Goal: Information Seeking & Learning: Learn about a topic

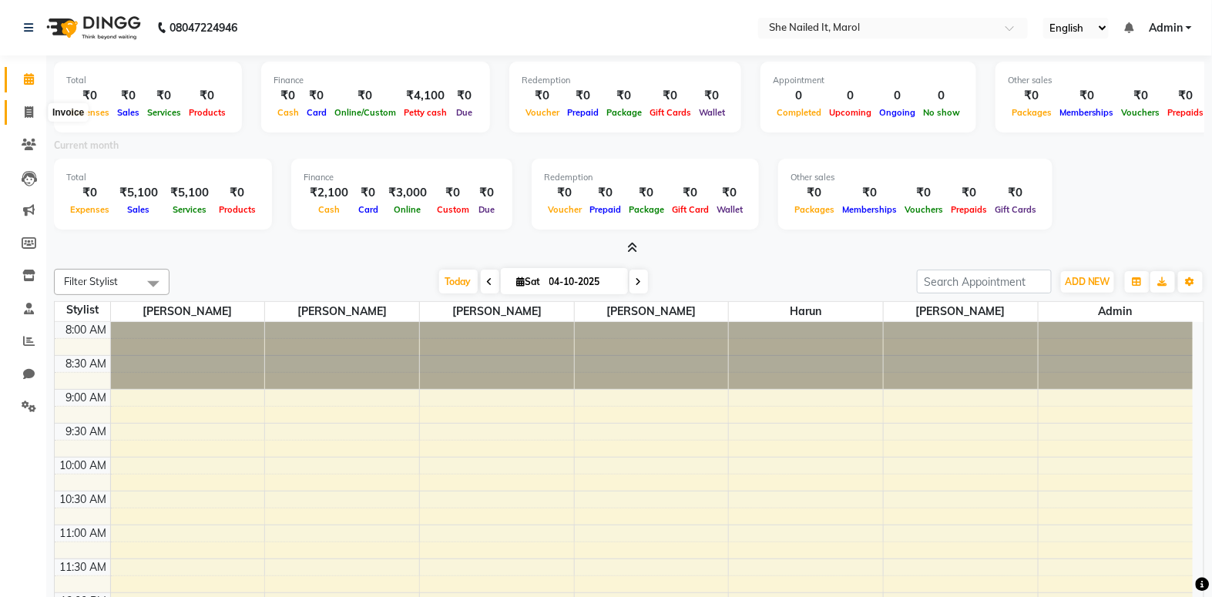
click at [20, 109] on span at bounding box center [28, 113] width 27 height 18
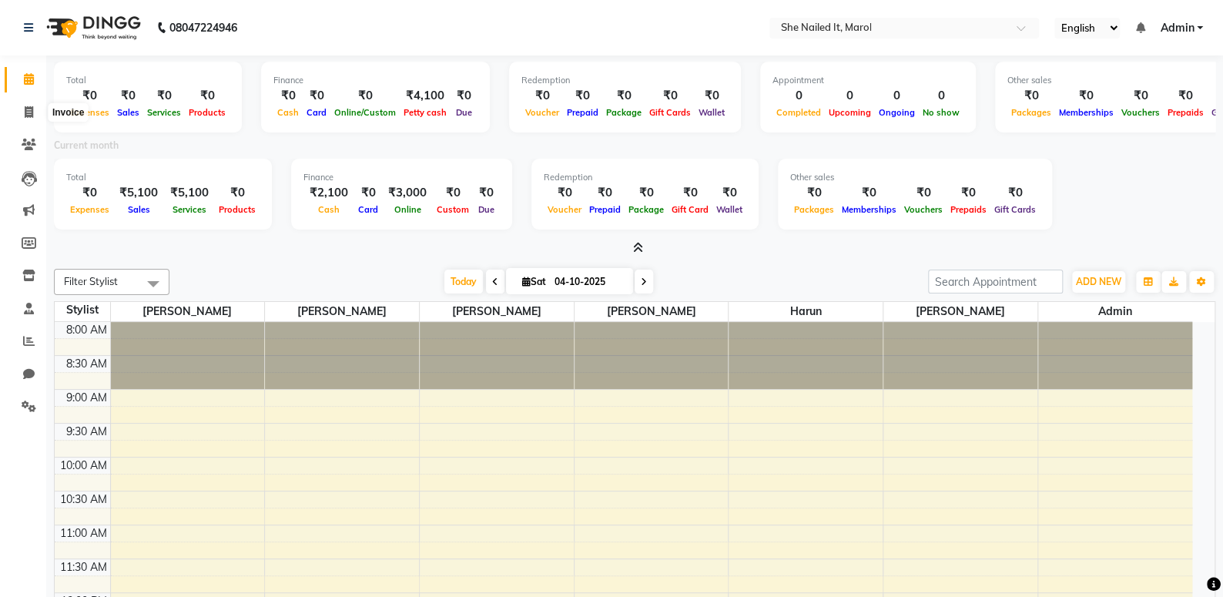
select select "8078"
select select "service"
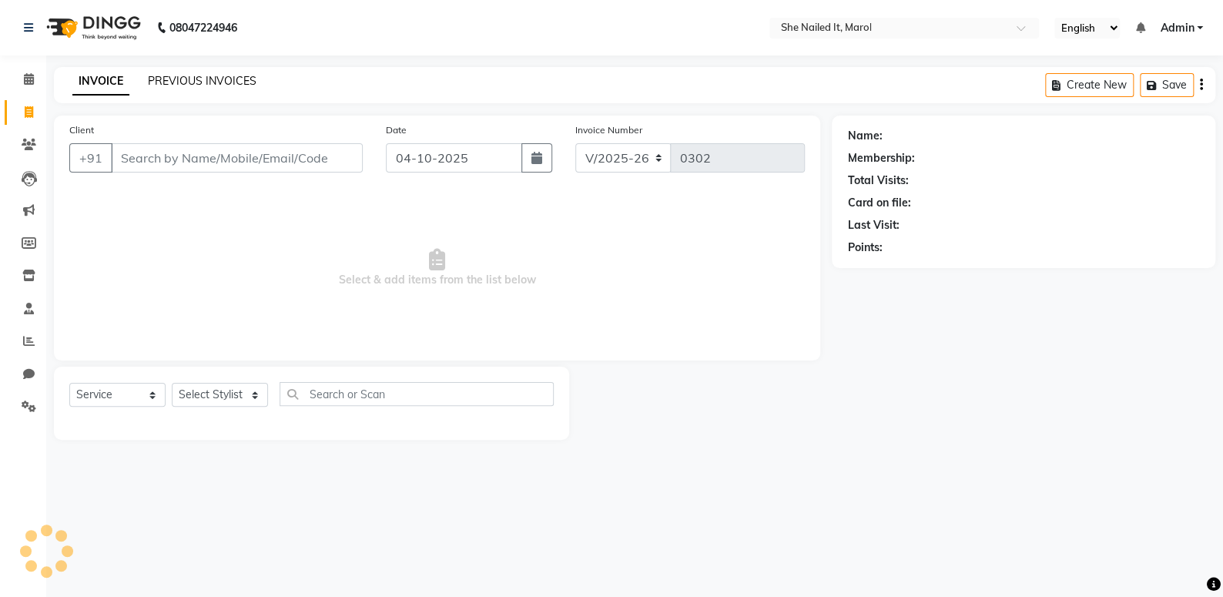
click at [206, 85] on link "PREVIOUS INVOICES" at bounding box center [202, 81] width 109 height 14
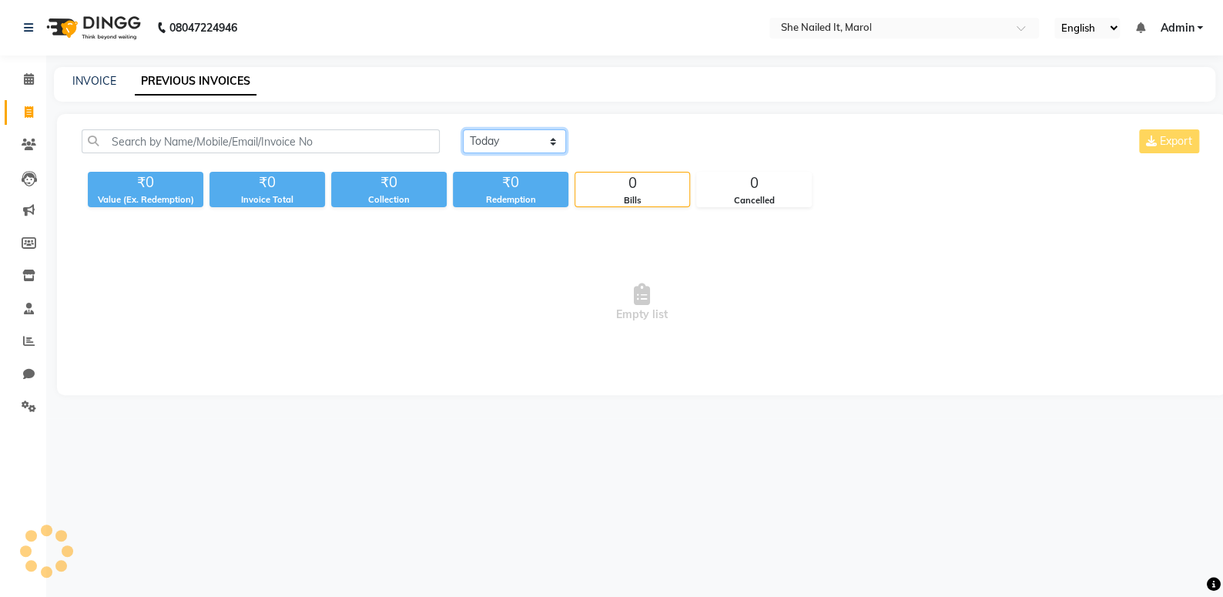
click at [515, 132] on select "Today Yesterday Custom Range" at bounding box center [514, 141] width 103 height 24
select select "range"
click at [463, 129] on select "Today Yesterday Custom Range" at bounding box center [514, 141] width 103 height 24
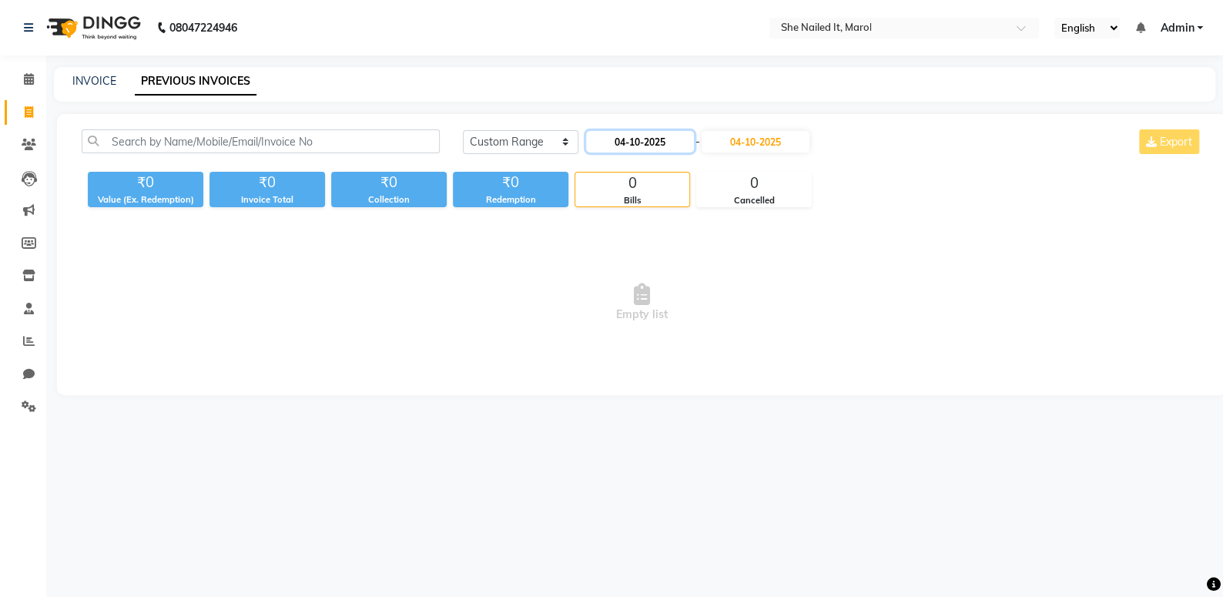
click at [614, 140] on input "04-10-2025" at bounding box center [640, 142] width 108 height 22
select select "10"
select select "2025"
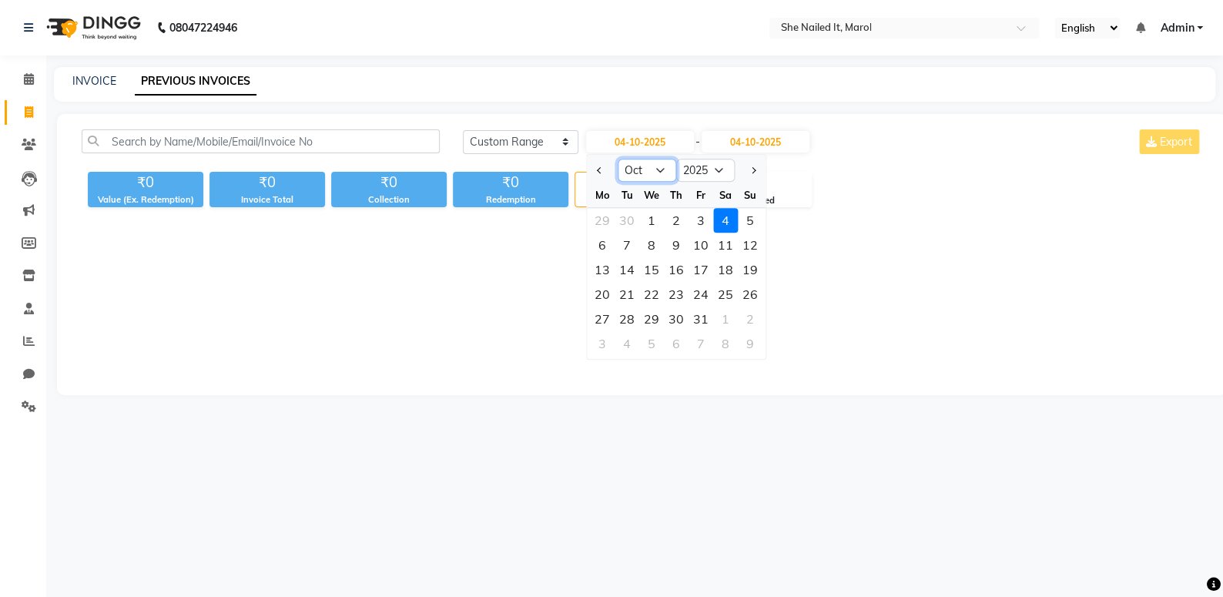
click at [656, 173] on select "Jan Feb Mar Apr May Jun Jul Aug Sep Oct Nov Dec" at bounding box center [647, 170] width 59 height 23
select select "9"
click at [618, 159] on select "Jan Feb Mar Apr May Jun Jul Aug Sep Oct Nov Dec" at bounding box center [647, 170] width 59 height 23
click at [602, 215] on div "1" at bounding box center [602, 220] width 25 height 25
type input "01-09-2025"
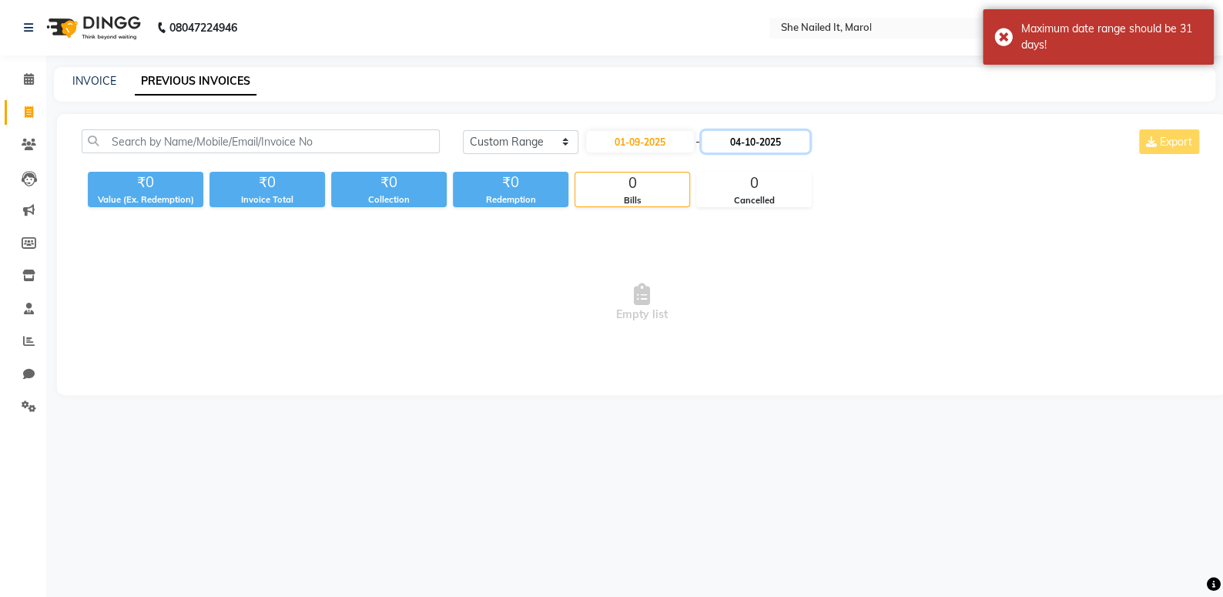
click at [736, 133] on input "04-10-2025" at bounding box center [756, 142] width 108 height 22
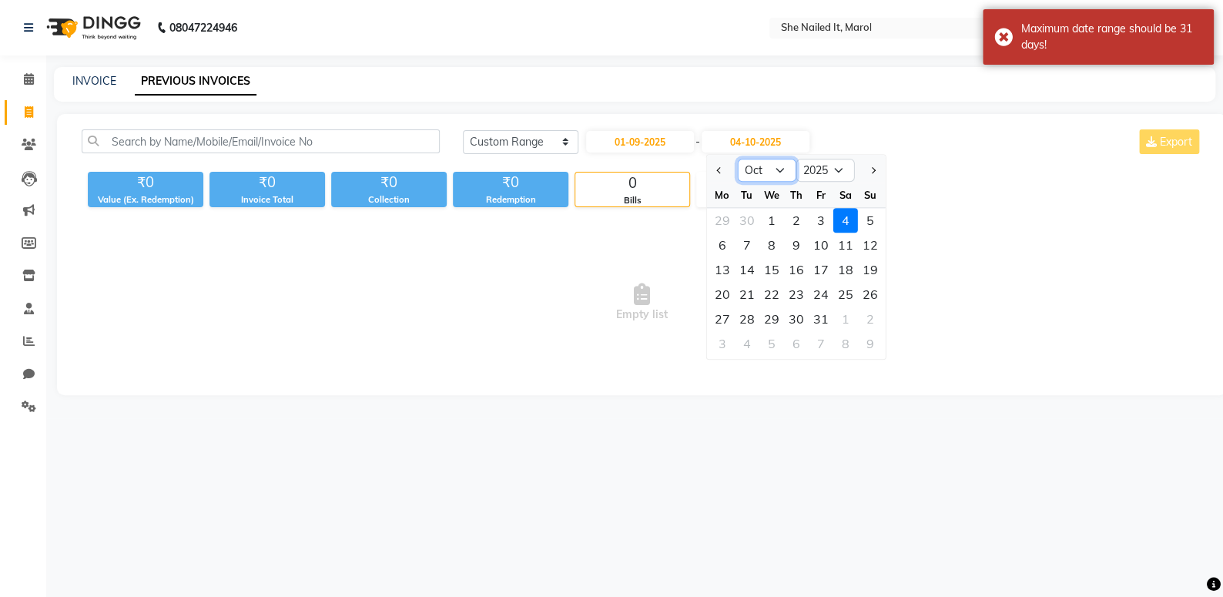
click at [739, 175] on select "Sep Oct Nov Dec" at bounding box center [767, 170] width 59 height 23
select select "9"
click at [738, 159] on select "Sep Oct Nov Dec" at bounding box center [767, 170] width 59 height 23
click at [712, 221] on div "1" at bounding box center [722, 220] width 25 height 25
type input "01-09-2025"
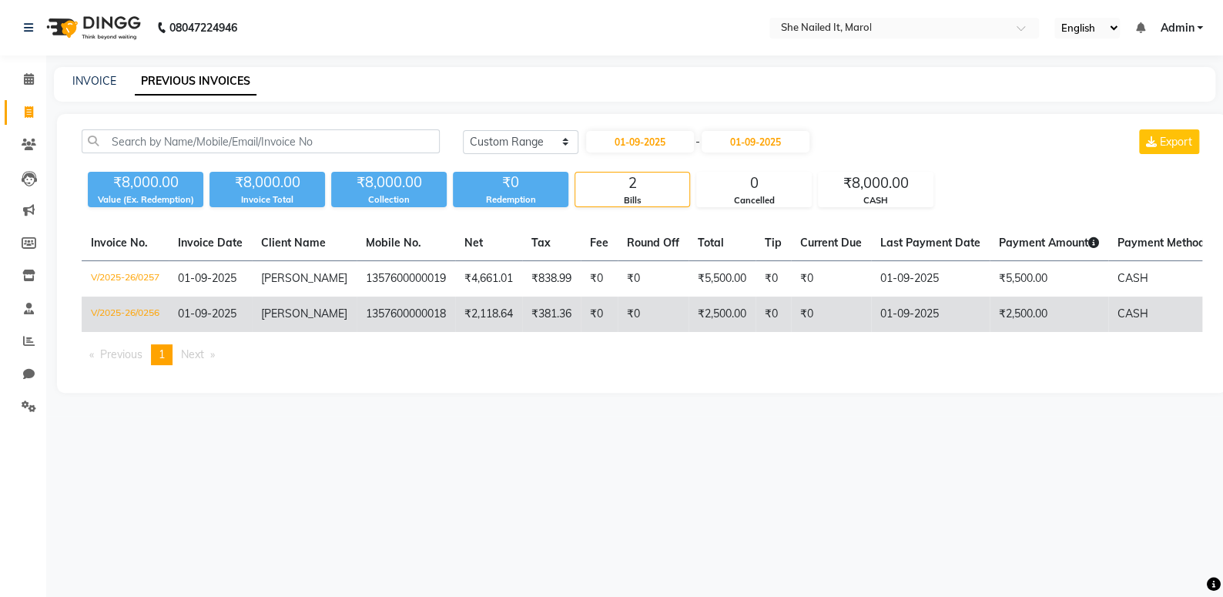
click at [146, 312] on td "V/2025-26/0256" at bounding box center [125, 314] width 87 height 35
click at [149, 309] on td "V/2025-26/0256" at bounding box center [125, 314] width 87 height 35
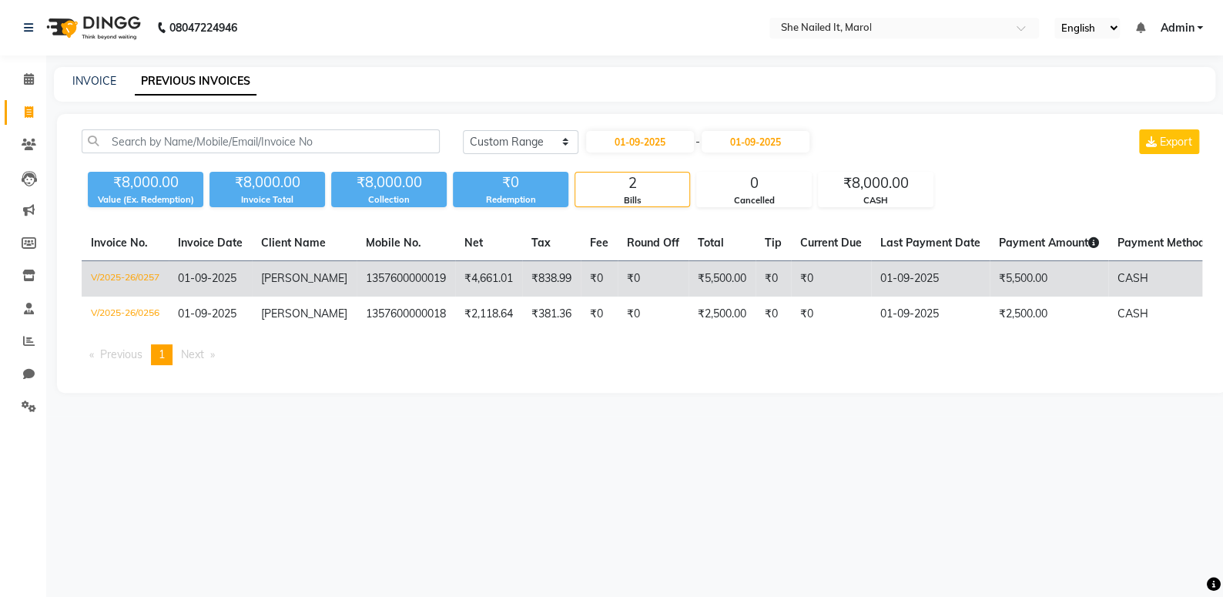
click at [156, 276] on td "V/2025-26/0257" at bounding box center [125, 279] width 87 height 36
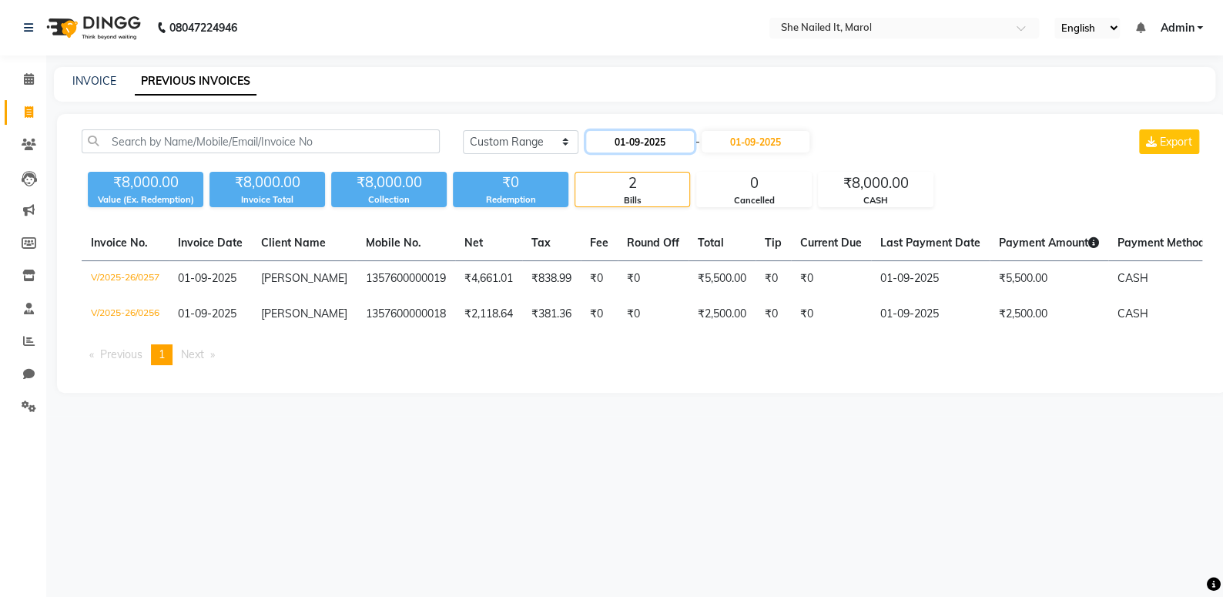
click at [651, 146] on input "01-09-2025" at bounding box center [640, 142] width 108 height 22
select select "9"
select select "2025"
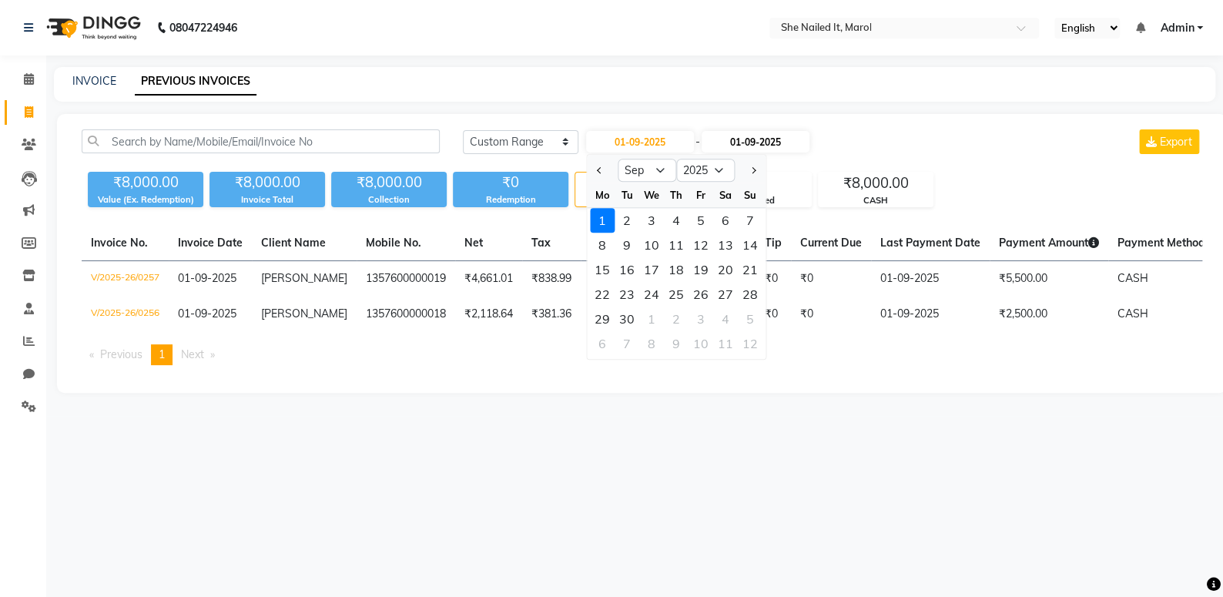
drag, startPoint x: 627, startPoint y: 207, endPoint x: 759, endPoint y: 152, distance: 142.9
click at [628, 206] on ngb-datepicker-month "Mo Tu We Th Fr Sa Su 1 2 3 4 5 6 7 8 9 10 11 12 13 14 15 16 17 18 19 20 21 22 2…" at bounding box center [676, 271] width 179 height 176
click at [763, 147] on input "01-09-2025" at bounding box center [756, 142] width 108 height 22
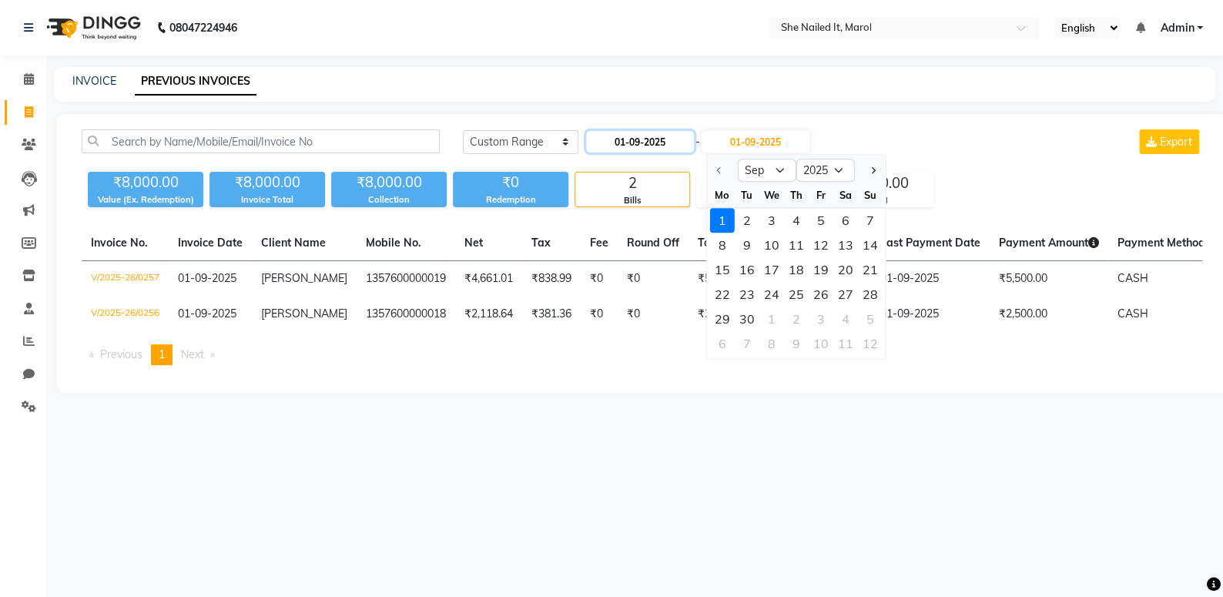
click at [672, 146] on input "01-09-2025" at bounding box center [640, 142] width 108 height 22
select select "9"
select select "2025"
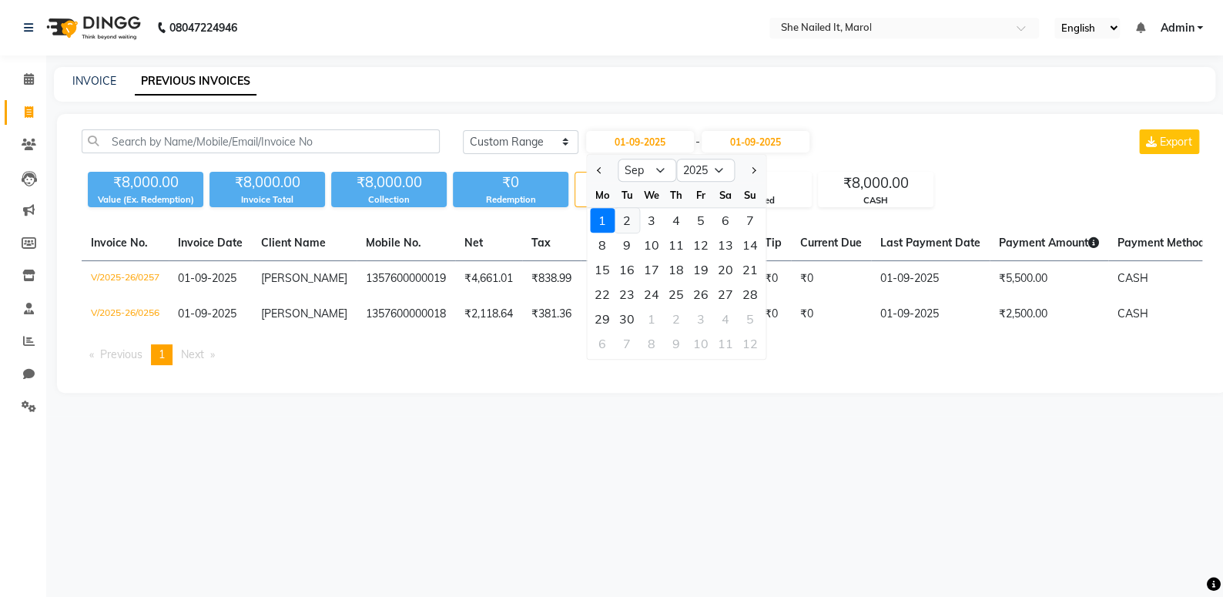
click at [632, 222] on div "2" at bounding box center [627, 220] width 25 height 25
type input "02-09-2025"
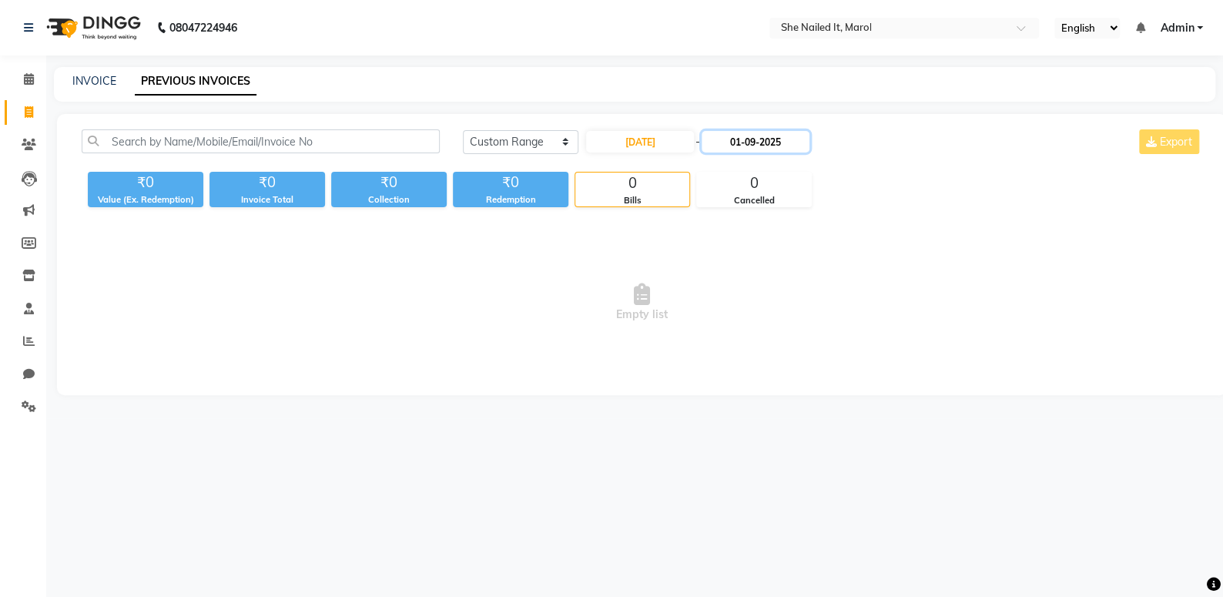
click at [721, 149] on input "01-09-2025" at bounding box center [756, 142] width 108 height 22
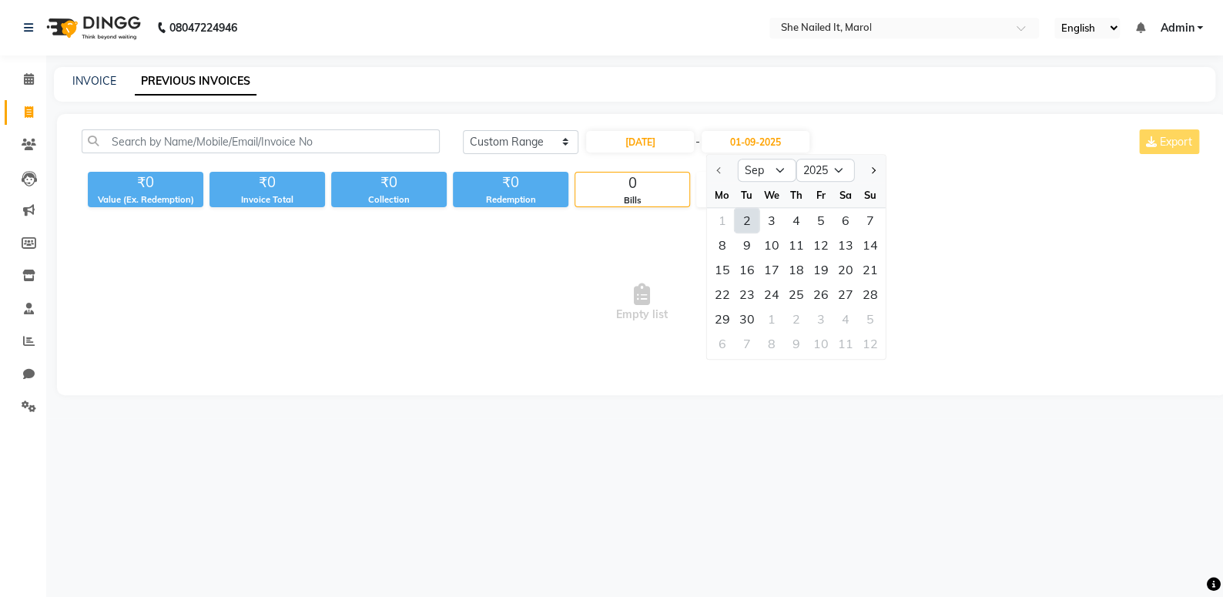
click at [744, 221] on div "2" at bounding box center [747, 220] width 25 height 25
type input "02-09-2025"
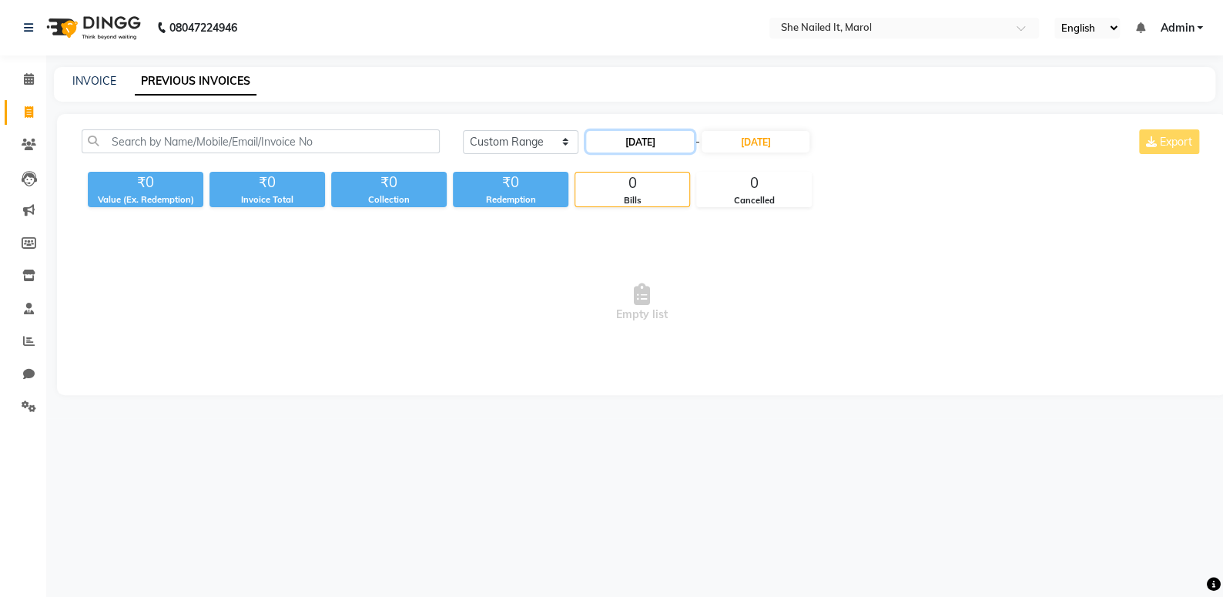
click at [649, 151] on input "02-09-2025" at bounding box center [640, 142] width 108 height 22
select select "9"
select select "2025"
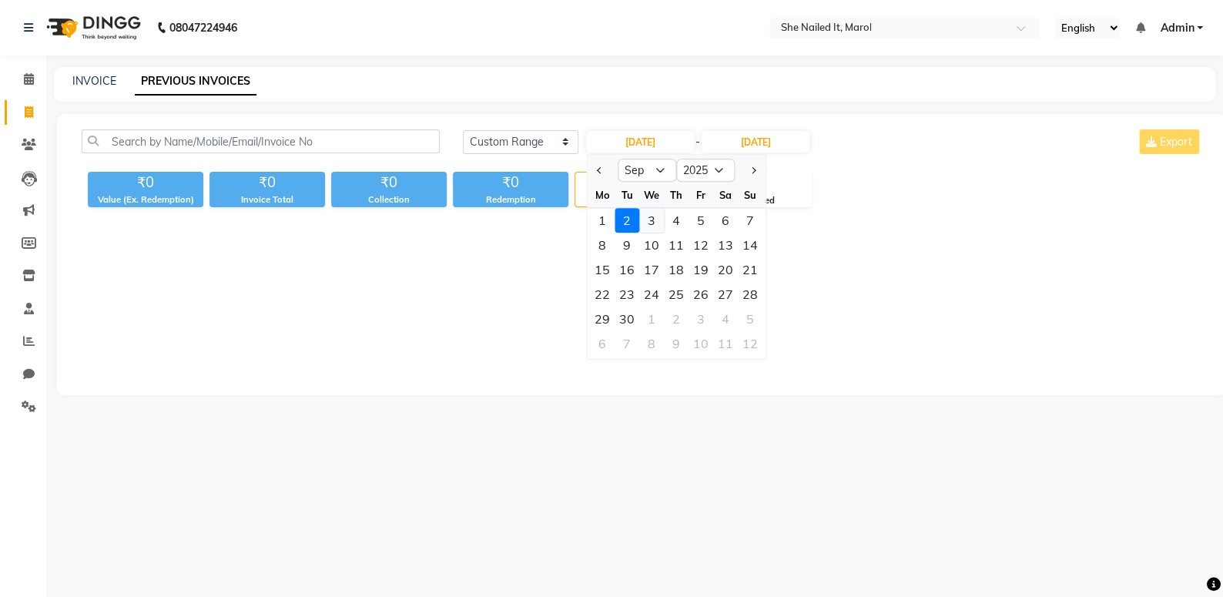
click at [654, 213] on div "3" at bounding box center [651, 220] width 25 height 25
type input "03-09-2025"
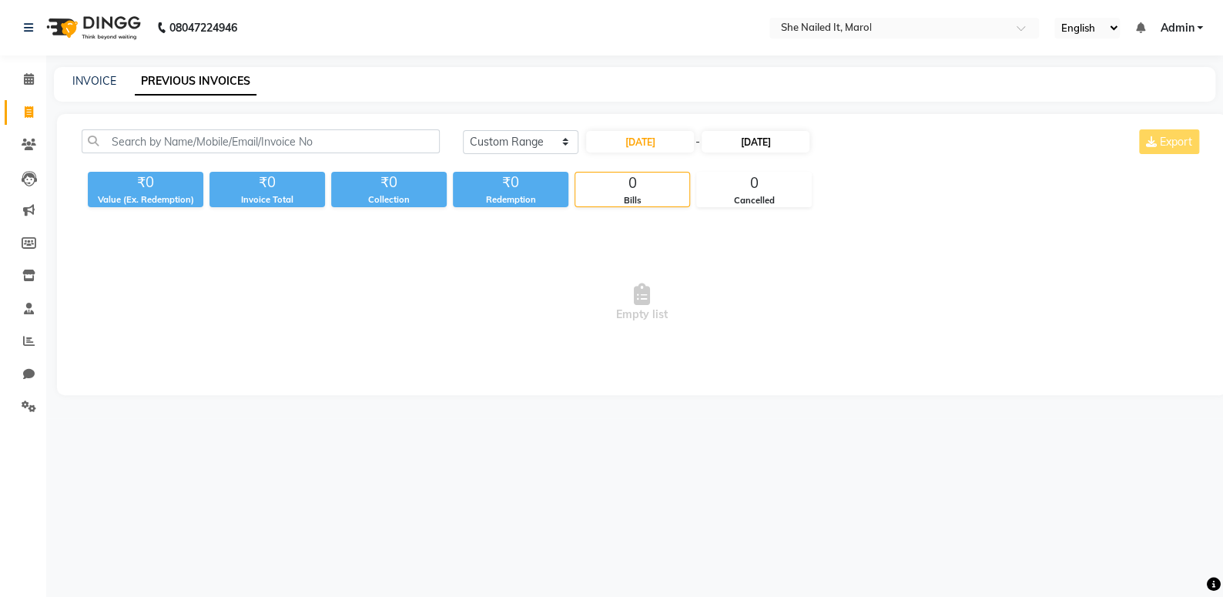
click at [740, 155] on div "Today Yesterday Custom Range 03-09-2025 - 02-09-2025 Export" at bounding box center [832, 147] width 763 height 36
click at [740, 147] on input "02-09-2025" at bounding box center [756, 142] width 108 height 22
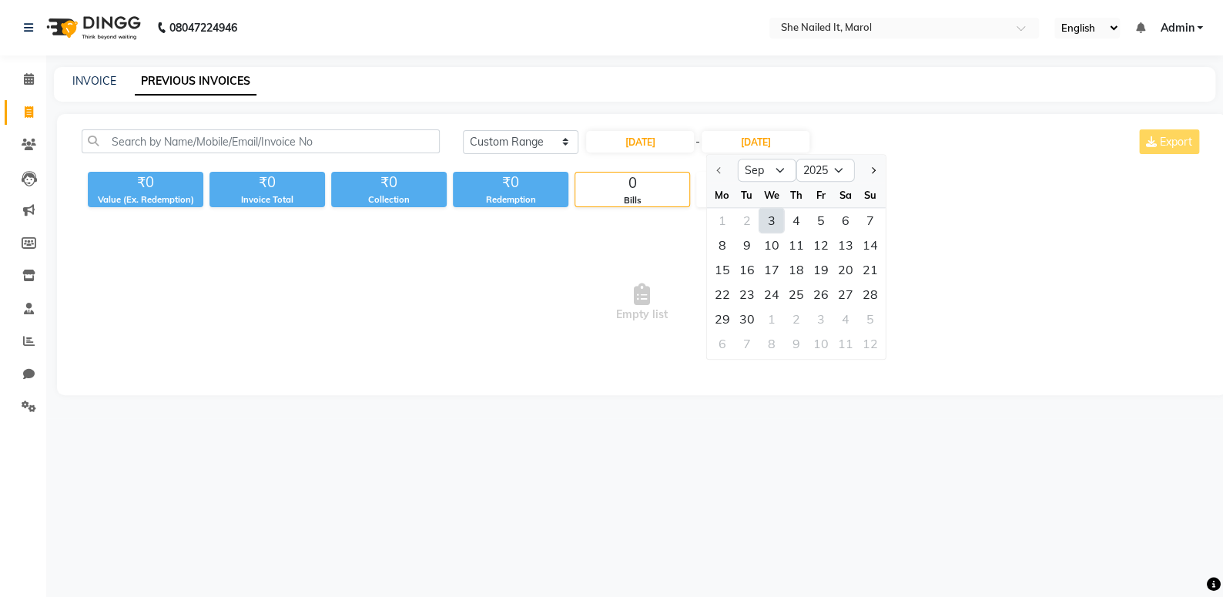
click at [766, 217] on div "3" at bounding box center [771, 220] width 25 height 25
type input "03-09-2025"
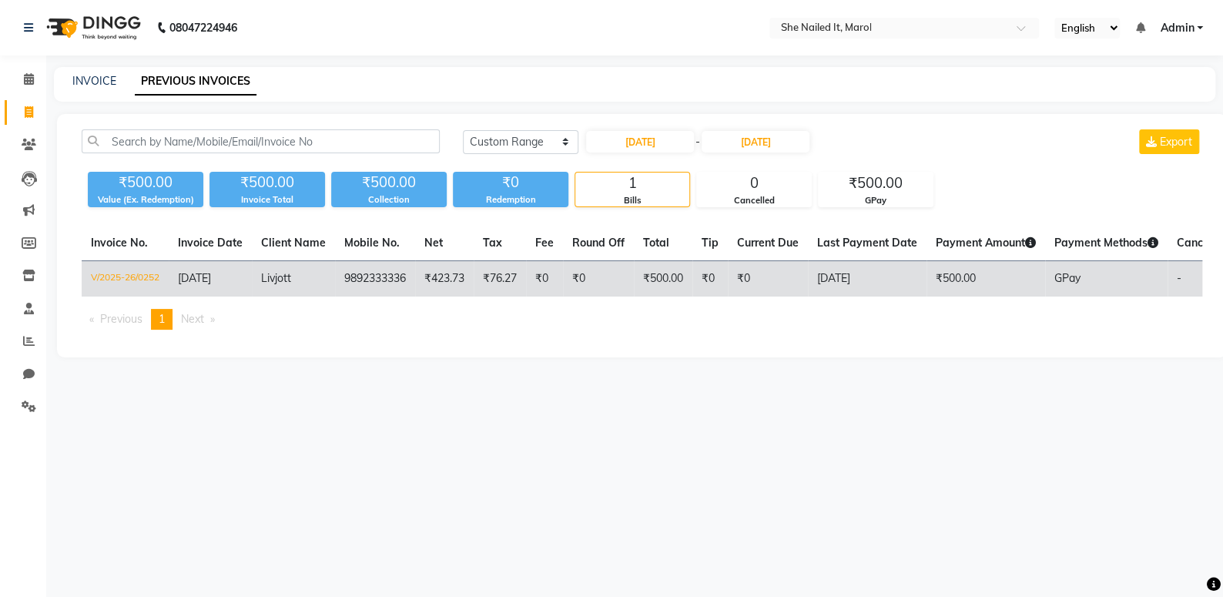
click at [153, 277] on td "V/2025-26/0252" at bounding box center [125, 279] width 87 height 36
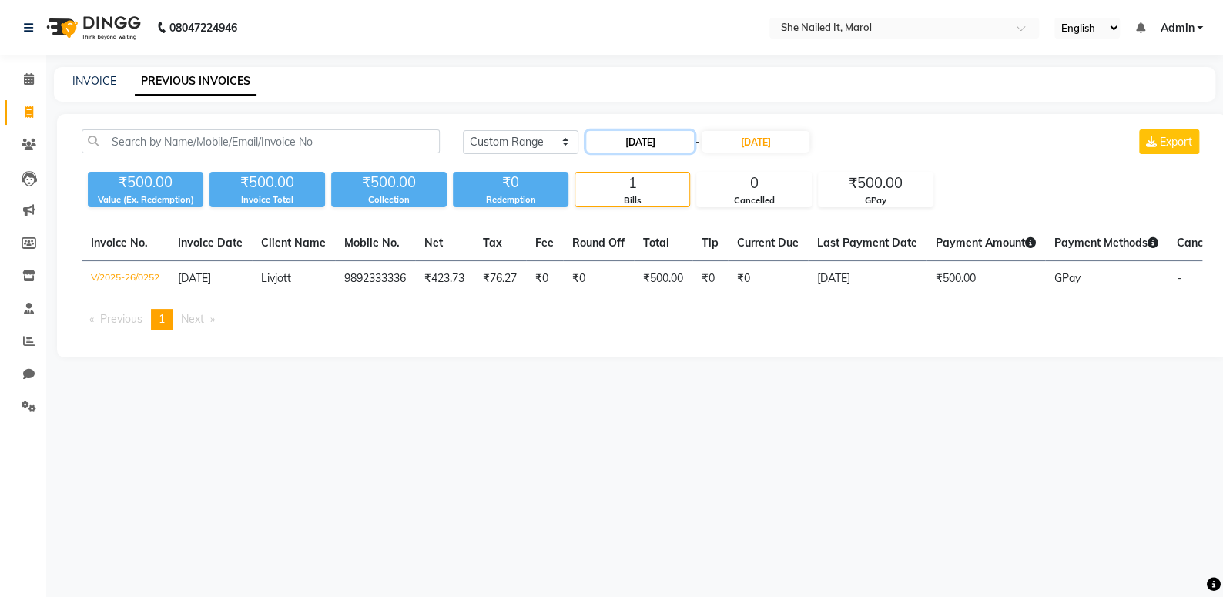
click at [619, 152] on input "03-09-2025" at bounding box center [640, 142] width 108 height 22
select select "9"
select select "2025"
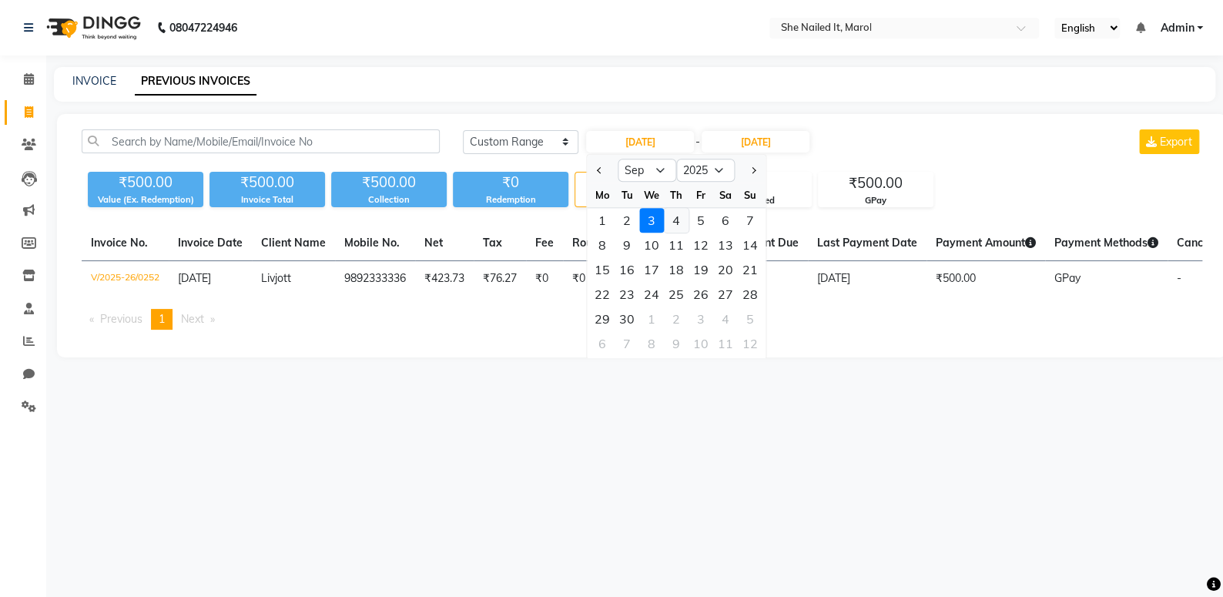
click at [672, 212] on div "4" at bounding box center [676, 220] width 25 height 25
type input "04-09-2025"
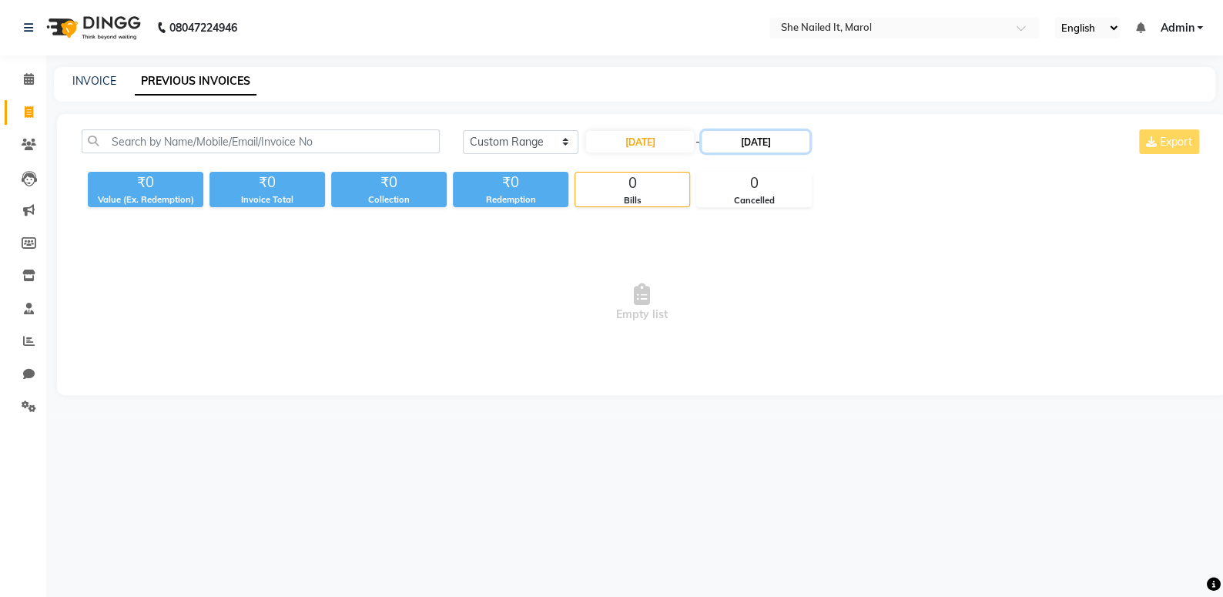
click at [731, 133] on input "03-09-2025" at bounding box center [756, 142] width 108 height 22
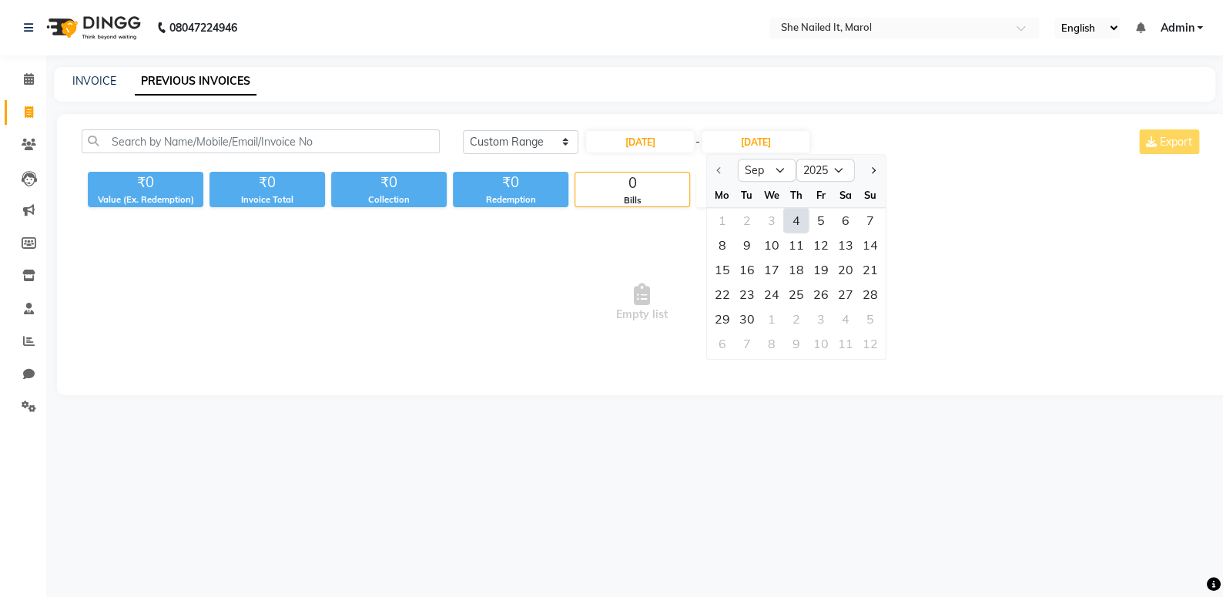
click at [789, 220] on div "4" at bounding box center [796, 220] width 25 height 25
type input "04-09-2025"
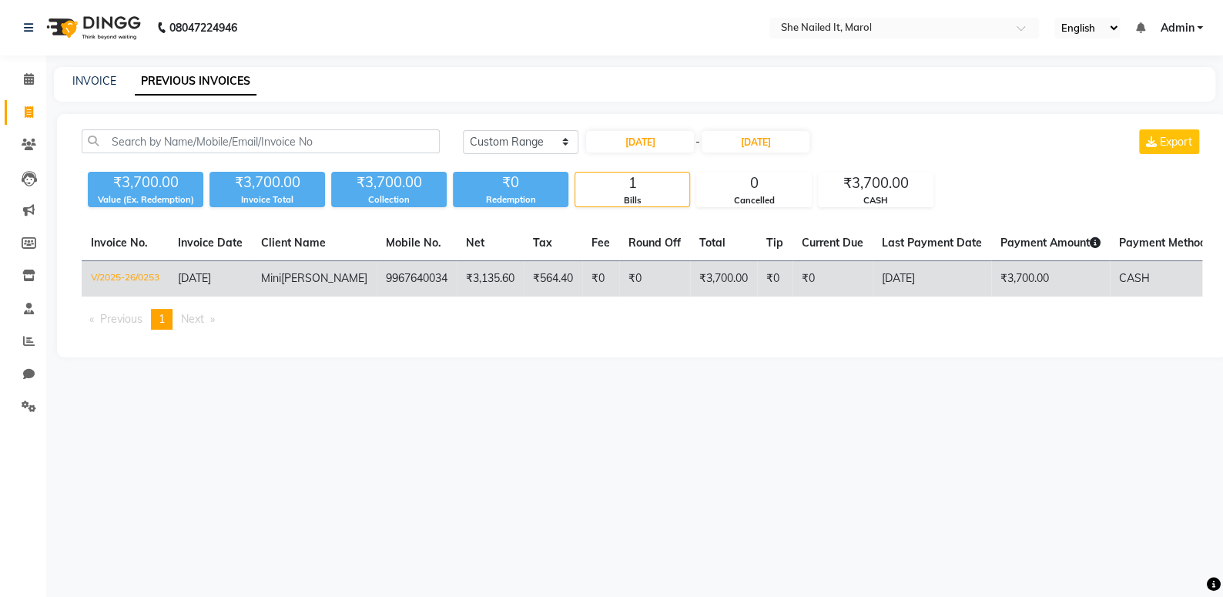
click at [145, 279] on td "V/2025-26/0253" at bounding box center [125, 279] width 87 height 36
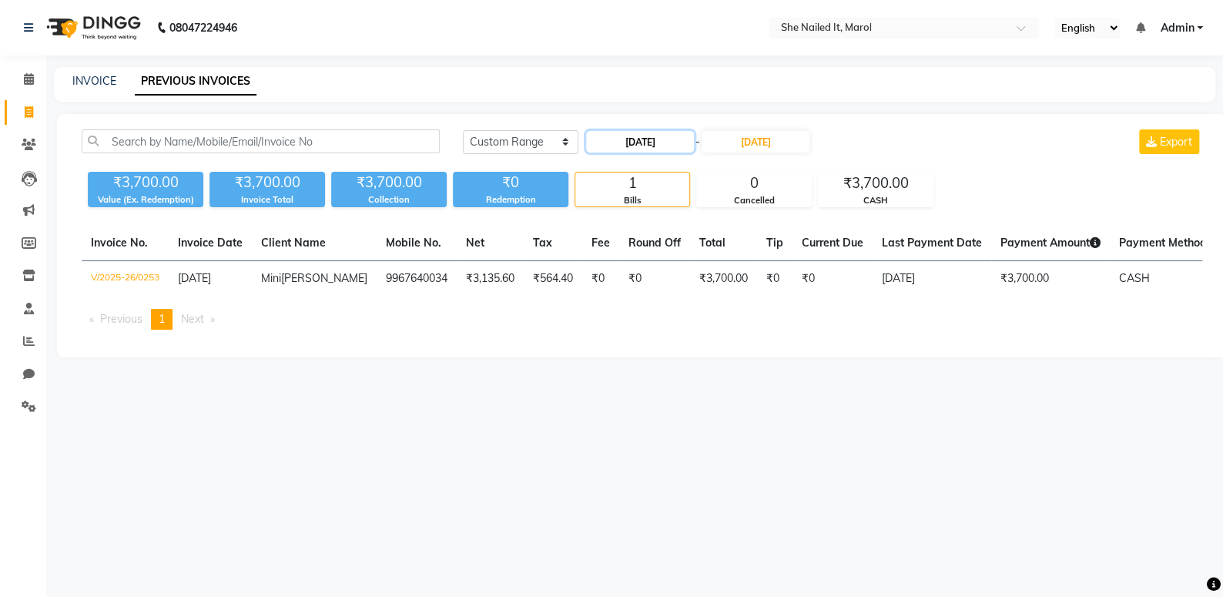
click at [658, 149] on input "04-09-2025" at bounding box center [640, 142] width 108 height 22
select select "9"
select select "2025"
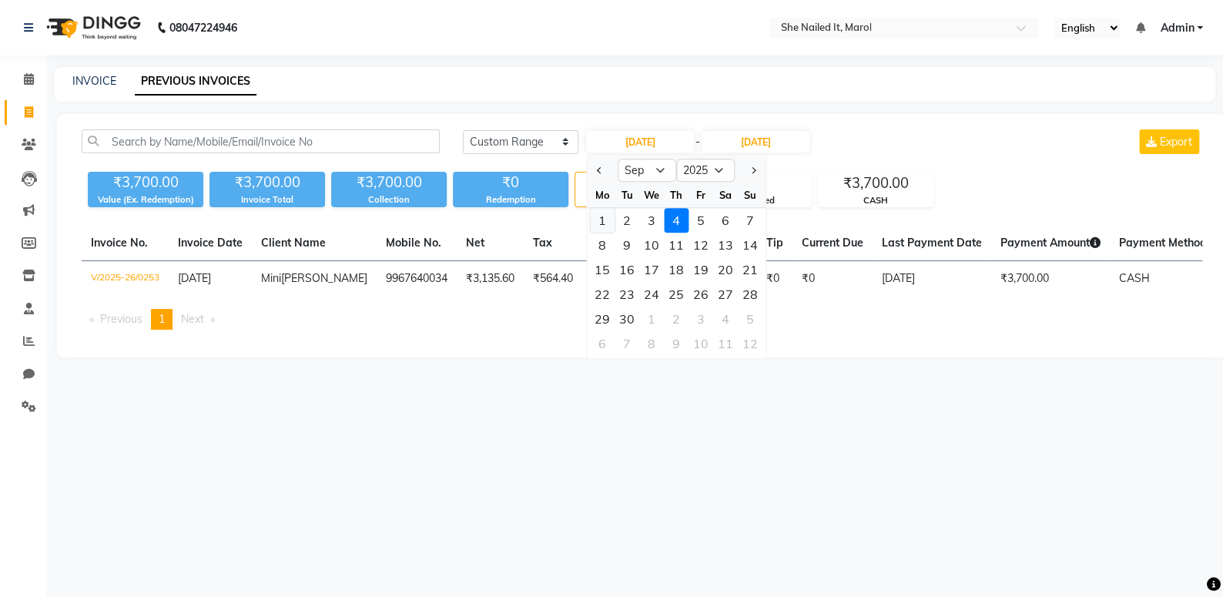
click at [608, 214] on div "1" at bounding box center [602, 220] width 25 height 25
type input "01-09-2025"
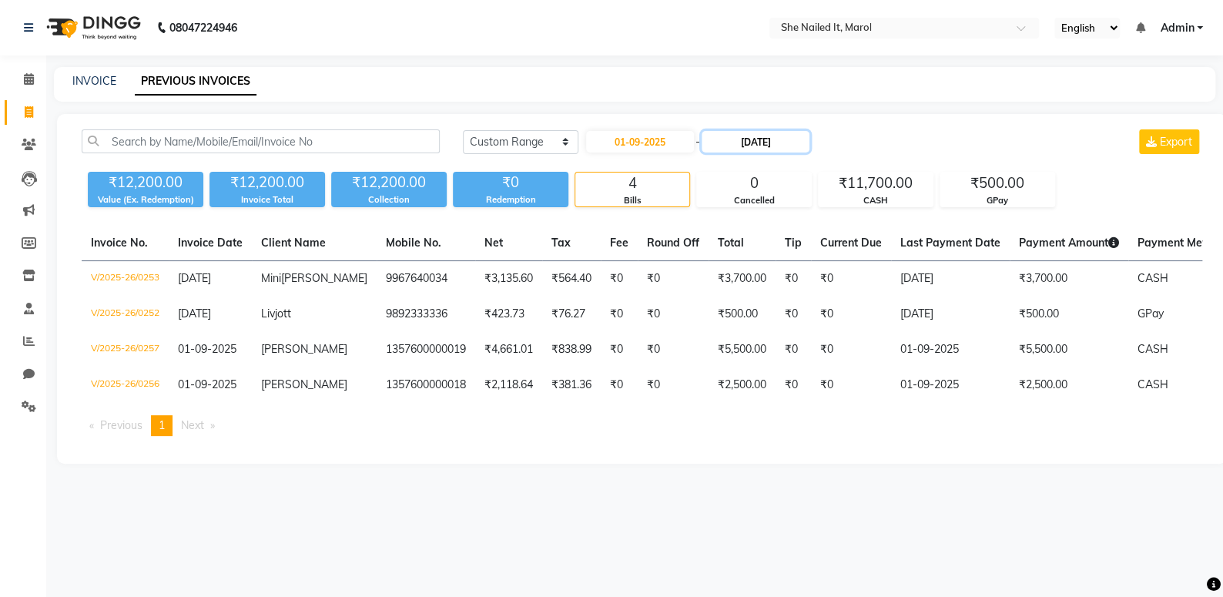
click at [769, 136] on input "04-09-2025" at bounding box center [756, 142] width 108 height 22
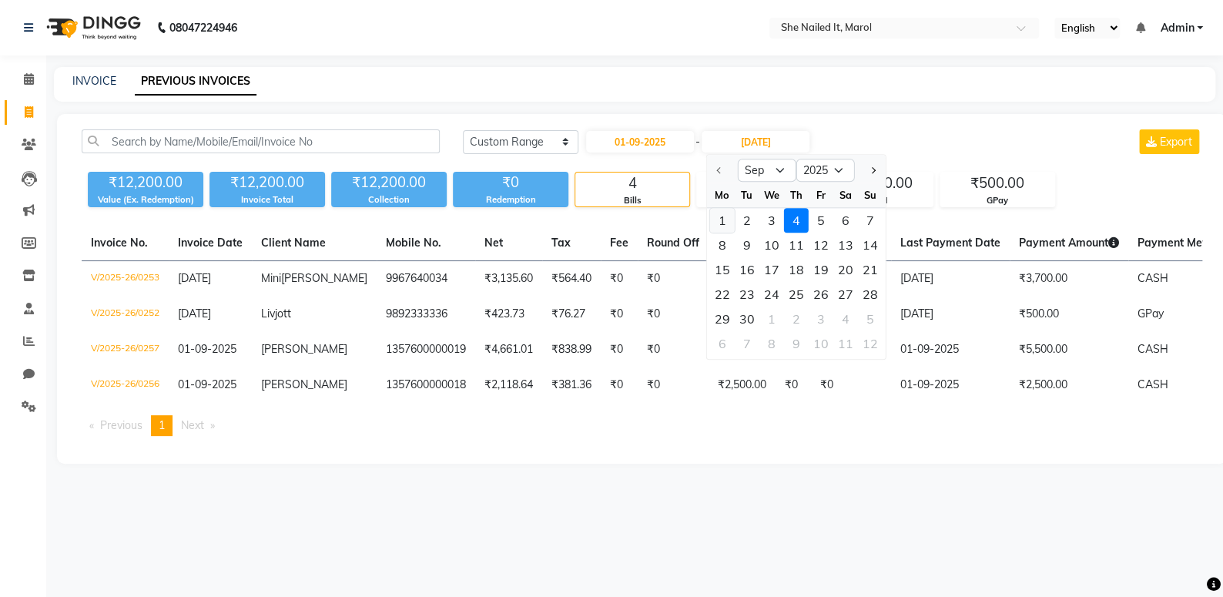
click at [720, 220] on div "1" at bounding box center [722, 220] width 25 height 25
type input "01-09-2025"
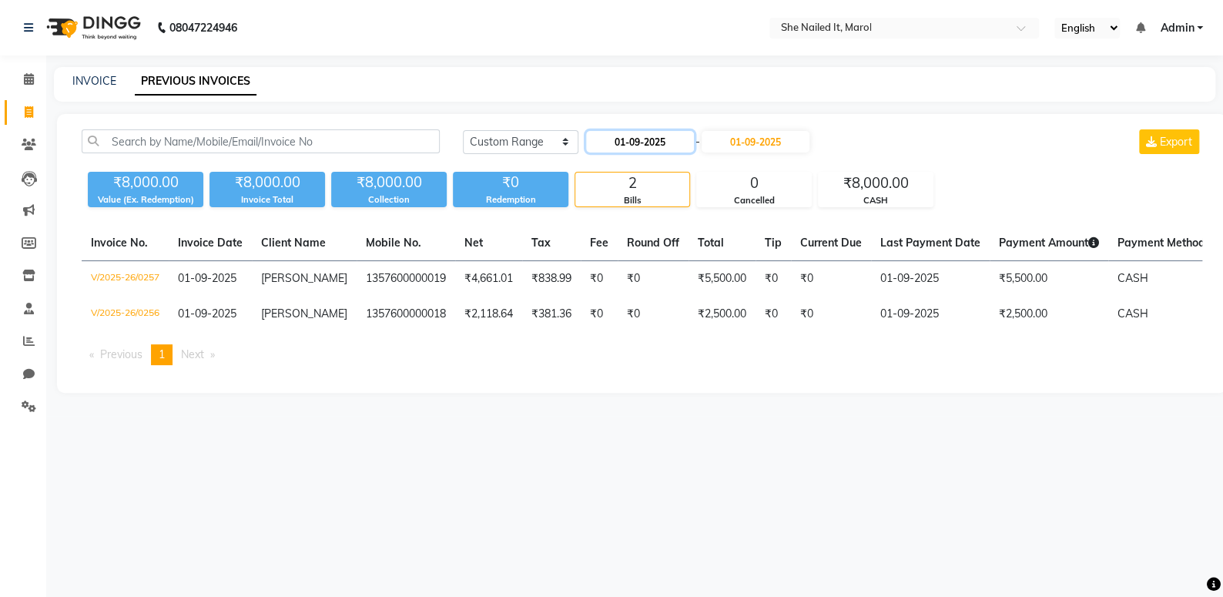
click at [661, 136] on input "01-09-2025" at bounding box center [640, 142] width 108 height 22
select select "9"
select select "2025"
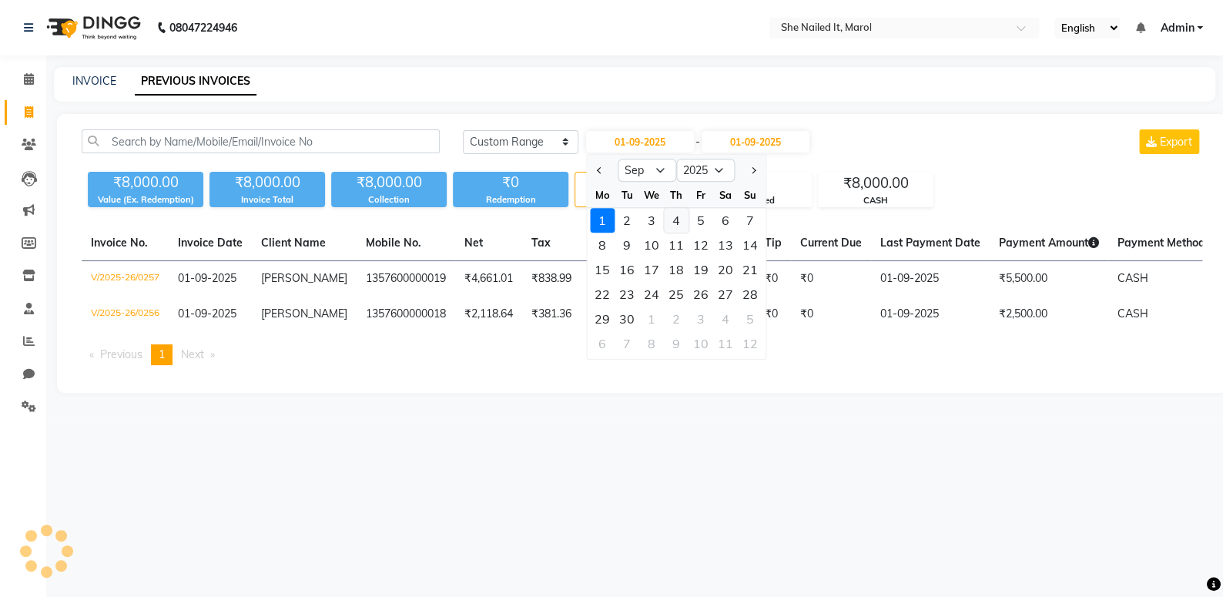
click at [686, 221] on div "4" at bounding box center [676, 220] width 25 height 25
type input "04-09-2025"
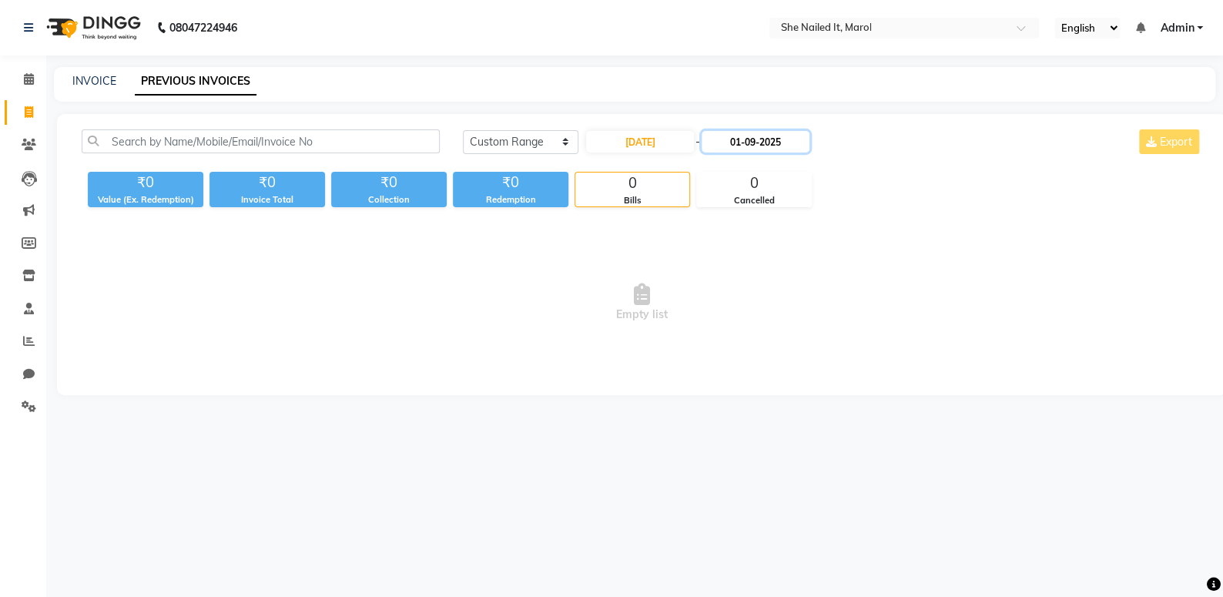
click at [739, 137] on input "01-09-2025" at bounding box center [756, 142] width 108 height 22
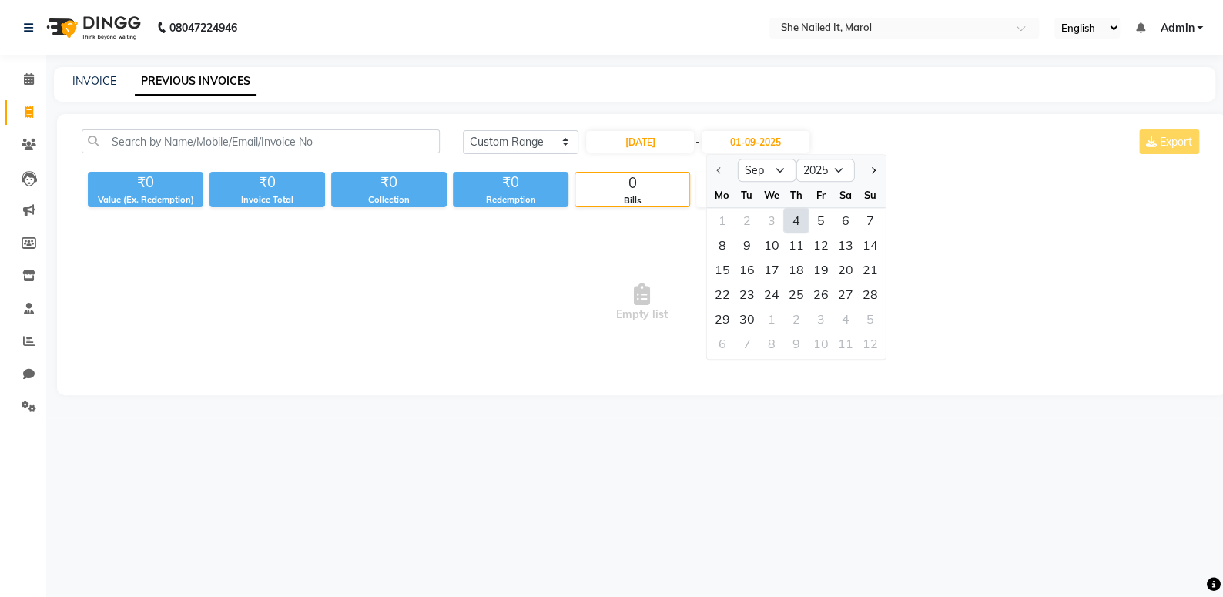
click at [792, 223] on div "4" at bounding box center [796, 220] width 25 height 25
type input "04-09-2025"
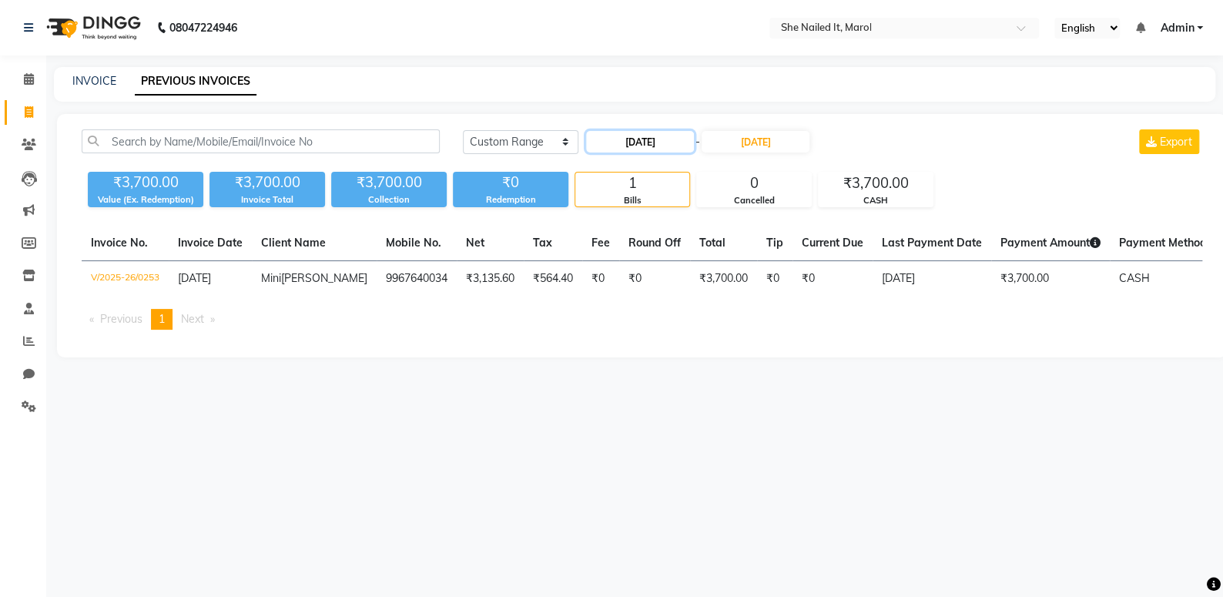
click at [649, 145] on input "04-09-2025" at bounding box center [640, 142] width 108 height 22
select select "9"
select select "2025"
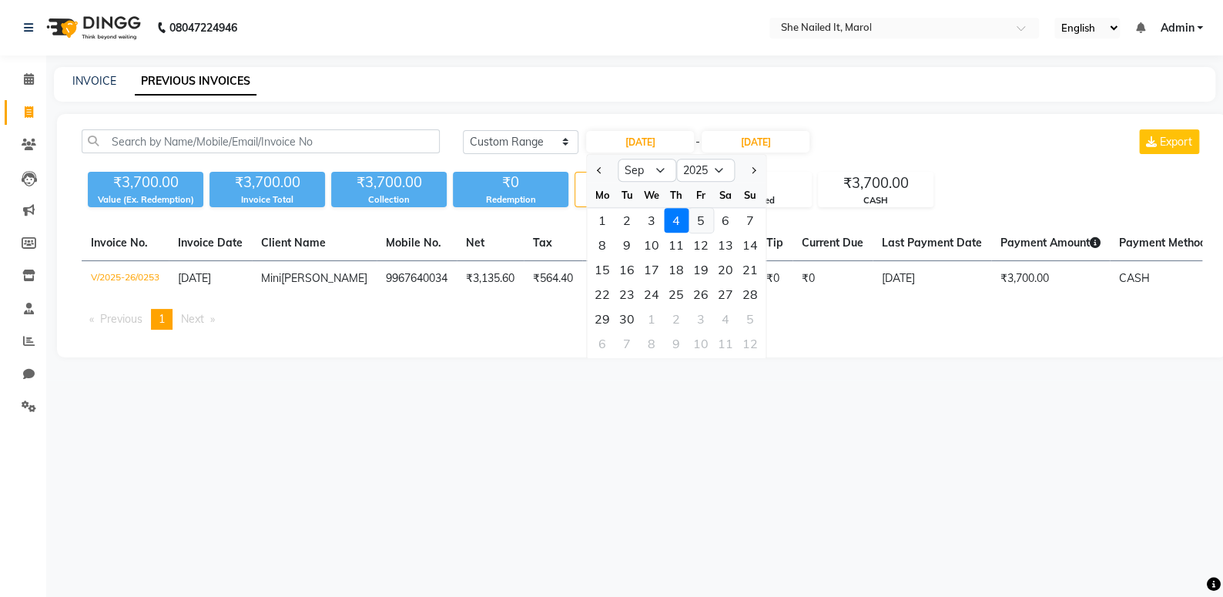
click at [699, 217] on div "5" at bounding box center [701, 220] width 25 height 25
type input "05-09-2025"
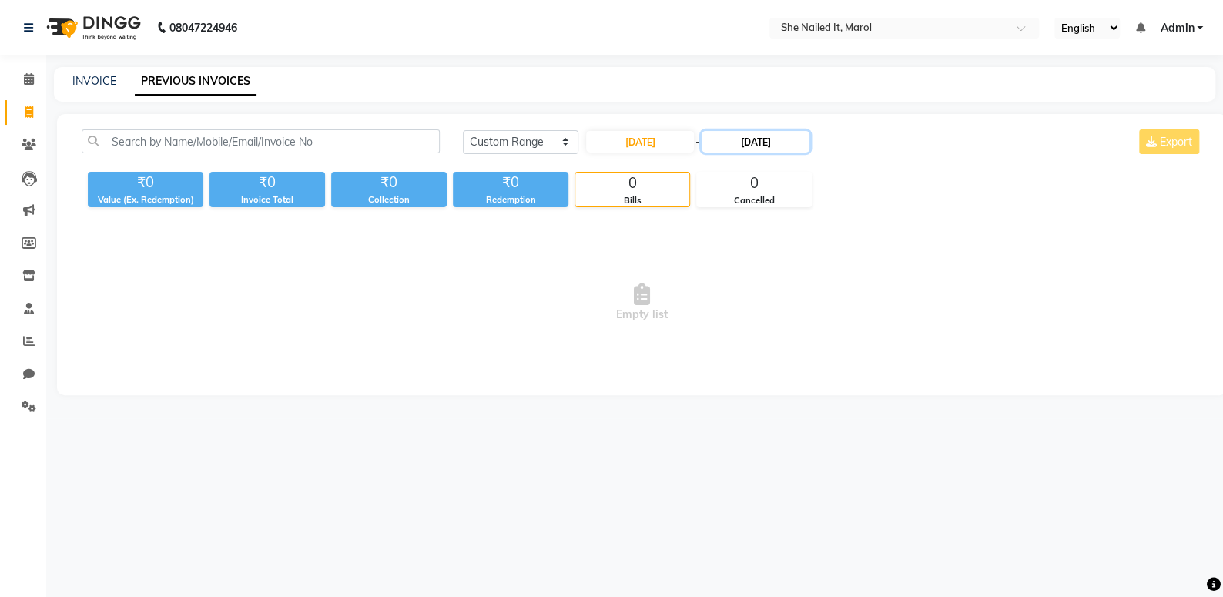
click at [759, 139] on input "04-09-2025" at bounding box center [756, 142] width 108 height 22
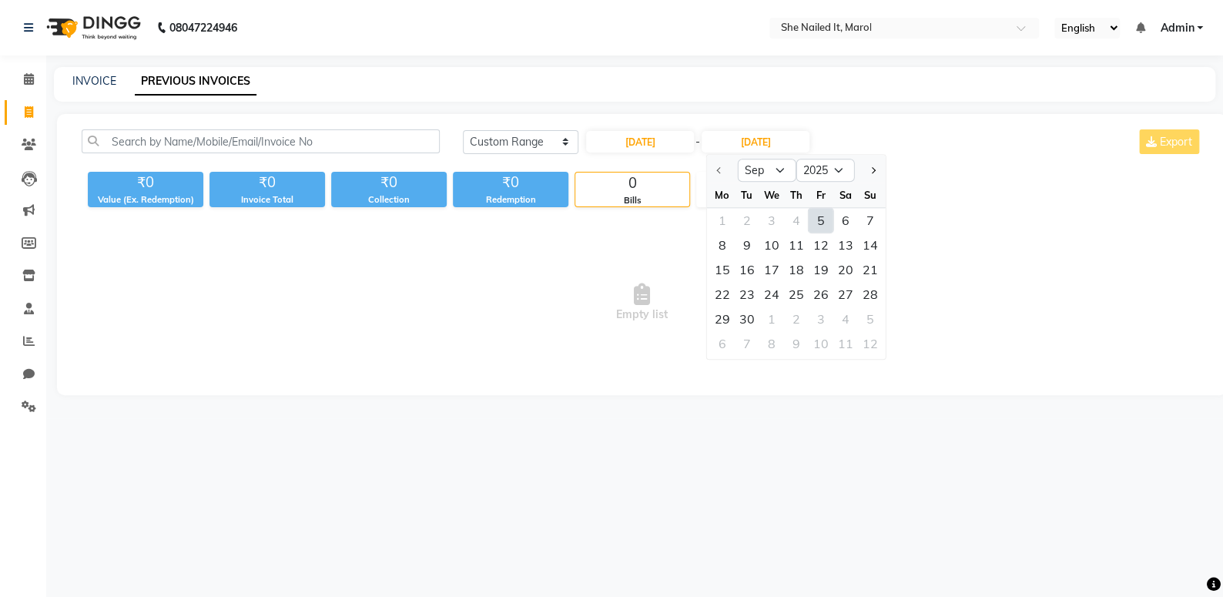
click at [817, 216] on div "5" at bounding box center [821, 220] width 25 height 25
type input "05-09-2025"
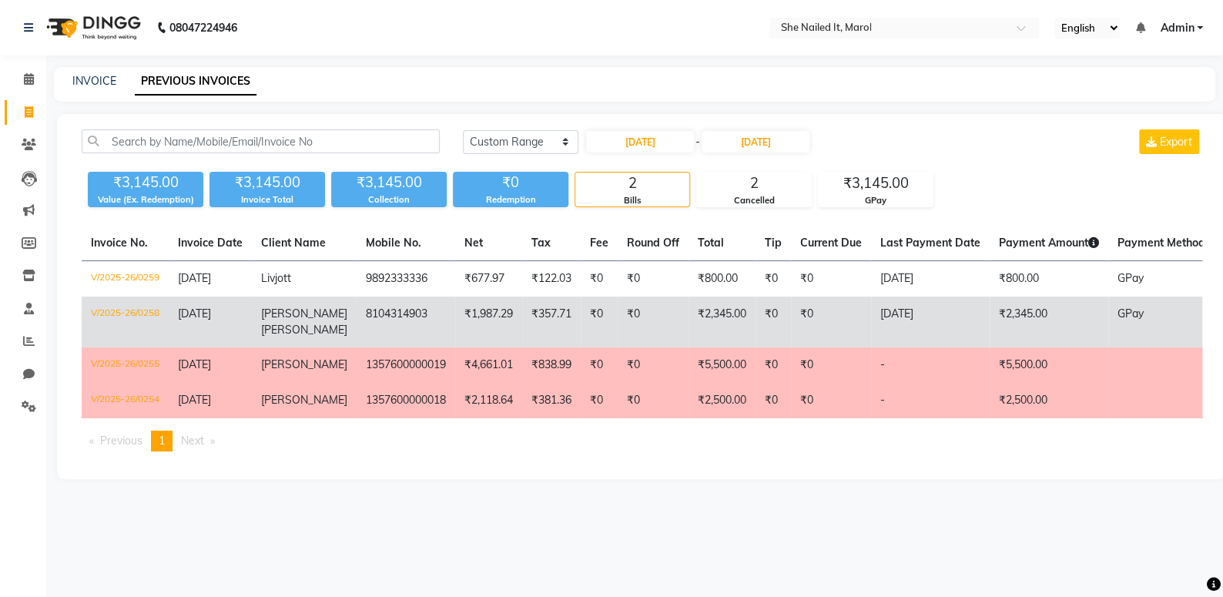
click at [133, 310] on td "V/2025-26/0258" at bounding box center [125, 322] width 87 height 51
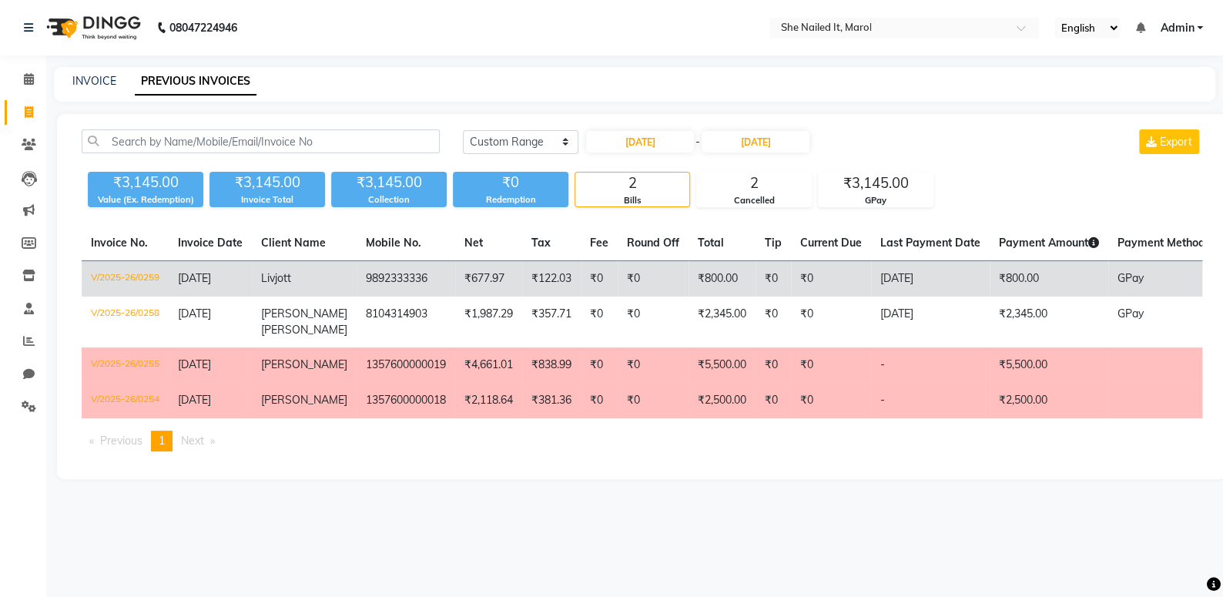
click at [139, 276] on td "V/2025-26/0259" at bounding box center [125, 279] width 87 height 36
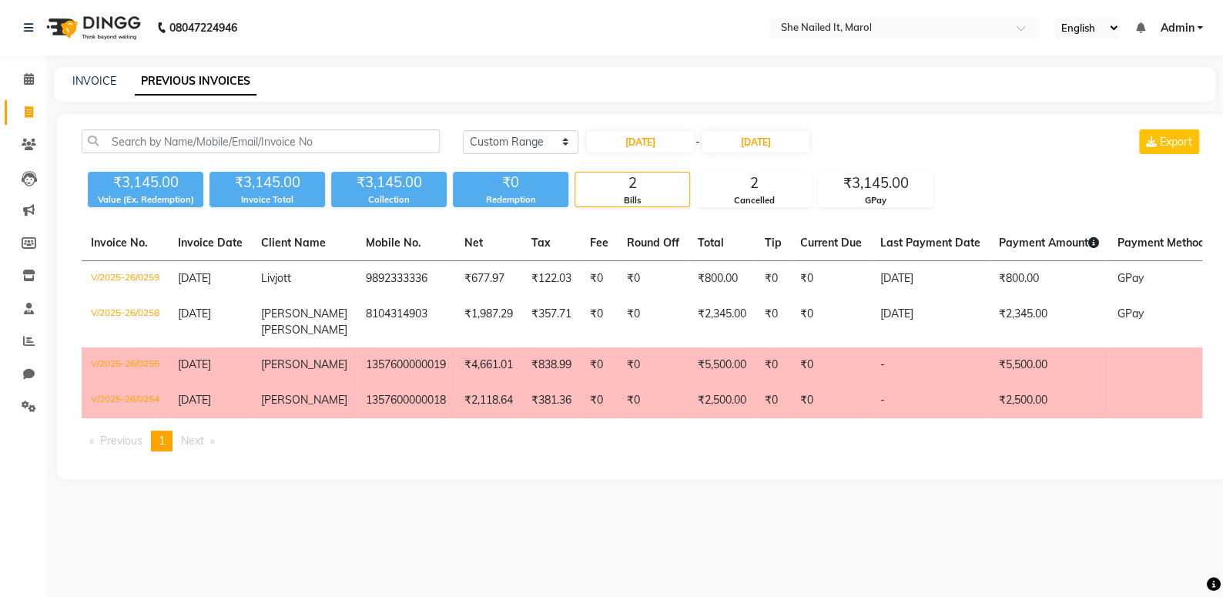
click at [672, 153] on div "05-09-2025 - 05-09-2025" at bounding box center [698, 141] width 226 height 25
click at [672, 147] on input "05-09-2025" at bounding box center [640, 142] width 108 height 22
select select "9"
select select "2025"
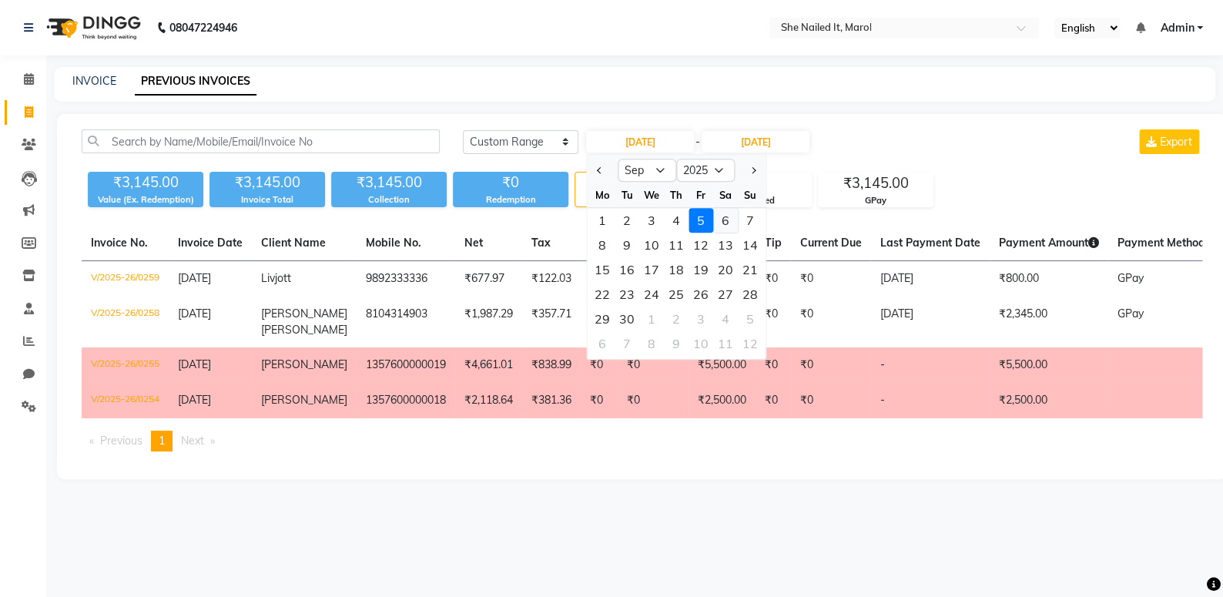
click at [724, 216] on div "6" at bounding box center [725, 220] width 25 height 25
type input "06-09-2025"
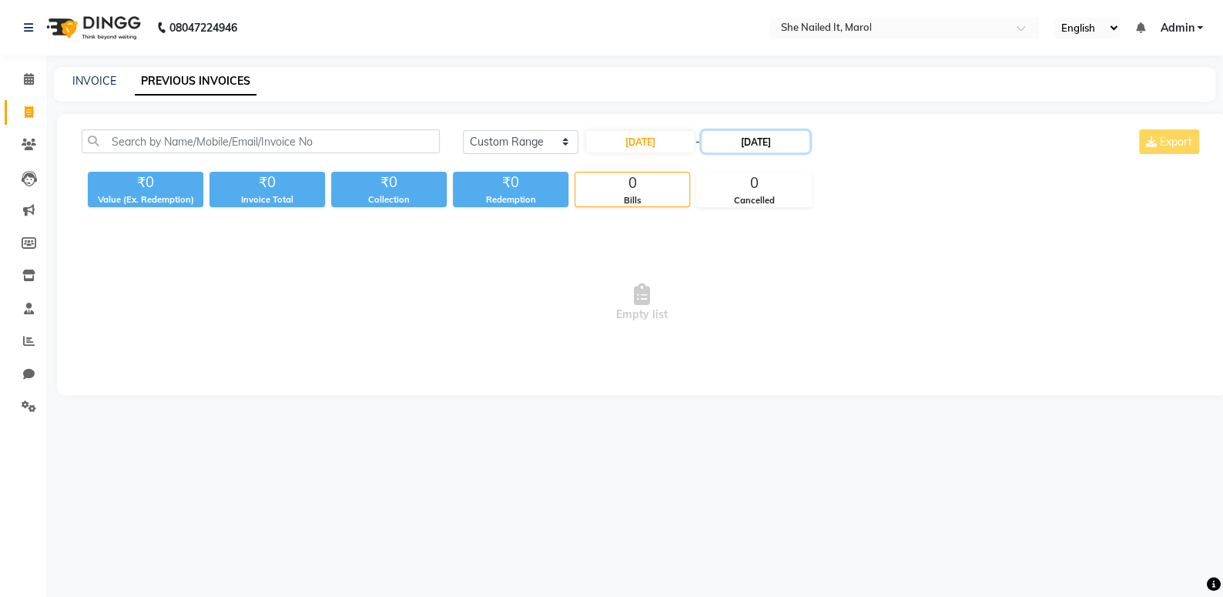
click at [755, 146] on input "05-09-2025" at bounding box center [756, 142] width 108 height 22
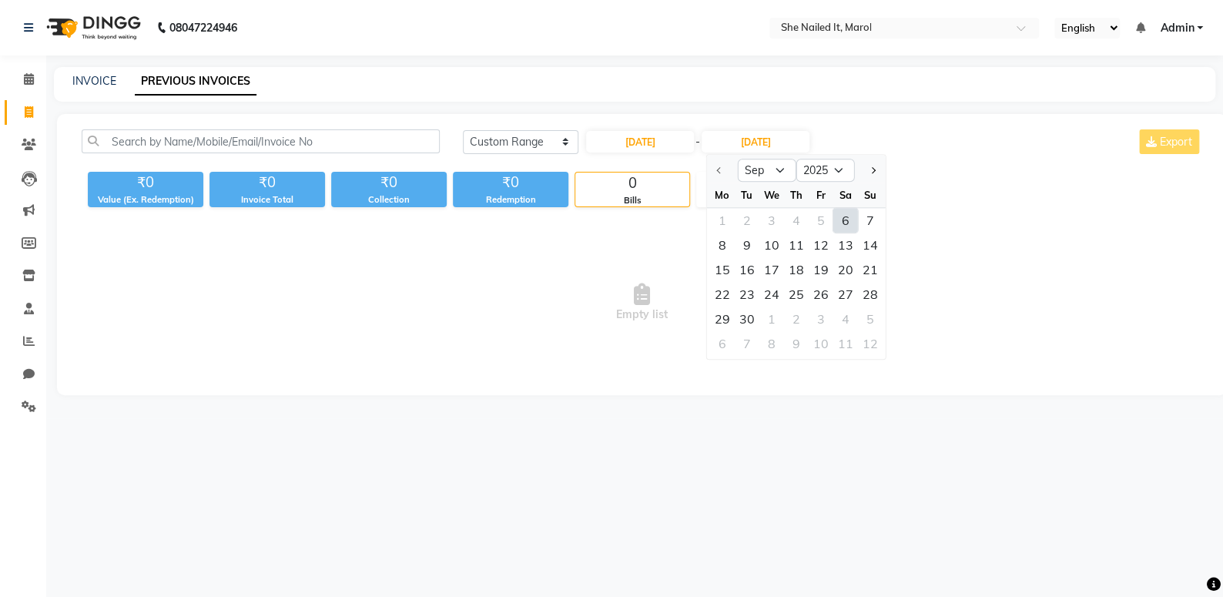
click at [840, 221] on div "6" at bounding box center [845, 220] width 25 height 25
type input "06-09-2025"
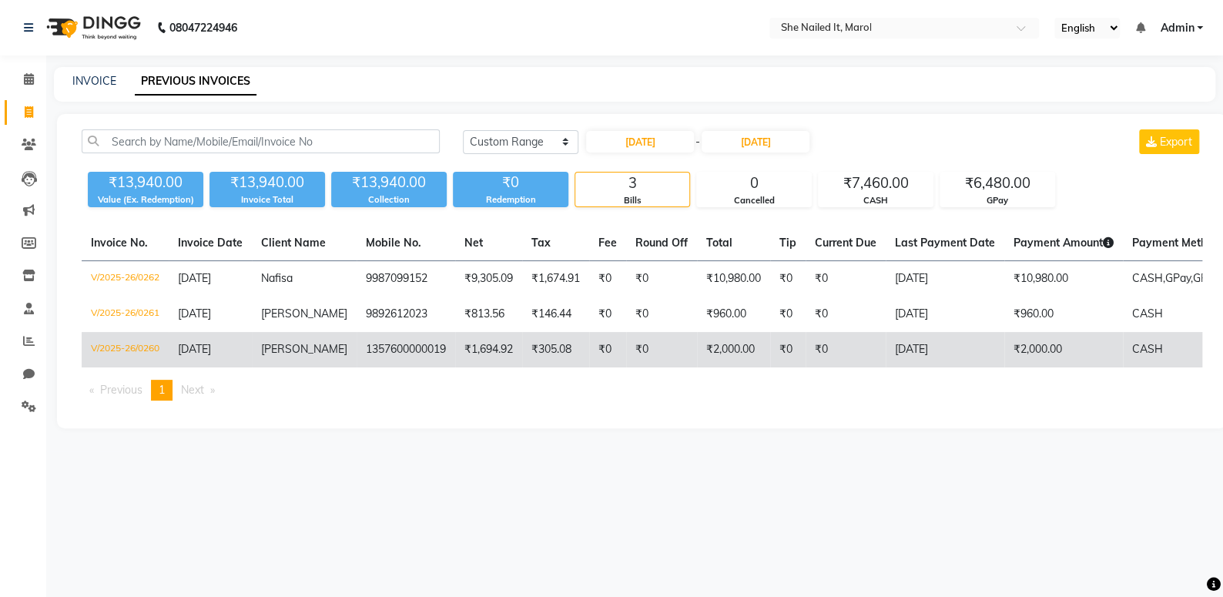
click at [159, 349] on td "V/2025-26/0260" at bounding box center [125, 349] width 87 height 35
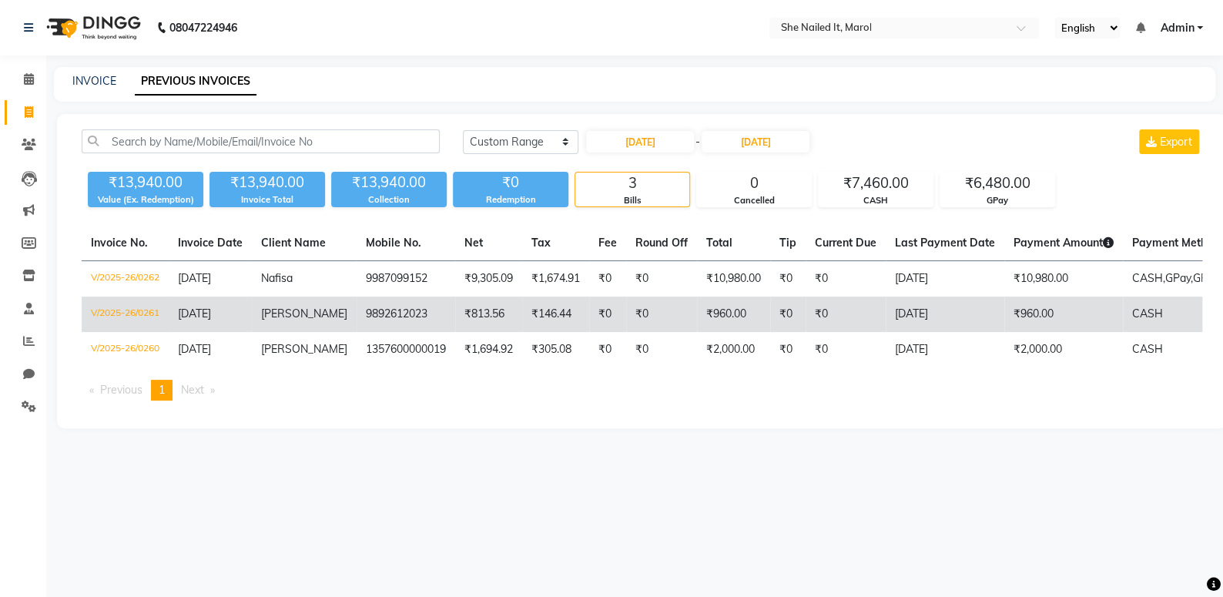
click at [139, 311] on td "V/2025-26/0261" at bounding box center [125, 314] width 87 height 35
click at [150, 315] on td "V/2025-26/0261" at bounding box center [125, 314] width 87 height 35
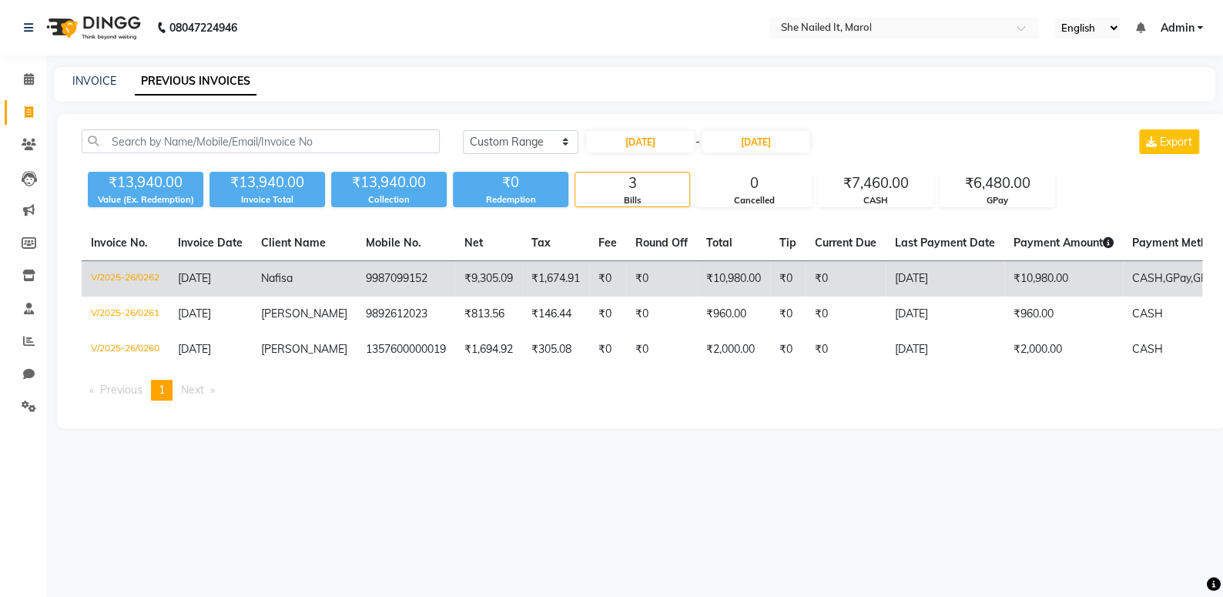
click at [150, 274] on td "V/2025-26/0262" at bounding box center [125, 279] width 87 height 36
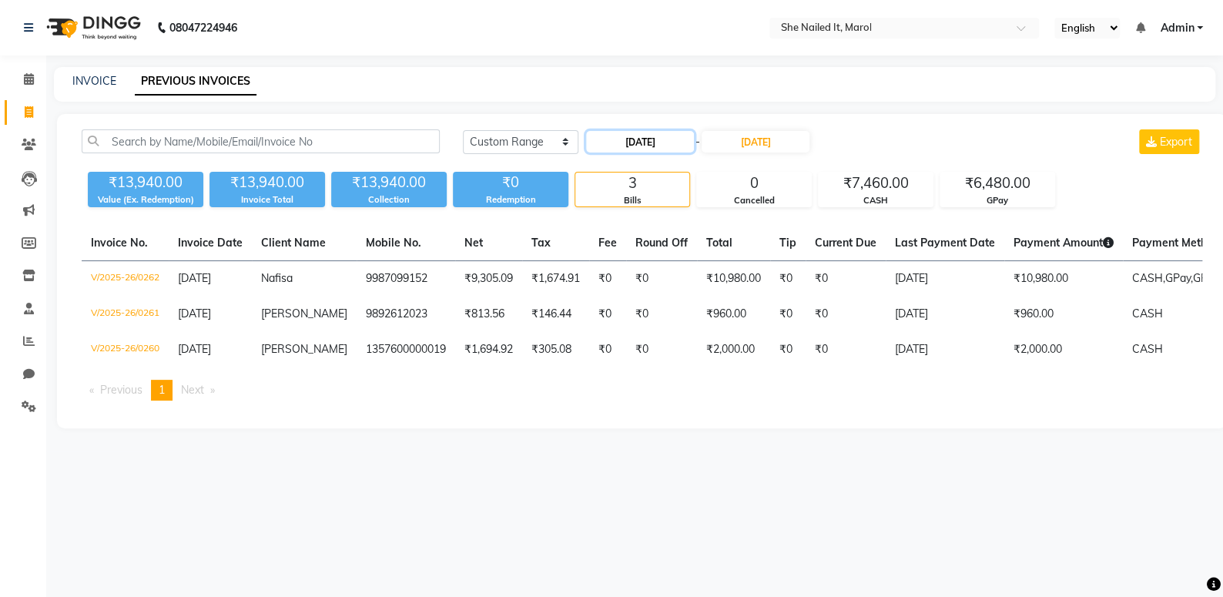
click at [655, 148] on input "06-09-2025" at bounding box center [640, 142] width 108 height 22
select select "9"
select select "2025"
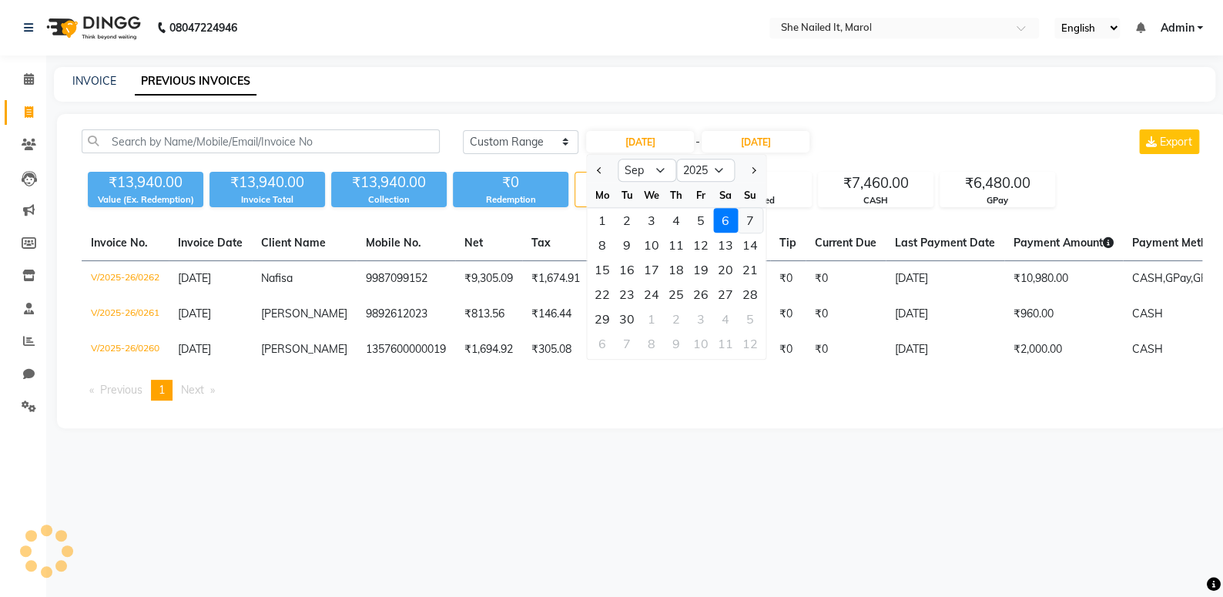
click at [740, 217] on div "7" at bounding box center [750, 220] width 25 height 25
type input "07-09-2025"
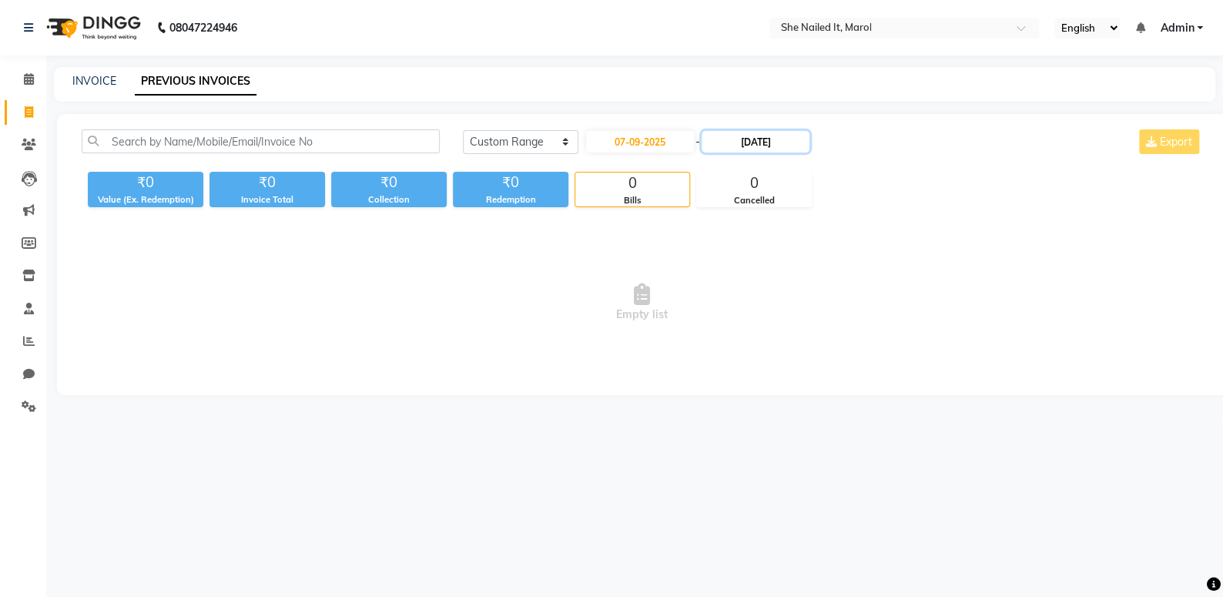
click at [760, 147] on input "06-09-2025" at bounding box center [756, 142] width 108 height 22
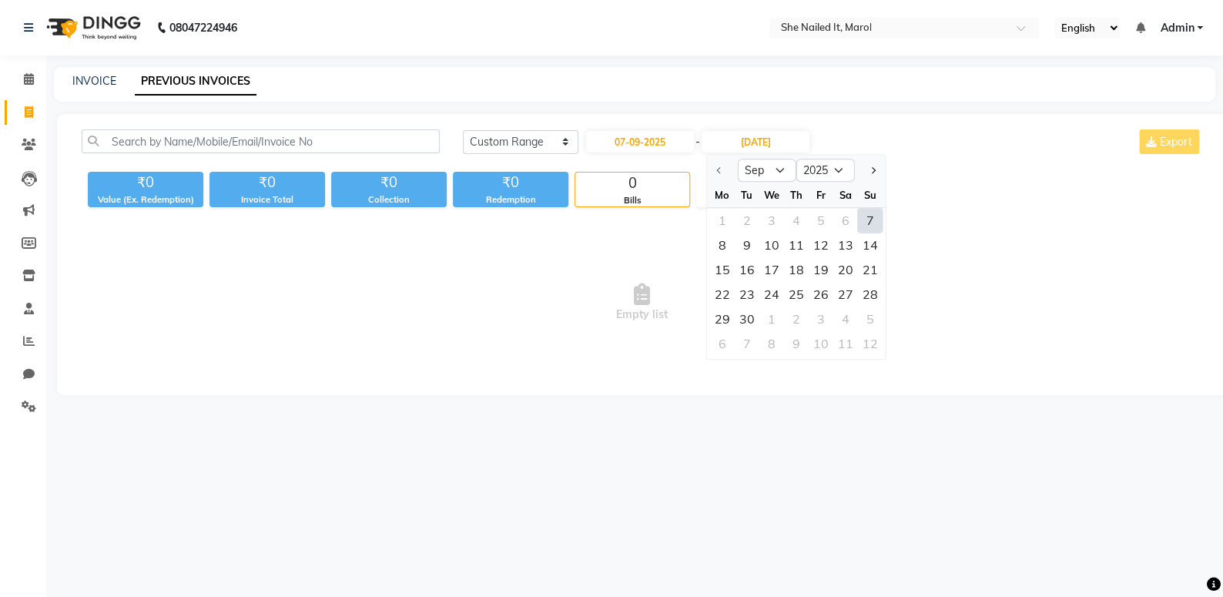
click at [875, 216] on div "7" at bounding box center [870, 220] width 25 height 25
type input "07-09-2025"
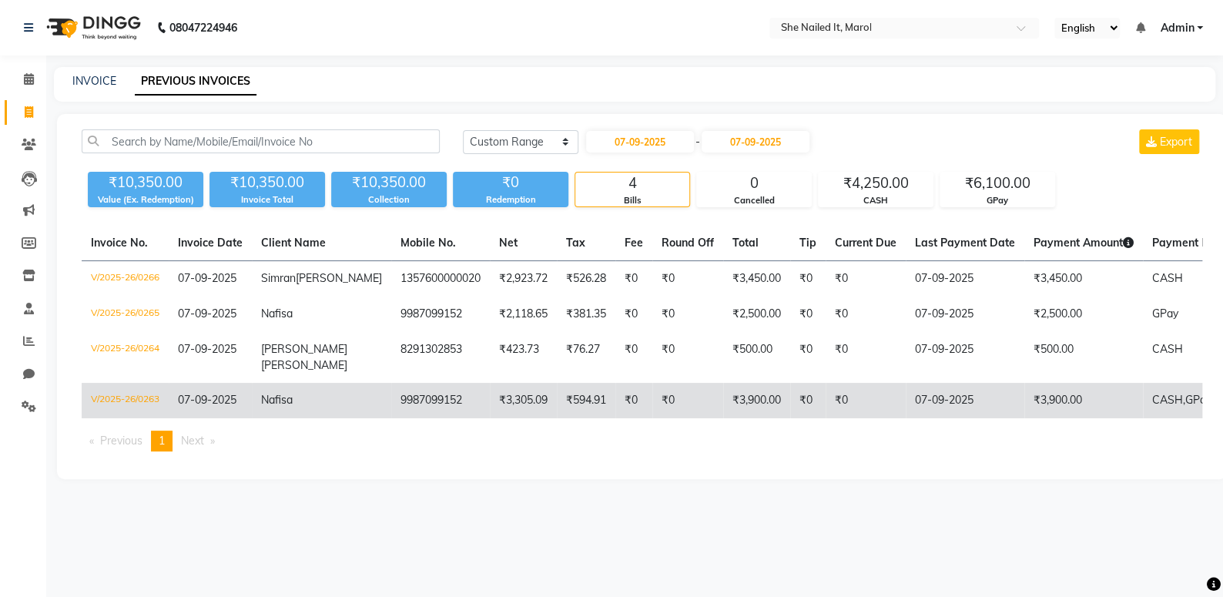
click at [142, 411] on td "V/2025-26/0263" at bounding box center [125, 400] width 87 height 35
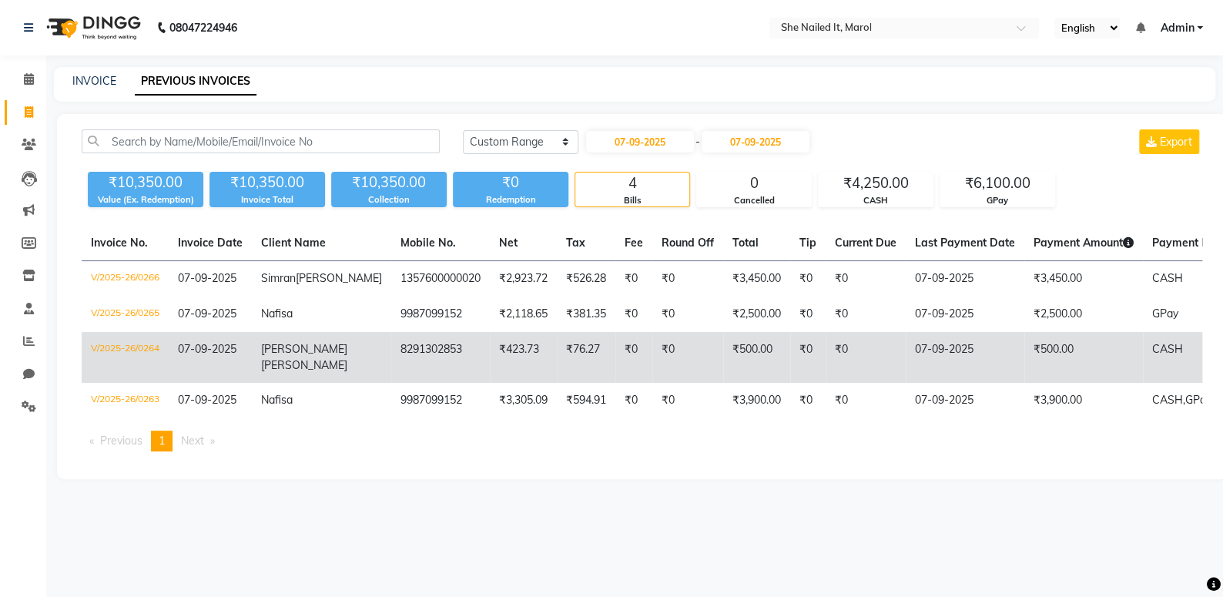
click at [148, 360] on td "V/2025-26/0264" at bounding box center [125, 357] width 87 height 51
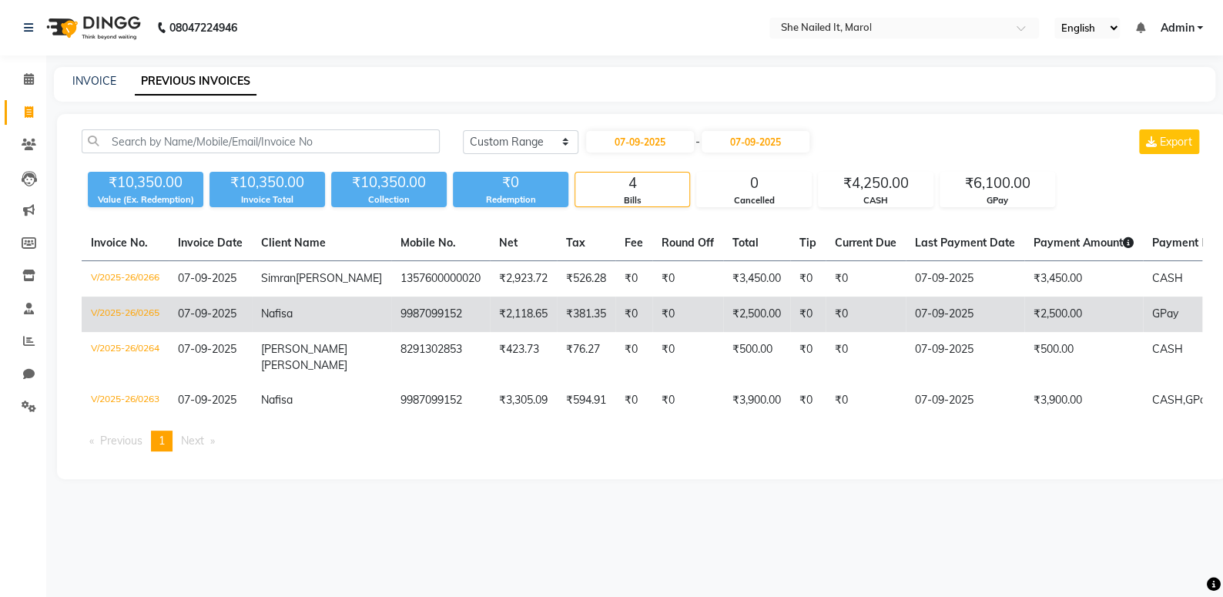
click at [139, 323] on td "V/2025-26/0265" at bounding box center [125, 314] width 87 height 35
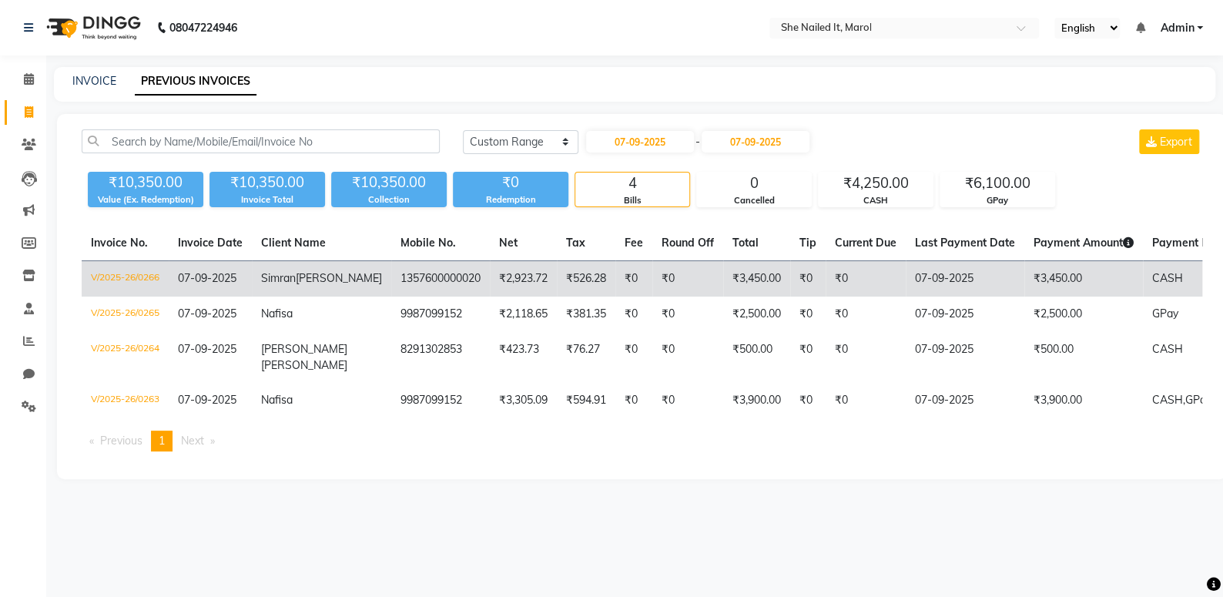
click at [149, 272] on td "V/2025-26/0266" at bounding box center [125, 279] width 87 height 36
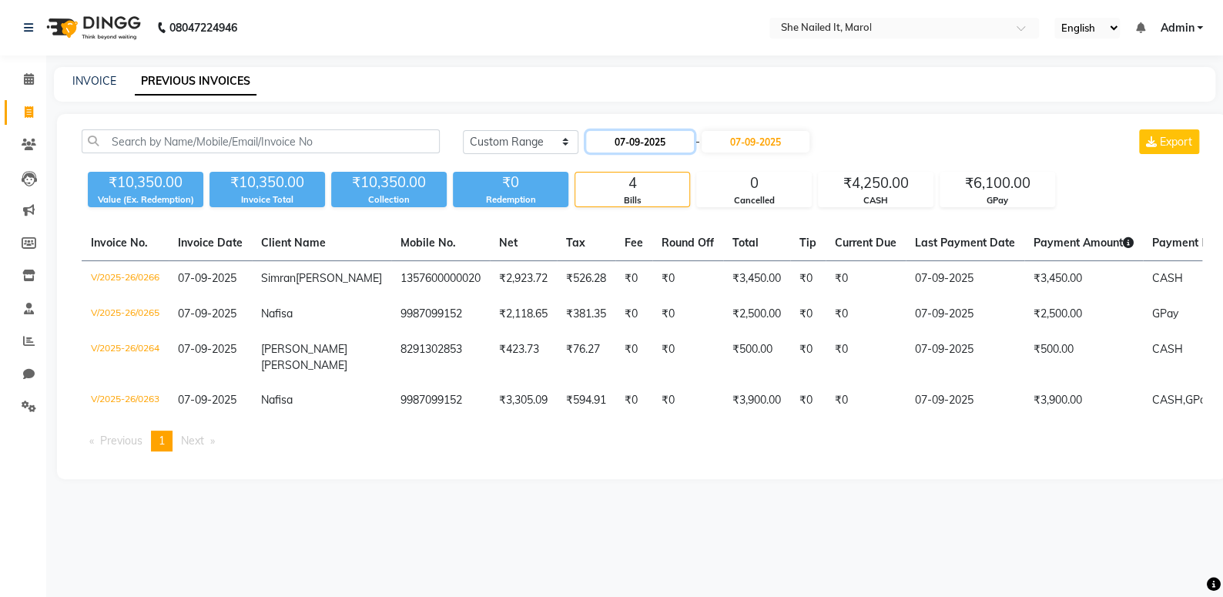
click at [622, 148] on input "07-09-2025" at bounding box center [640, 142] width 108 height 22
select select "9"
select select "2025"
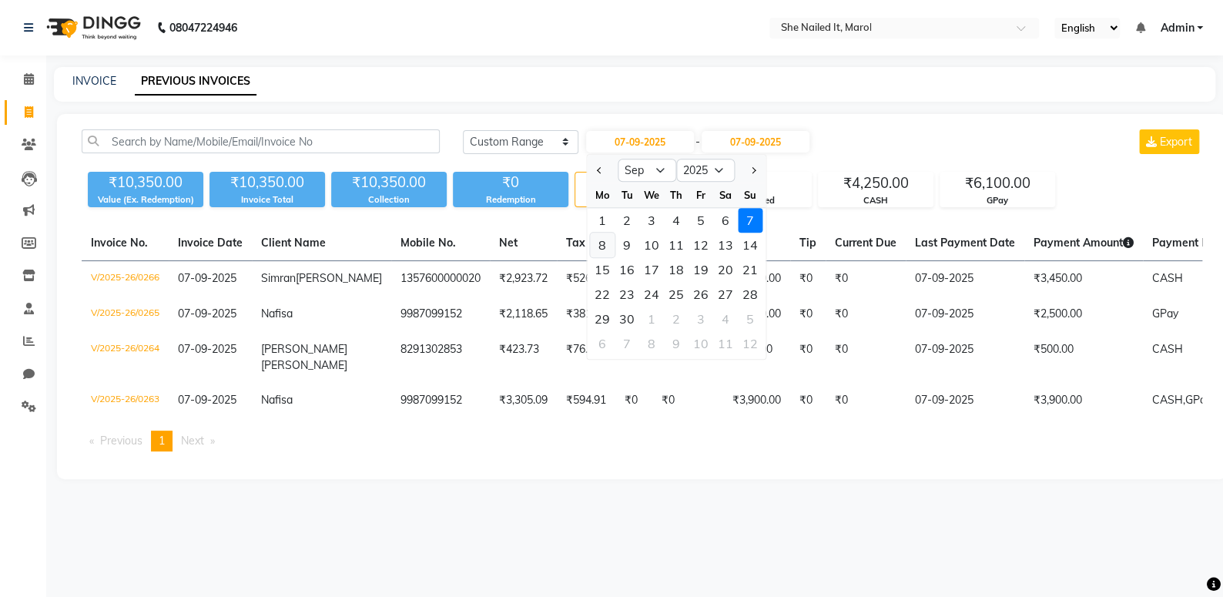
click at [598, 250] on div "8" at bounding box center [602, 245] width 25 height 25
type input "[DATE]"
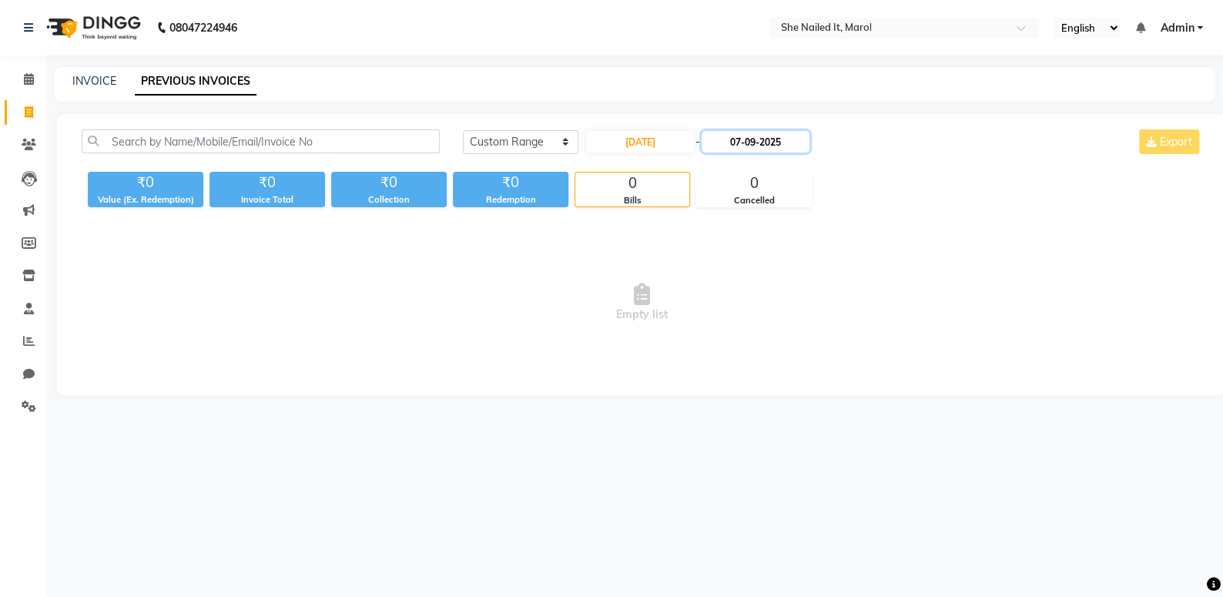
click at [739, 142] on input "07-09-2025" at bounding box center [756, 142] width 108 height 22
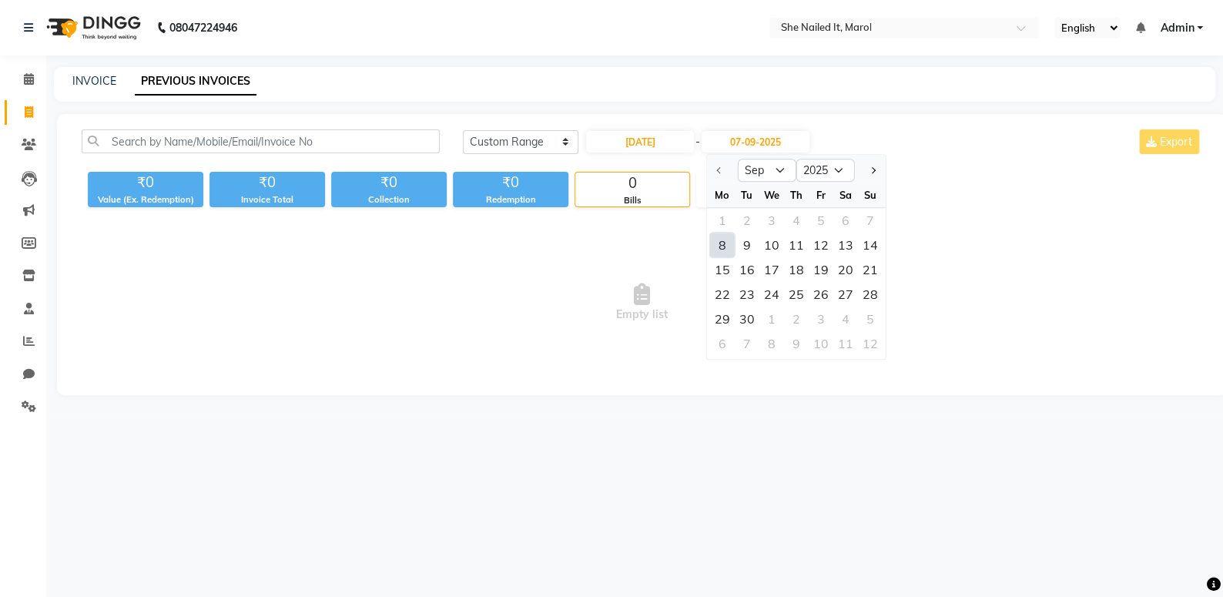
click at [719, 240] on div "8" at bounding box center [722, 245] width 25 height 25
type input "[DATE]"
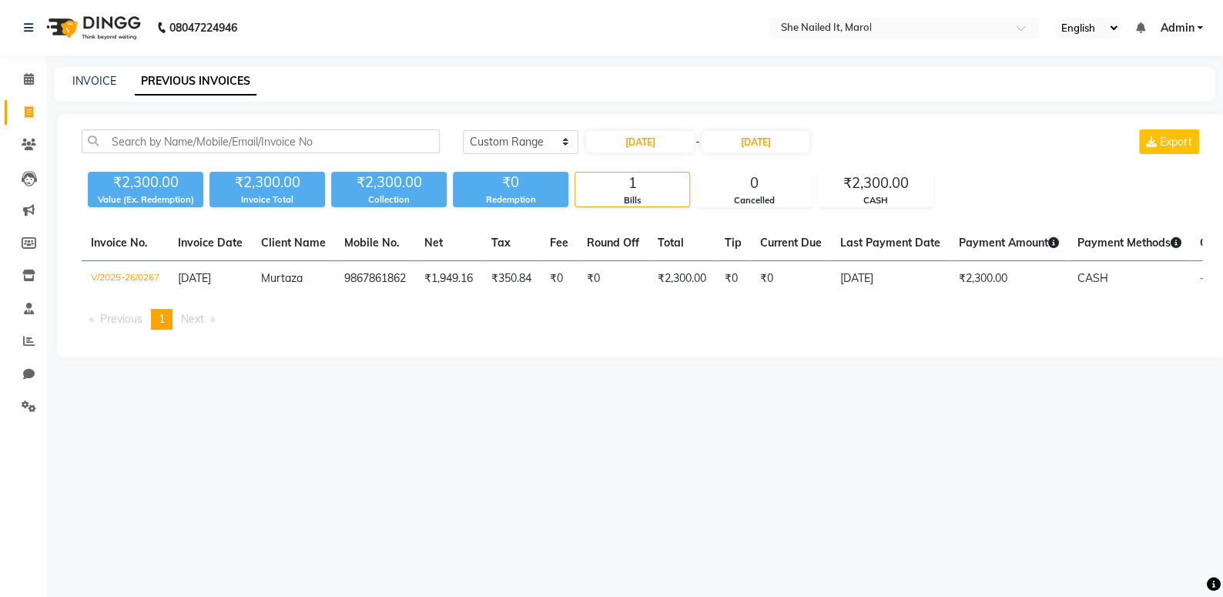
click at [749, 160] on div "Today Yesterday Custom Range 08-09-2025 - 08-09-2025 Export" at bounding box center [832, 147] width 763 height 36
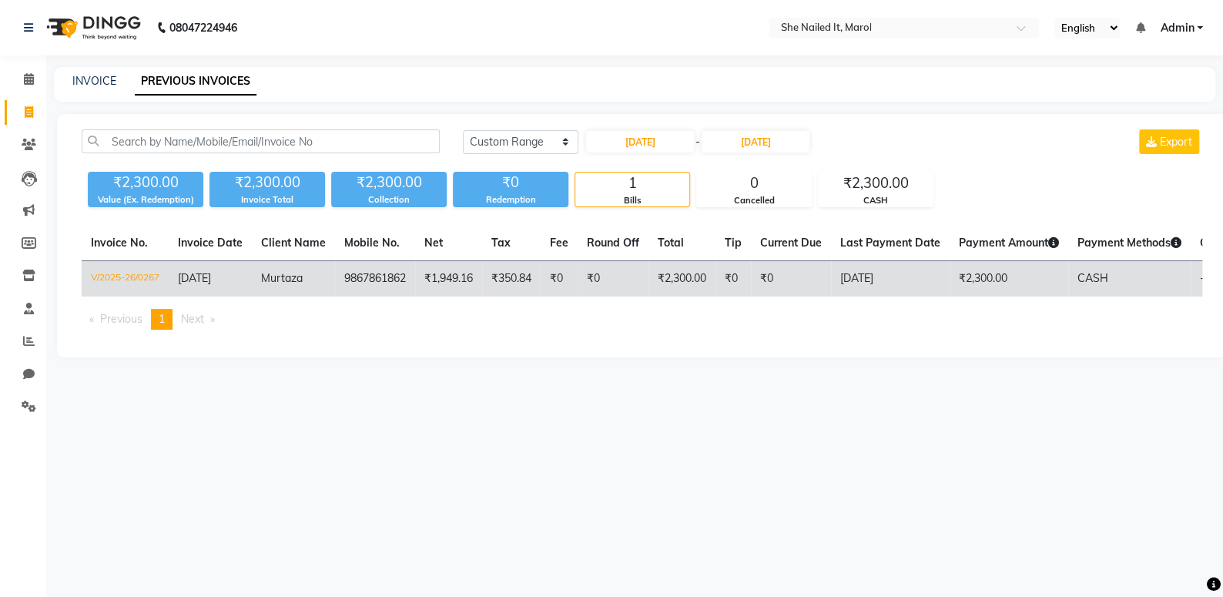
click at [143, 278] on td "V/2025-26/0267" at bounding box center [125, 279] width 87 height 36
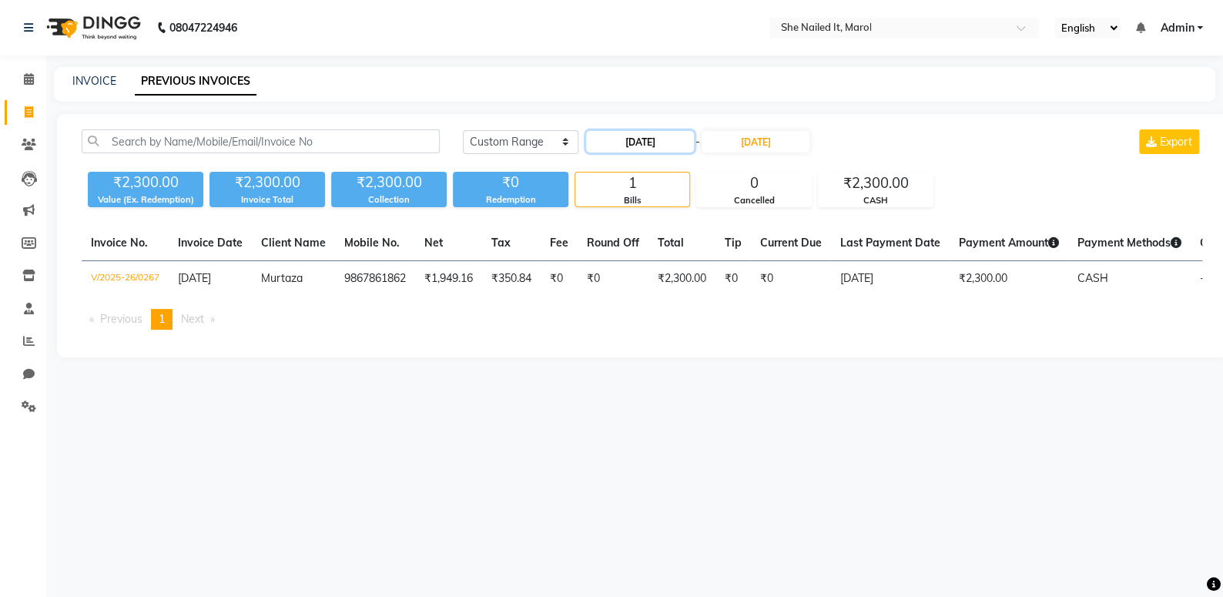
click at [671, 147] on input "[DATE]" at bounding box center [640, 142] width 108 height 22
select select "9"
select select "2025"
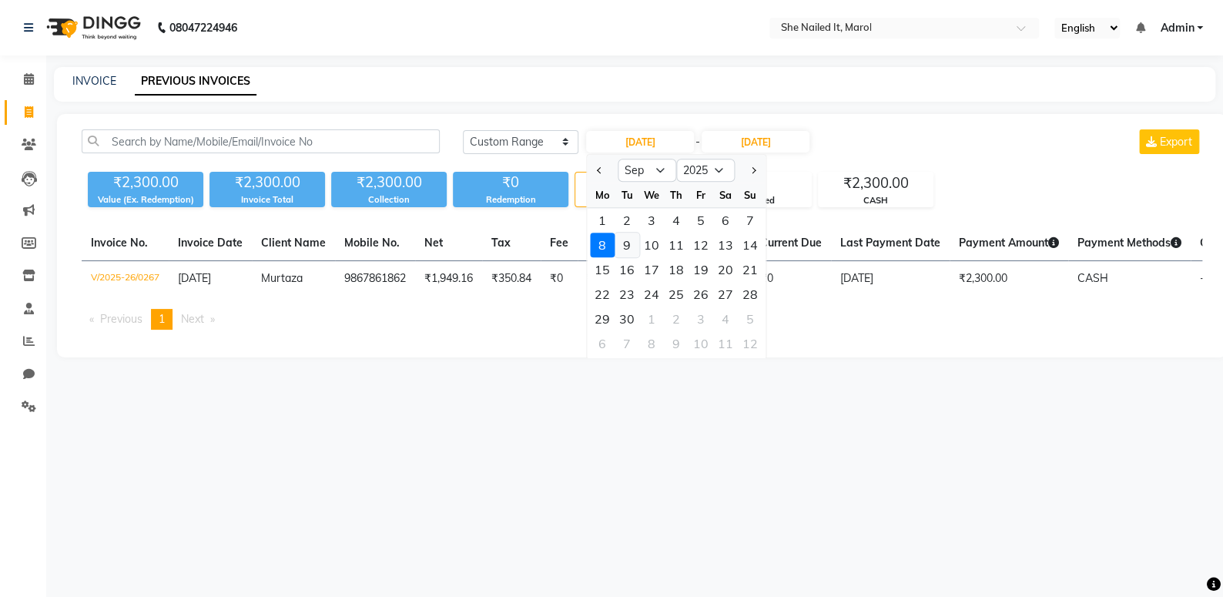
click at [619, 237] on div "9" at bounding box center [627, 245] width 25 height 25
type input "09-09-2025"
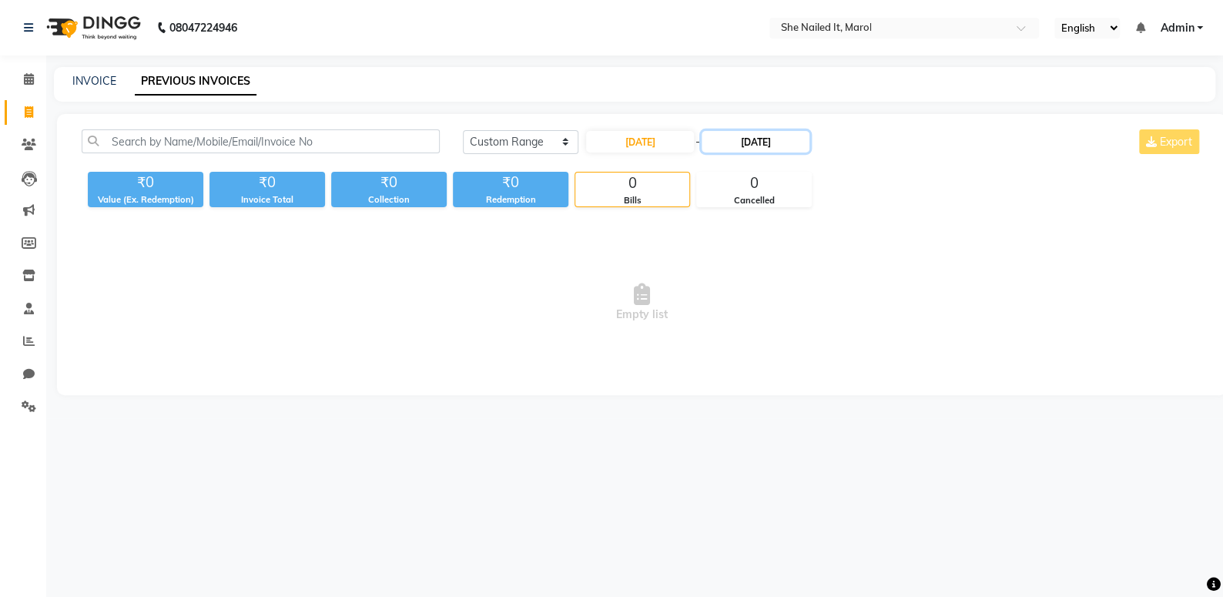
click at [738, 142] on input "[DATE]" at bounding box center [756, 142] width 108 height 22
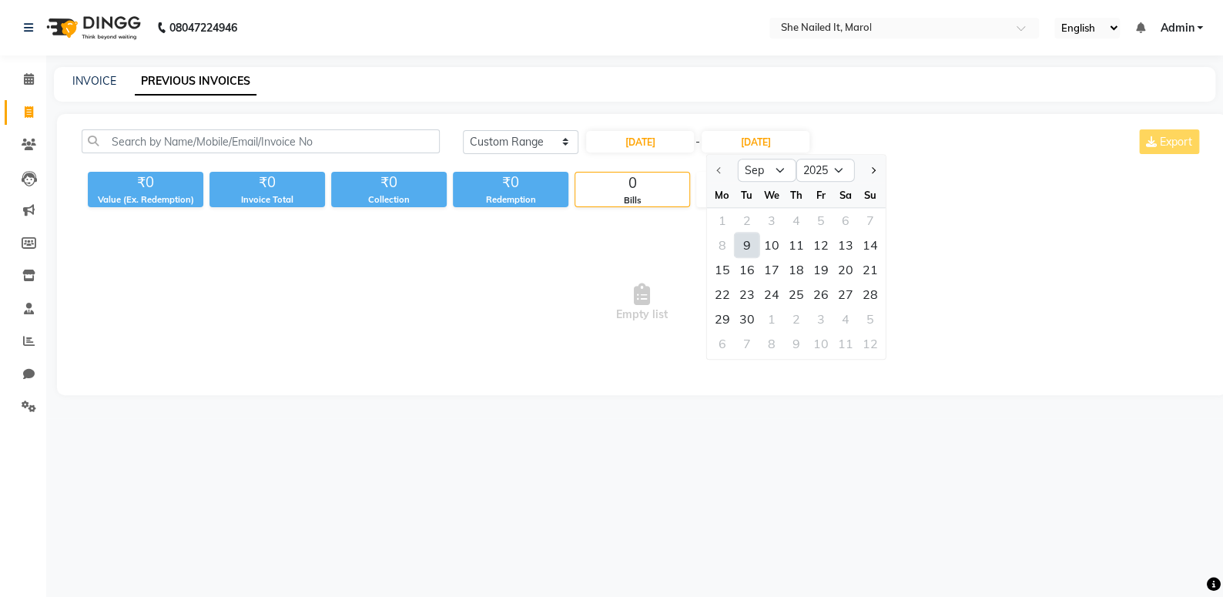
click at [745, 243] on div "9" at bounding box center [747, 245] width 25 height 25
type input "09-09-2025"
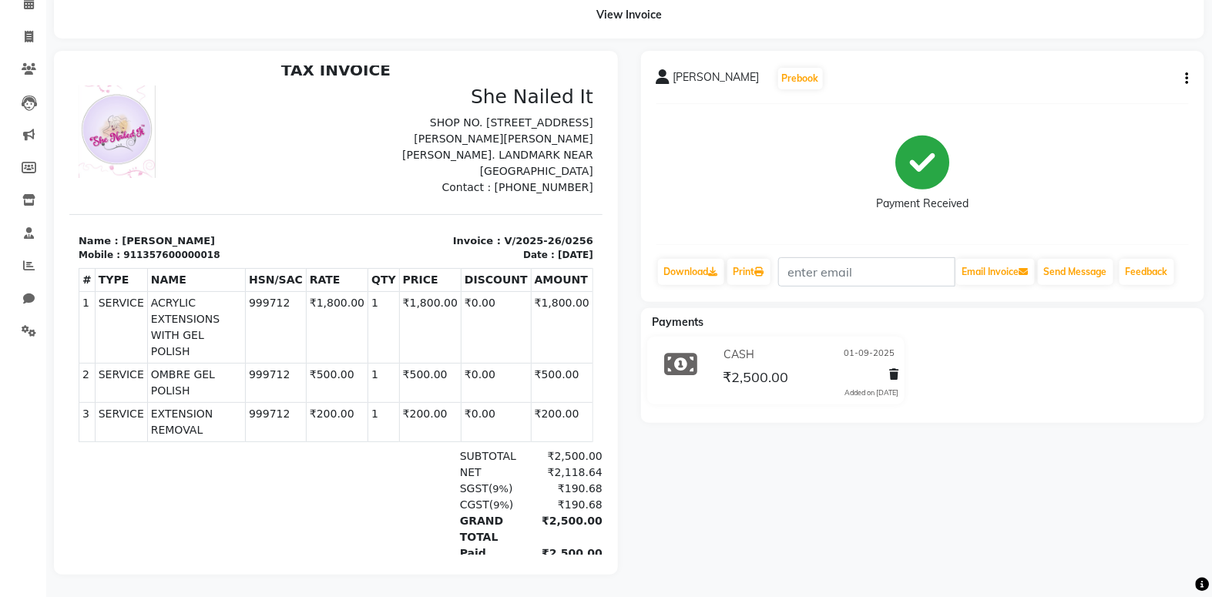
scroll to position [86, 0]
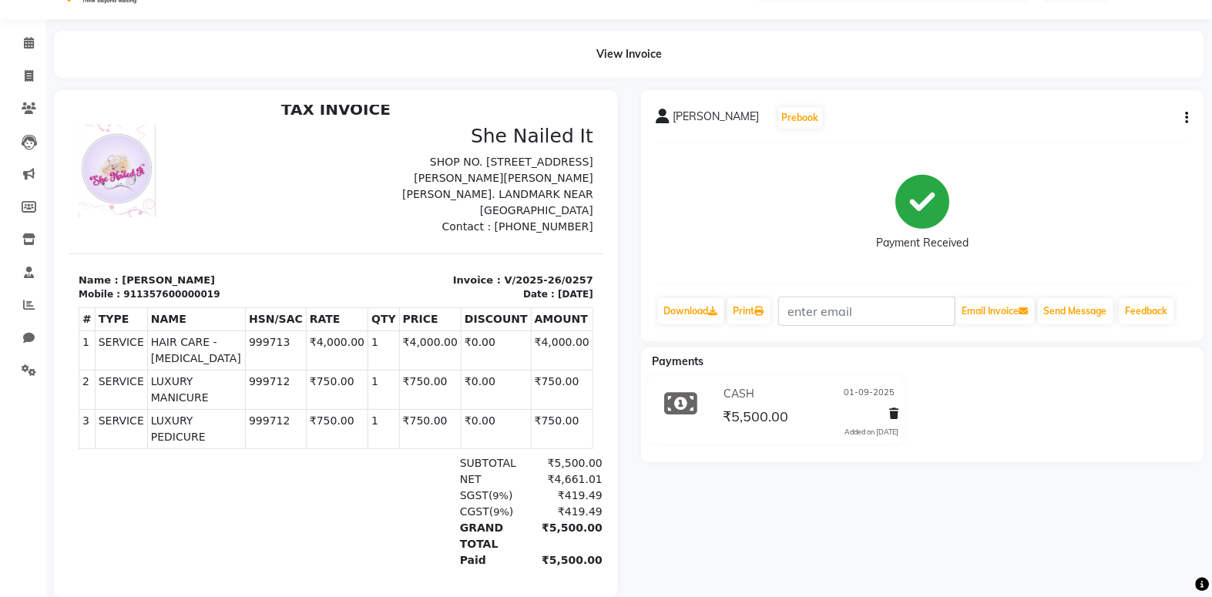
scroll to position [69, 0]
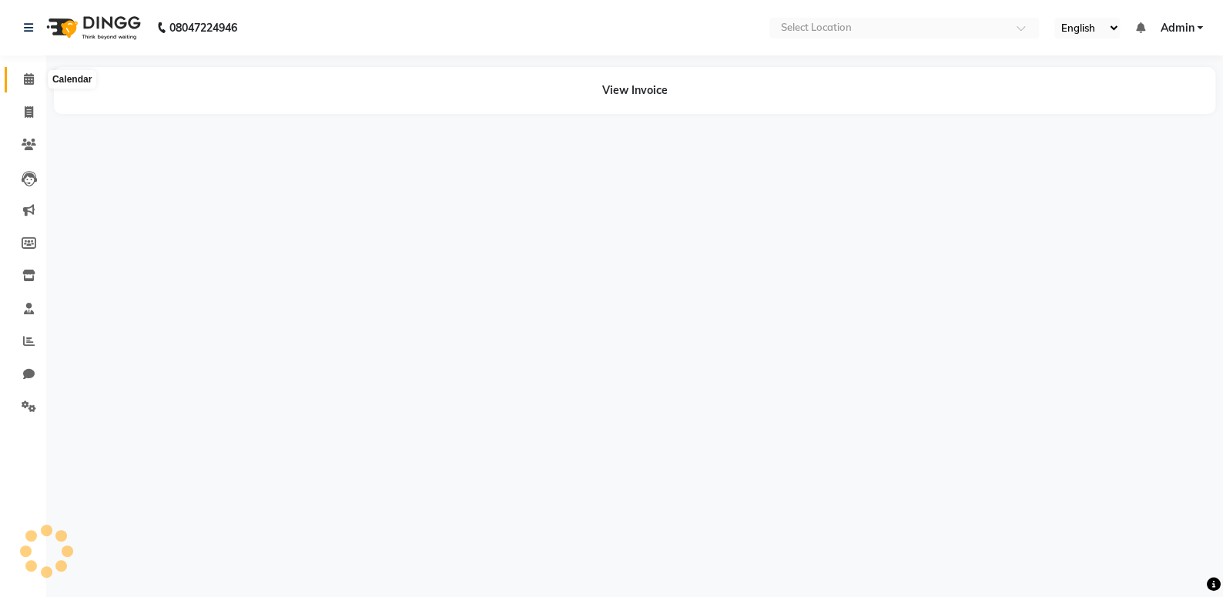
click at [33, 84] on span at bounding box center [28, 80] width 27 height 18
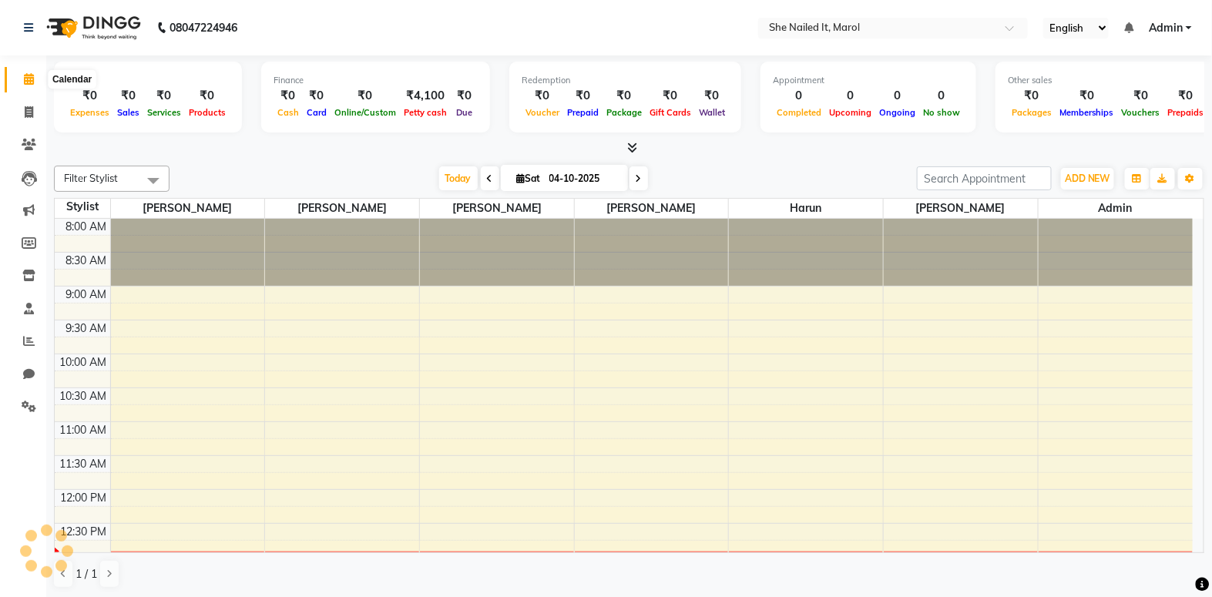
click at [29, 75] on icon at bounding box center [29, 79] width 10 height 12
click at [34, 345] on span at bounding box center [28, 342] width 27 height 18
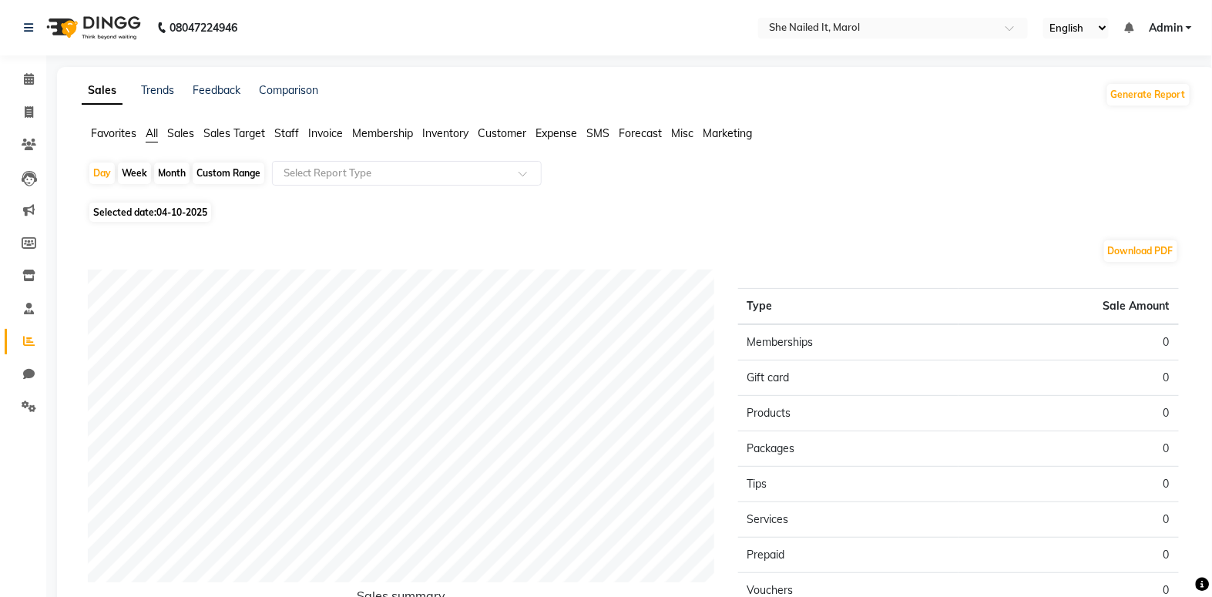
click at [176, 173] on div "Month" at bounding box center [171, 174] width 35 height 22
select select "10"
select select "2025"
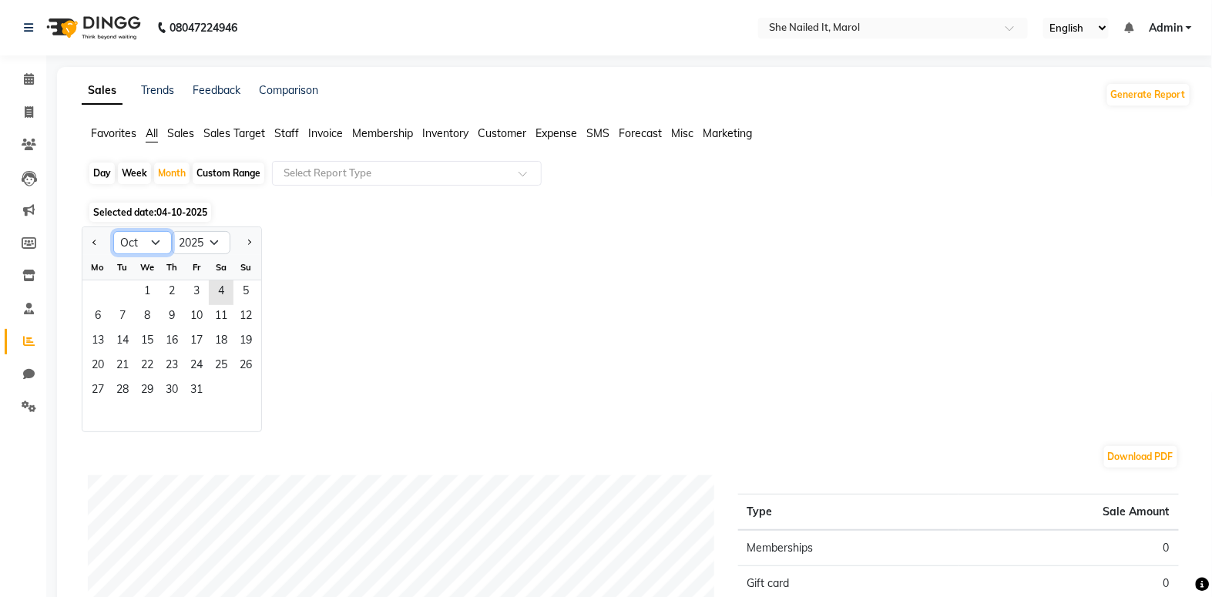
click at [153, 243] on select "Jan Feb Mar Apr May Jun Jul Aug Sep Oct Nov Dec" at bounding box center [142, 242] width 59 height 23
select select "9"
click at [113, 231] on select "Jan Feb Mar Apr May Jun Jul Aug Sep Oct Nov Dec" at bounding box center [142, 242] width 59 height 23
drag, startPoint x: 96, startPoint y: 292, endPoint x: 100, endPoint y: 284, distance: 8.6
click at [96, 291] on span "1" at bounding box center [97, 292] width 25 height 25
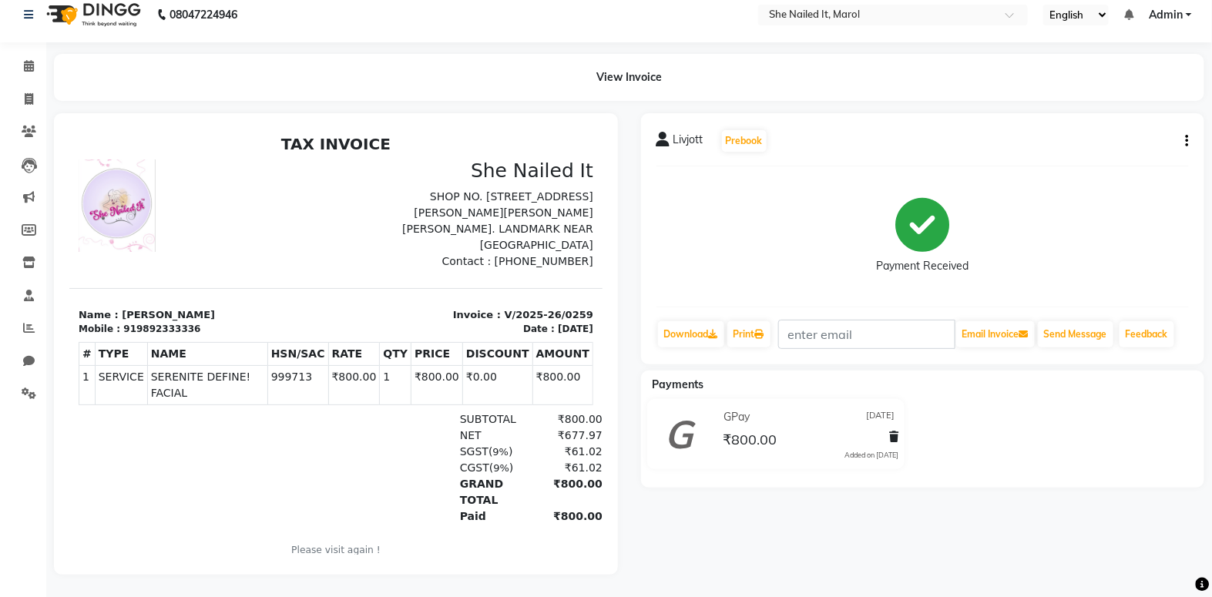
scroll to position [24, 0]
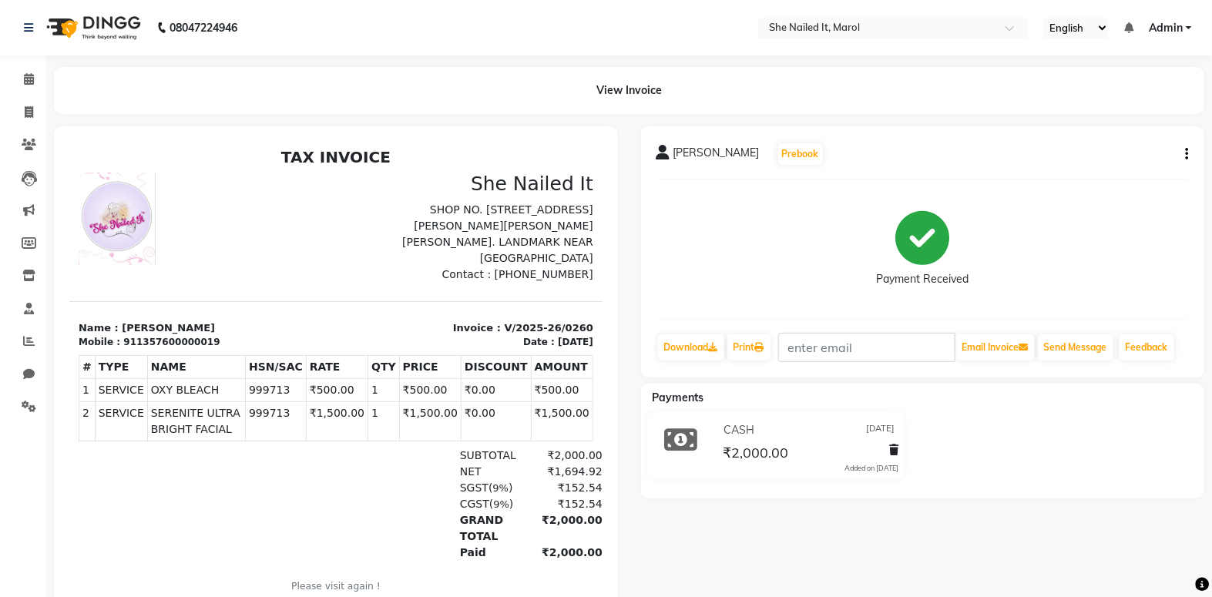
scroll to position [62, 0]
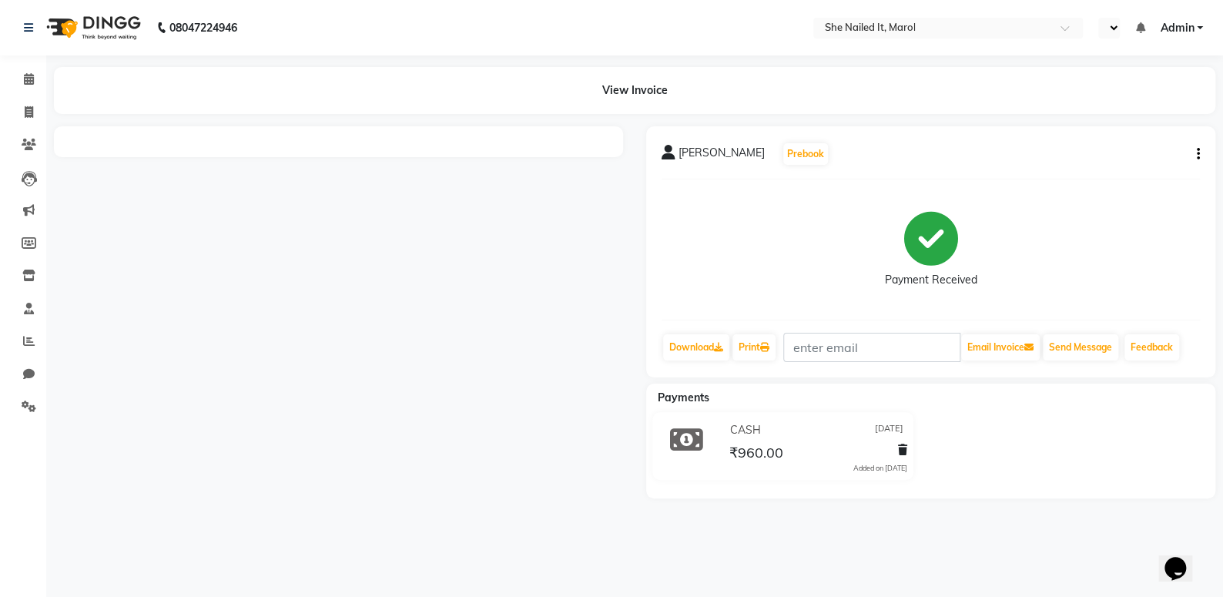
select select "en"
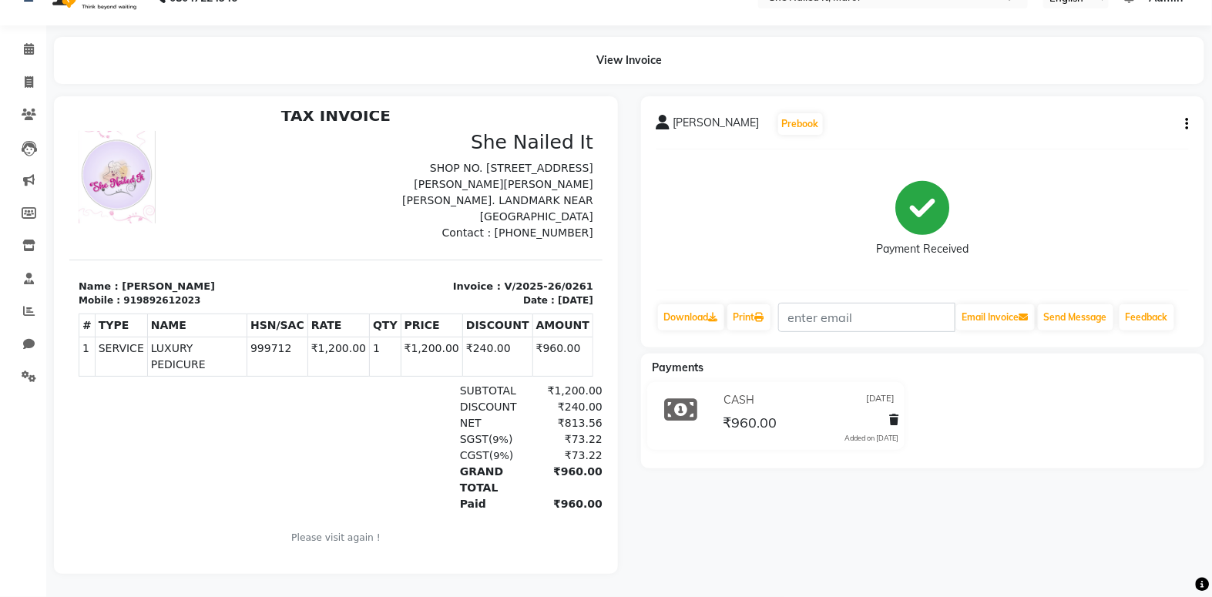
scroll to position [40, 0]
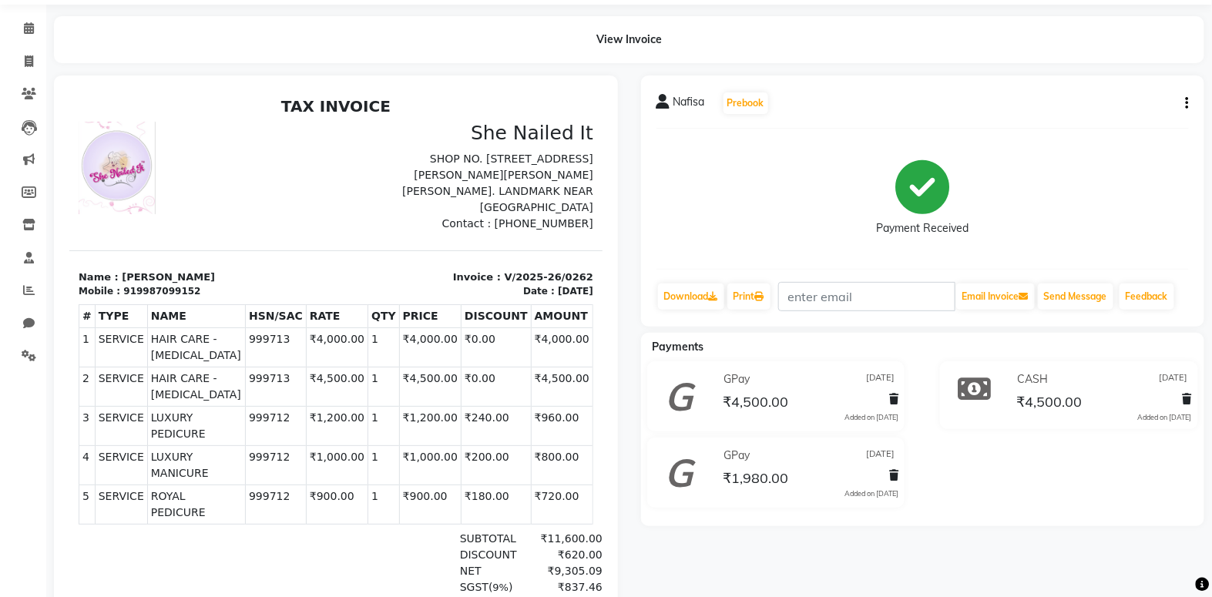
scroll to position [132, 0]
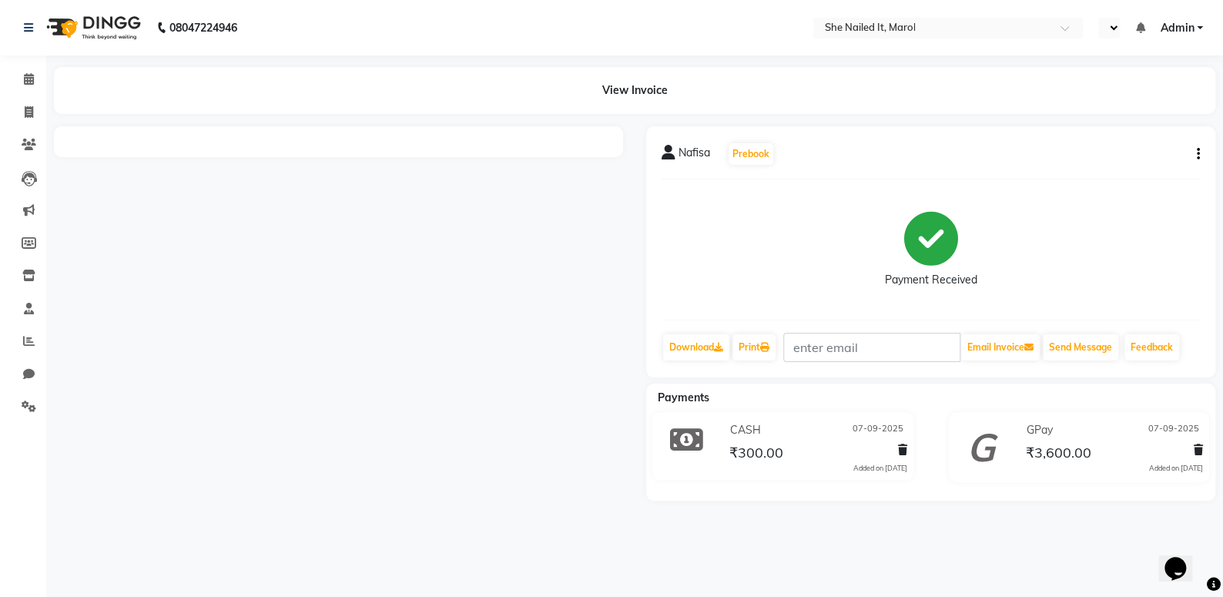
select select "en"
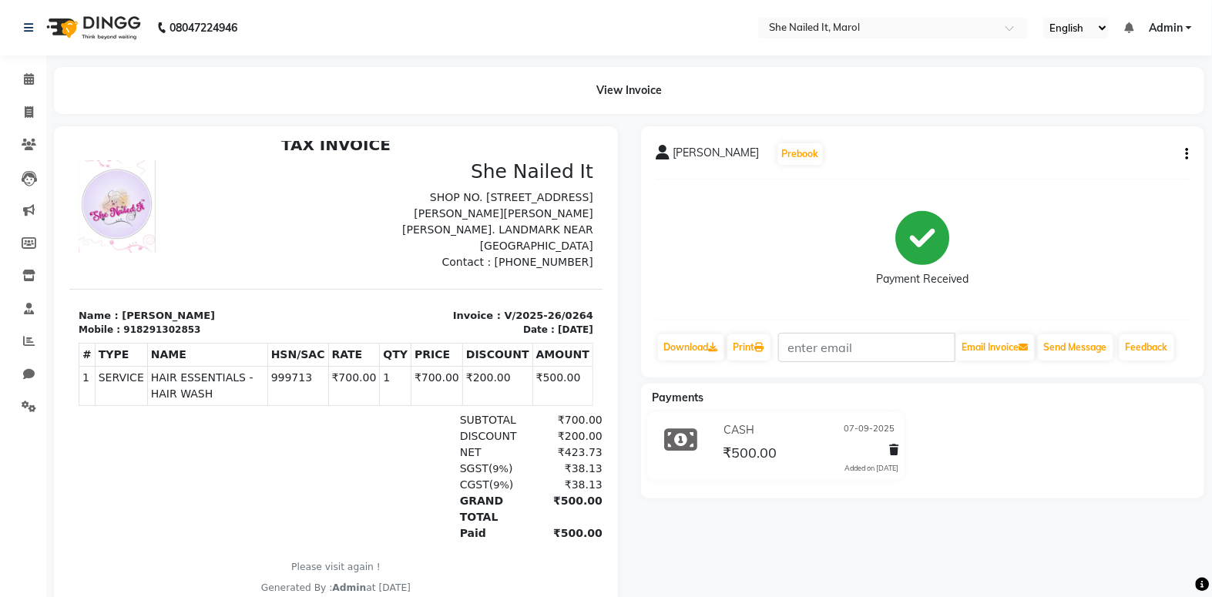
scroll to position [55, 0]
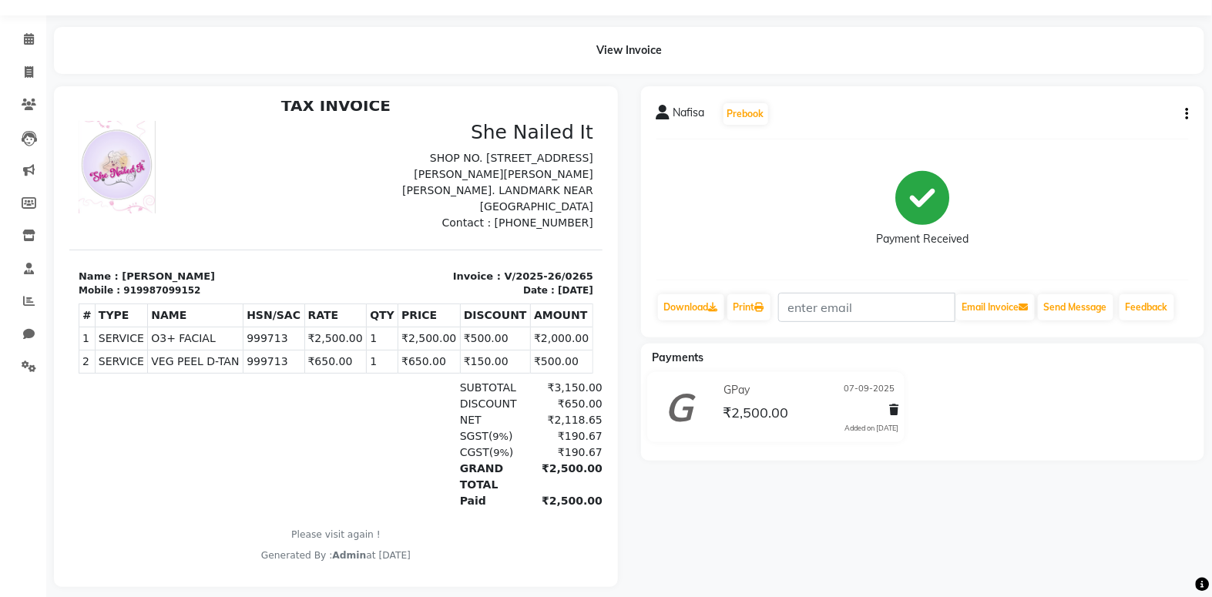
scroll to position [62, 0]
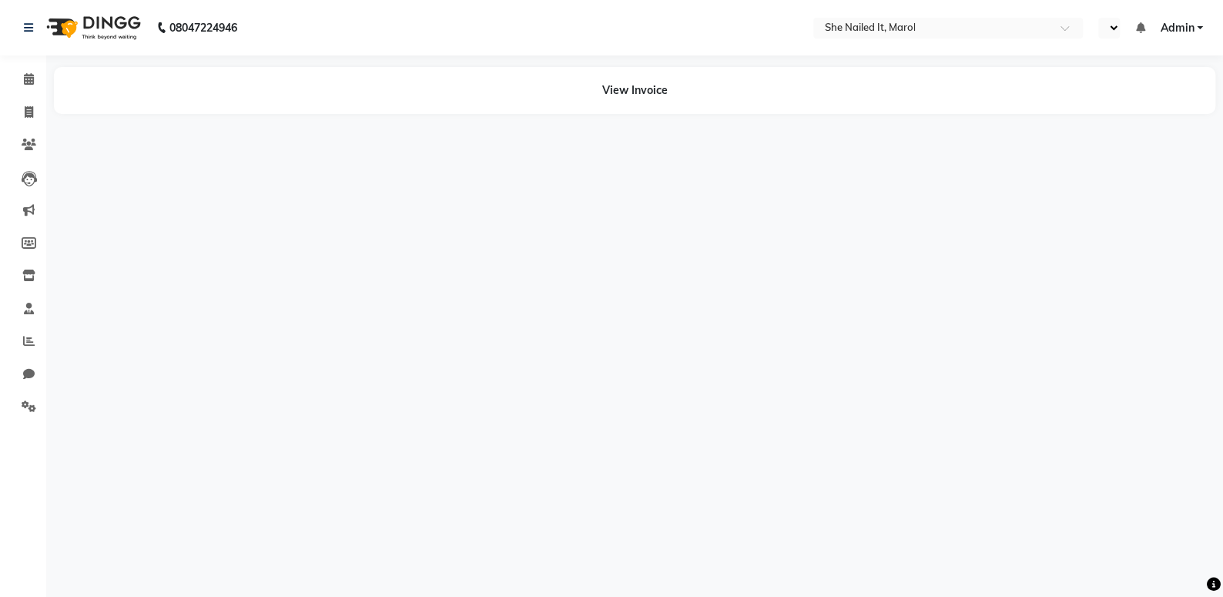
select select "en"
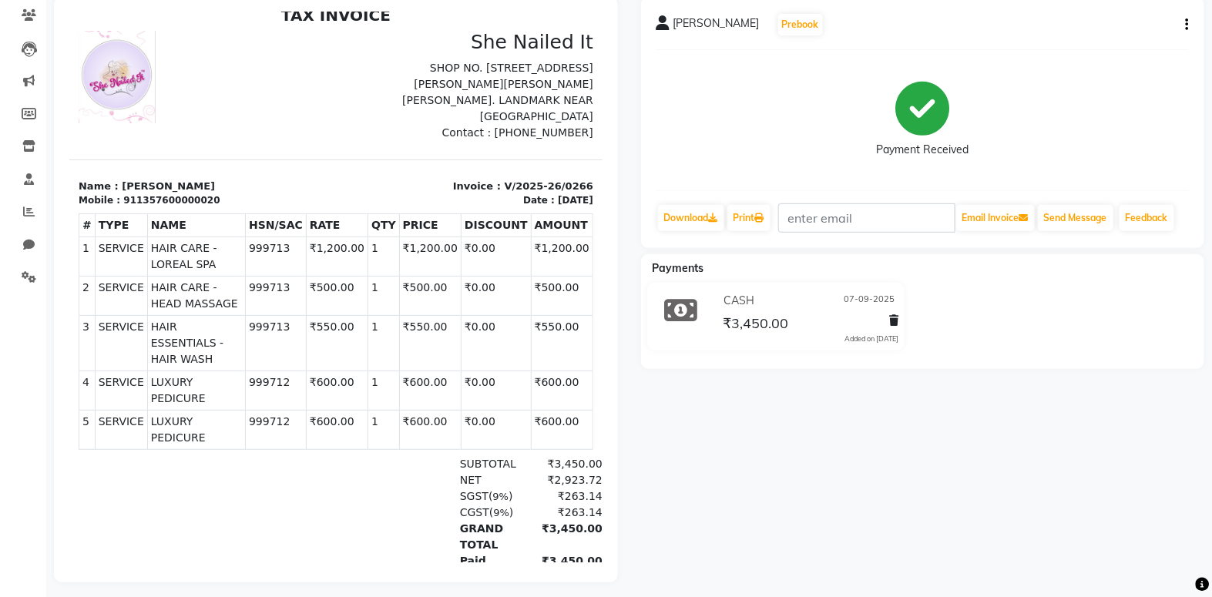
scroll to position [147, 0]
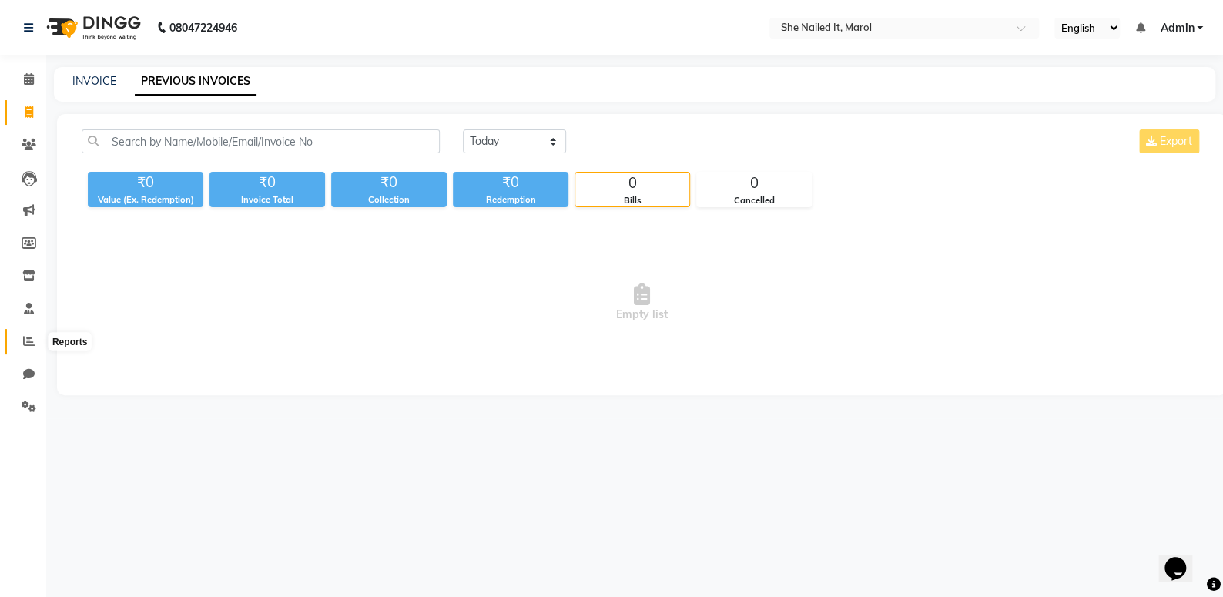
click at [24, 340] on icon at bounding box center [29, 341] width 12 height 12
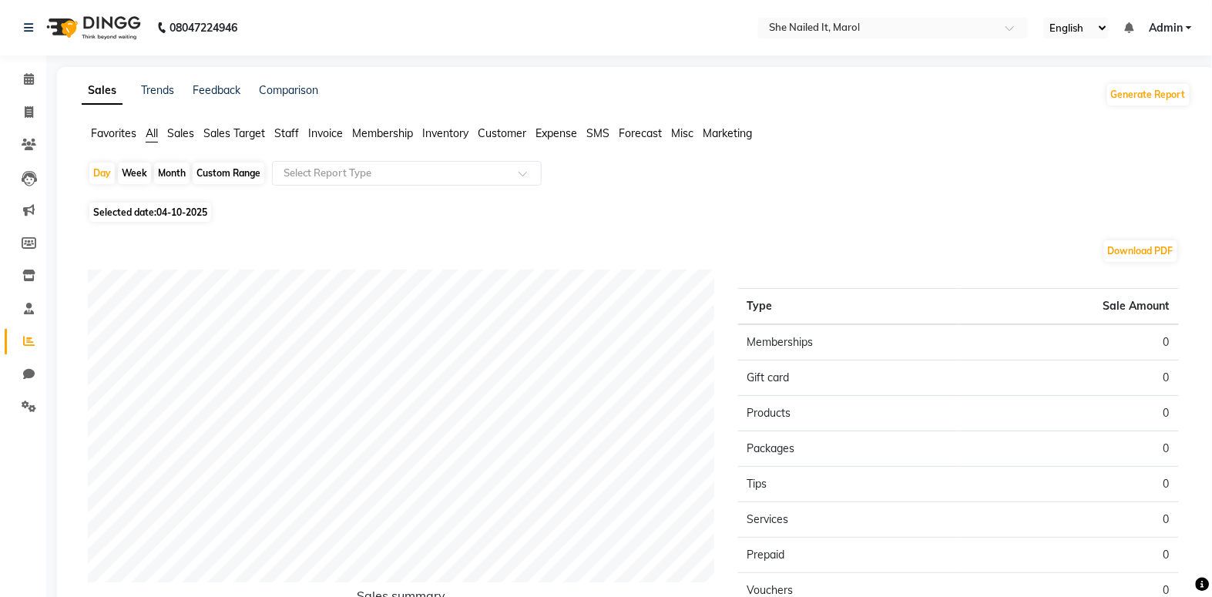
click at [141, 168] on div "Week" at bounding box center [134, 174] width 33 height 22
select select "10"
select select "2025"
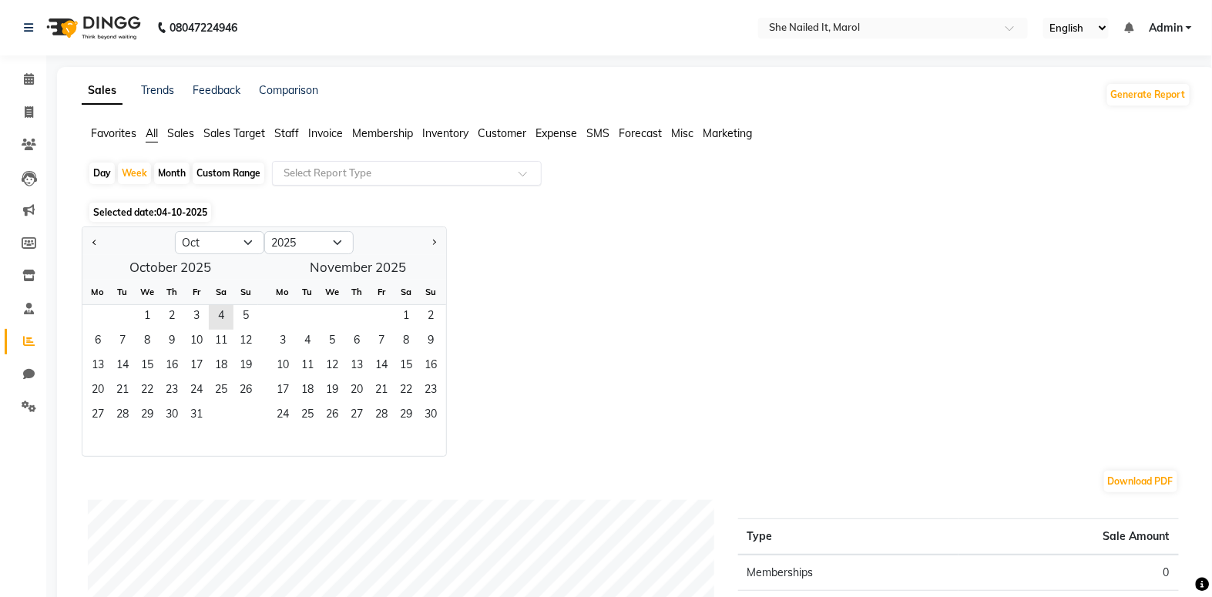
click at [350, 180] on div "Select Report Type" at bounding box center [327, 173] width 88 height 15
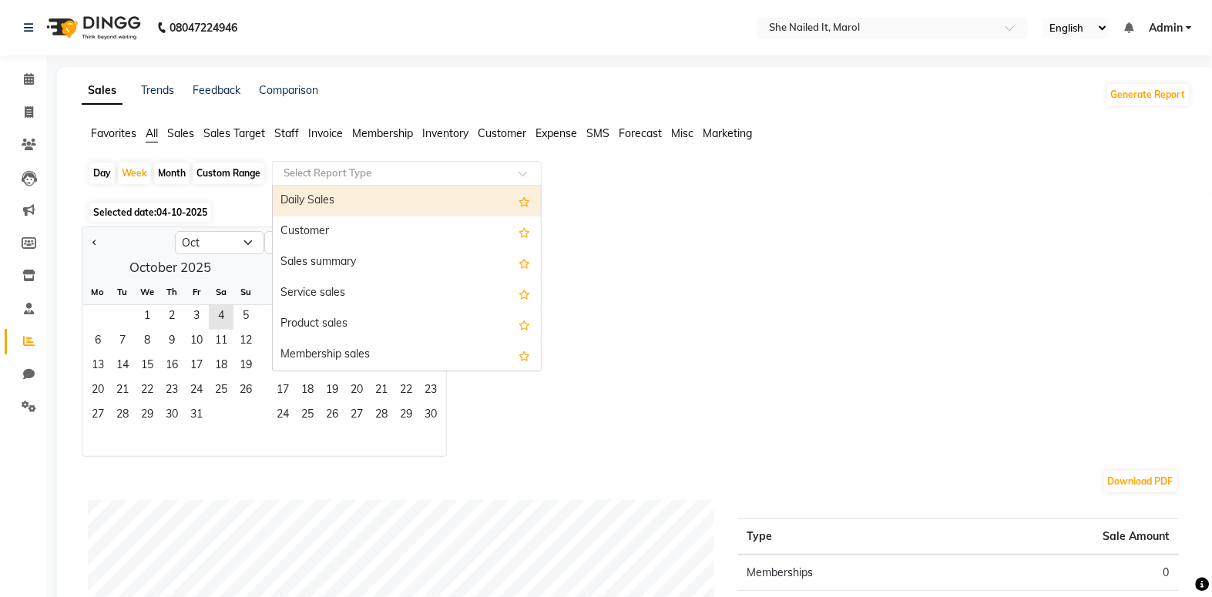
click at [347, 176] on input "text" at bounding box center [391, 173] width 222 height 15
click at [223, 196] on div "Day Week Month Custom Range Select Report Type Daily Sales Customer Sales summa…" at bounding box center [636, 179] width 1097 height 37
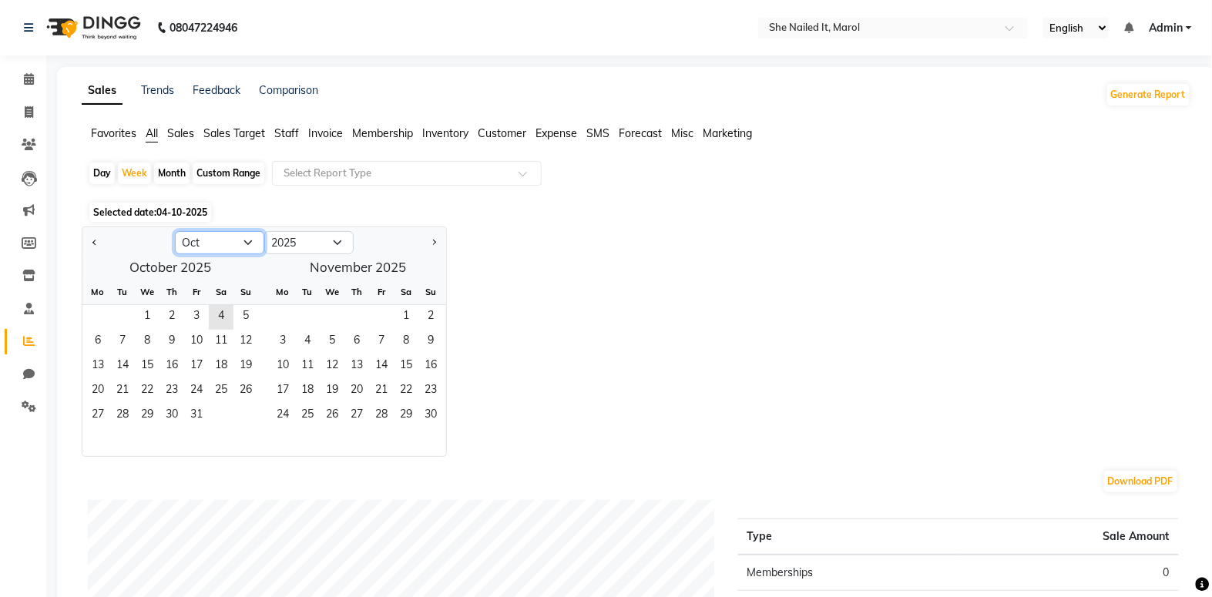
click at [216, 243] on select "Jan Feb Mar Apr May Jun Jul Aug Sep Oct Nov Dec" at bounding box center [219, 242] width 89 height 23
select select "9"
click at [175, 231] on select "Jan Feb Mar Apr May Jun Jul Aug Sep Oct Nov Dec" at bounding box center [219, 242] width 89 height 23
click at [106, 321] on span "1" at bounding box center [97, 317] width 25 height 25
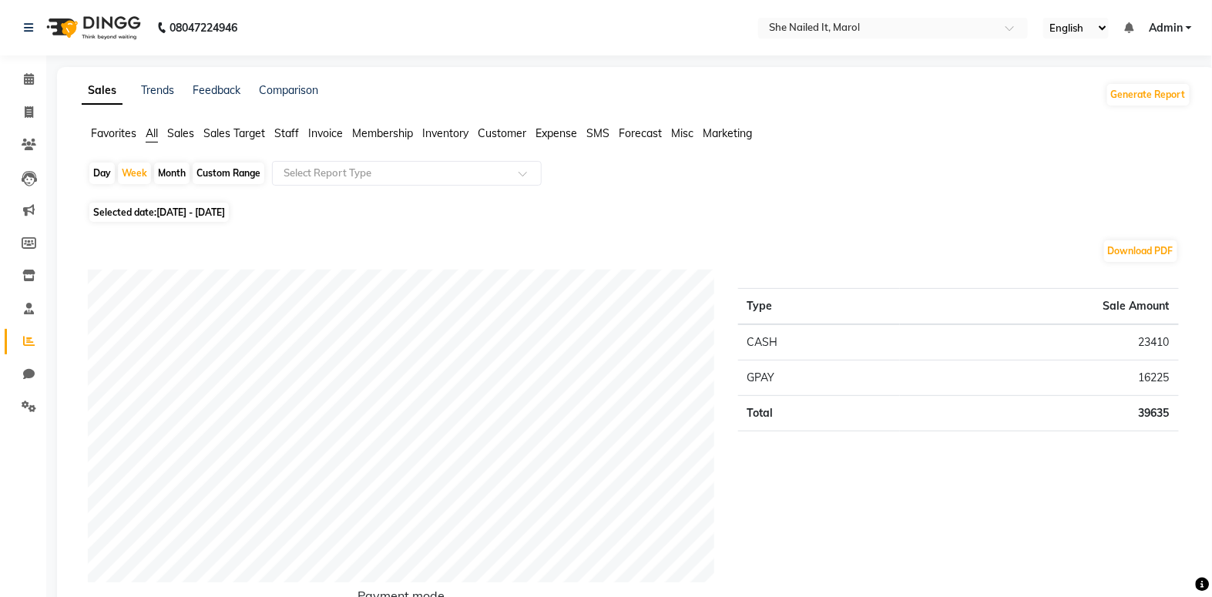
scroll to position [69, 0]
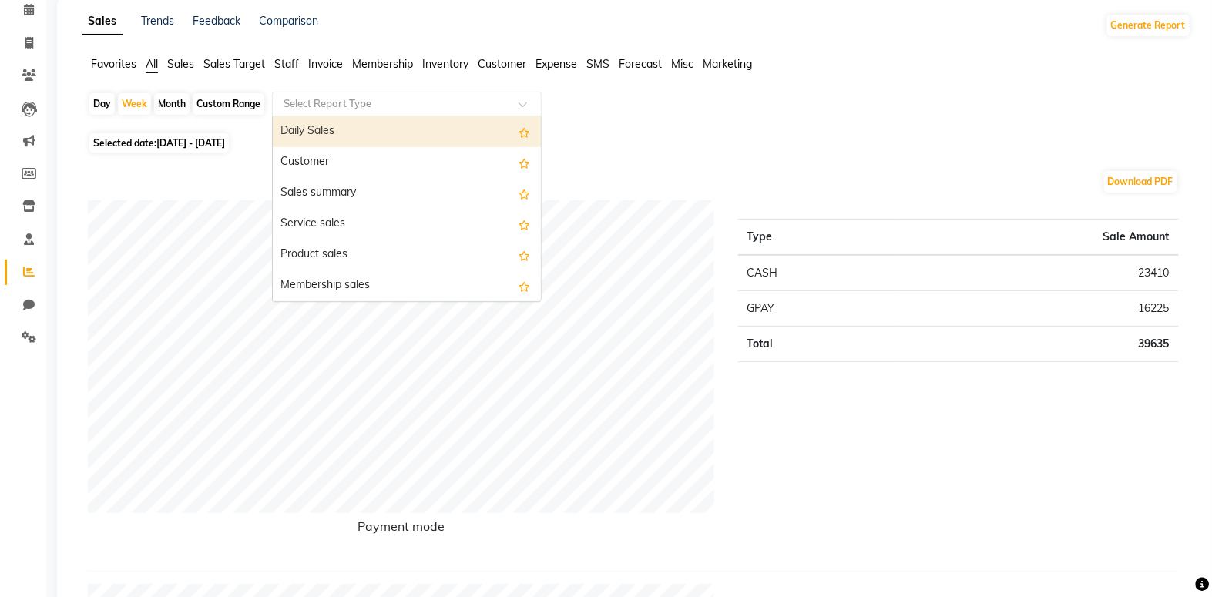
click at [384, 107] on input "text" at bounding box center [391, 103] width 222 height 15
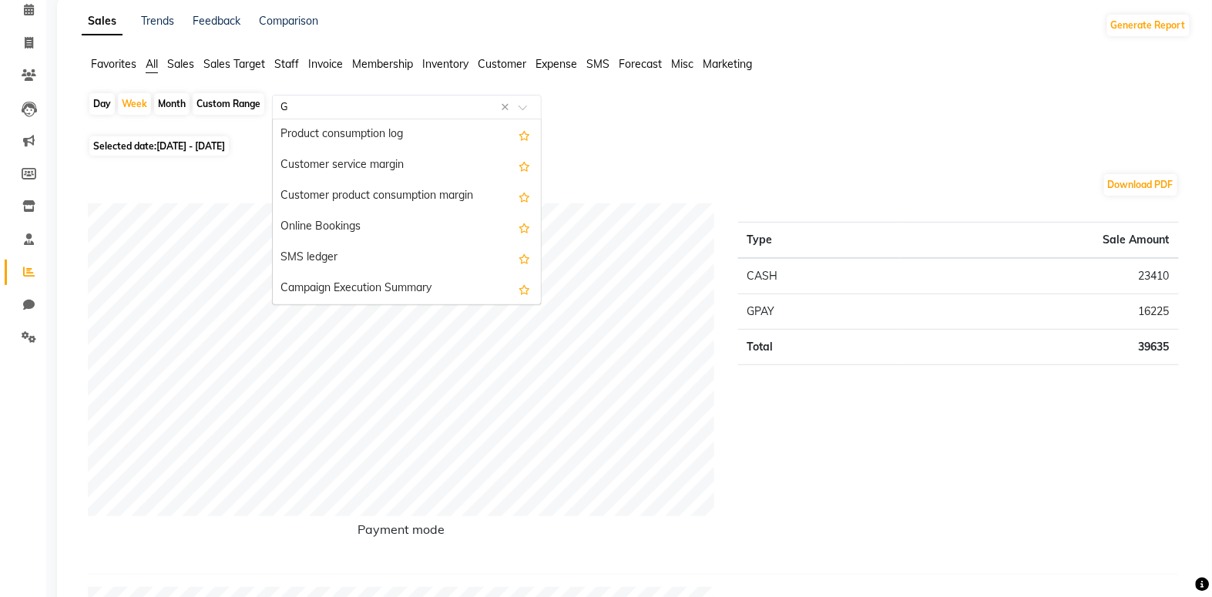
scroll to position [157, 0]
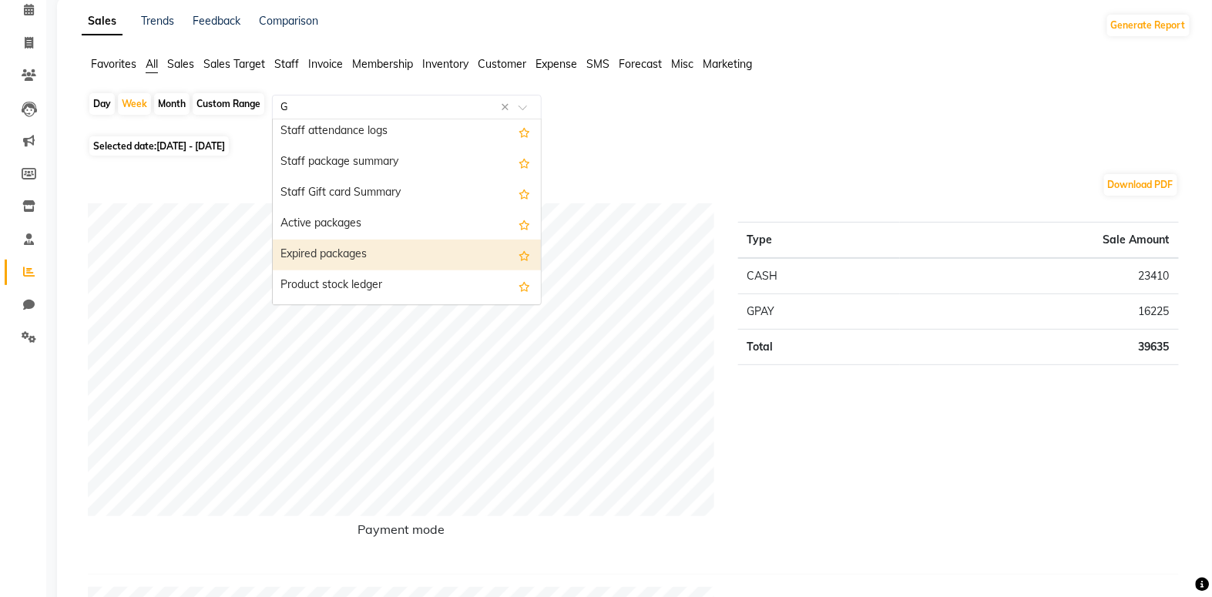
type input "GS"
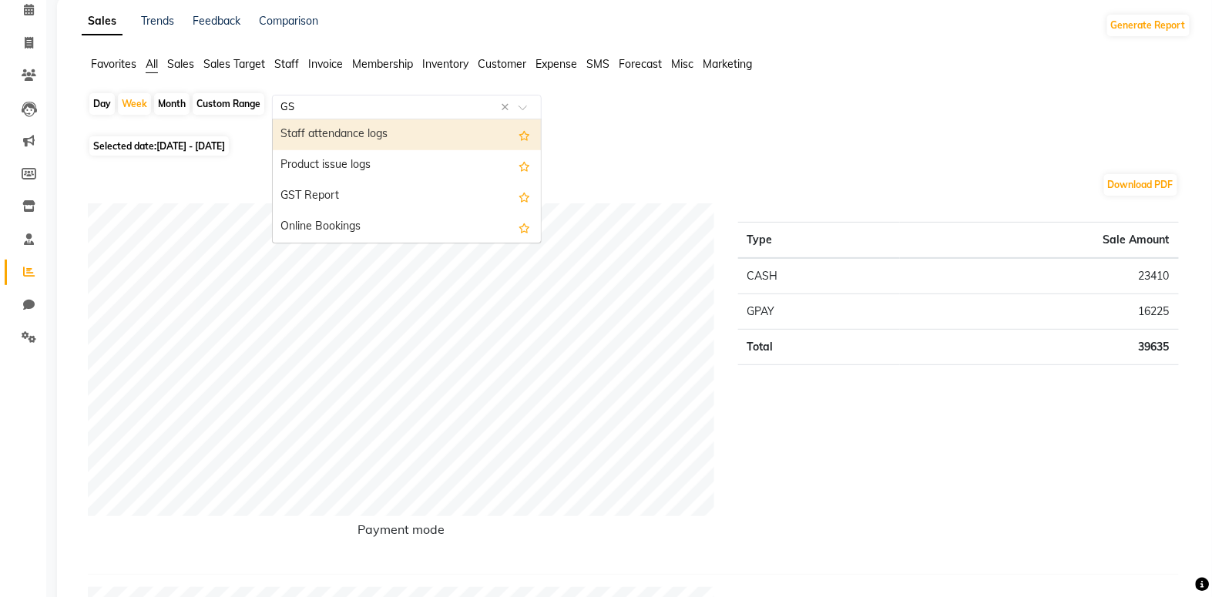
scroll to position [0, 0]
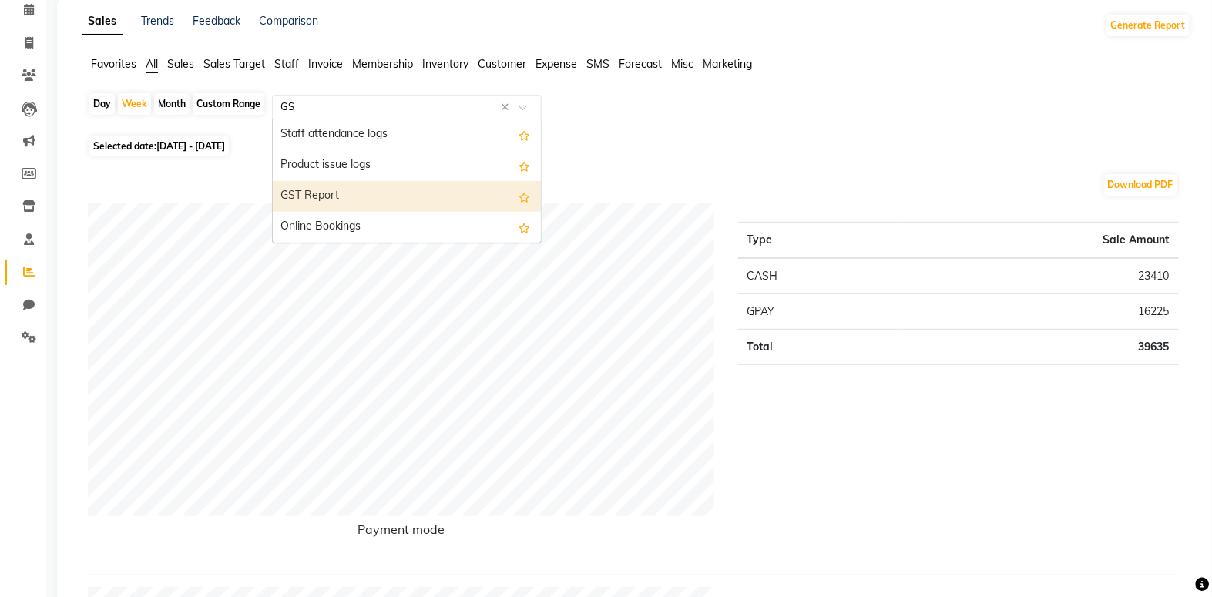
click at [394, 189] on div "GST Report" at bounding box center [407, 196] width 268 height 31
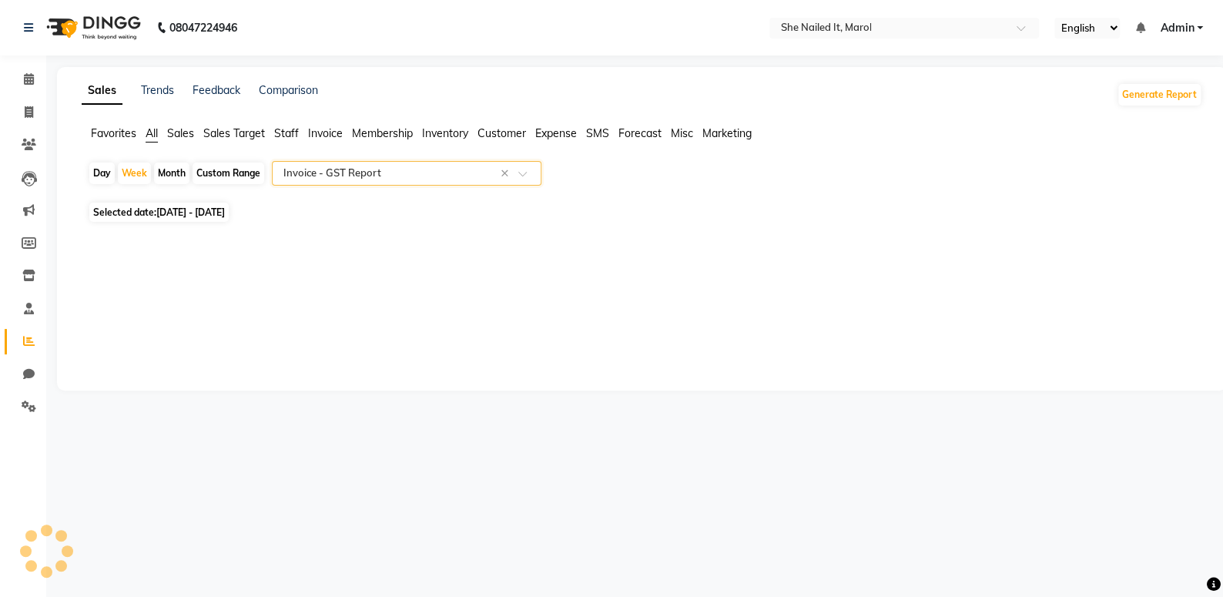
select select "full_report"
select select "csv"
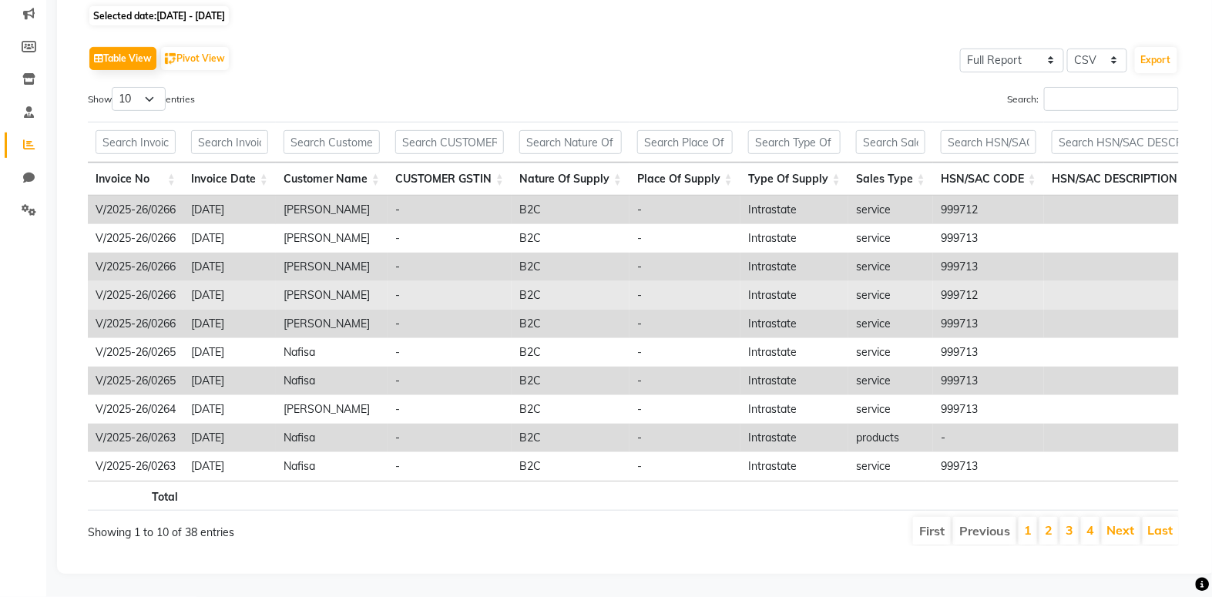
scroll to position [216, 0]
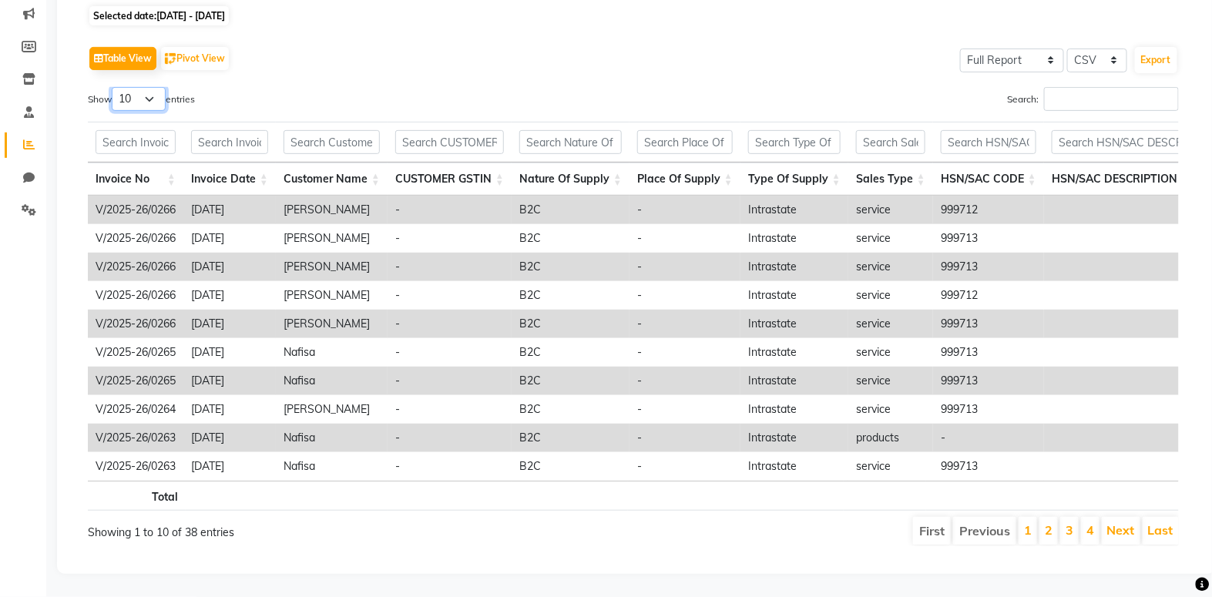
click at [149, 87] on select "10 25 50 100" at bounding box center [139, 99] width 54 height 24
select select "100"
click at [114, 87] on select "10 25 50 100" at bounding box center [139, 99] width 54 height 24
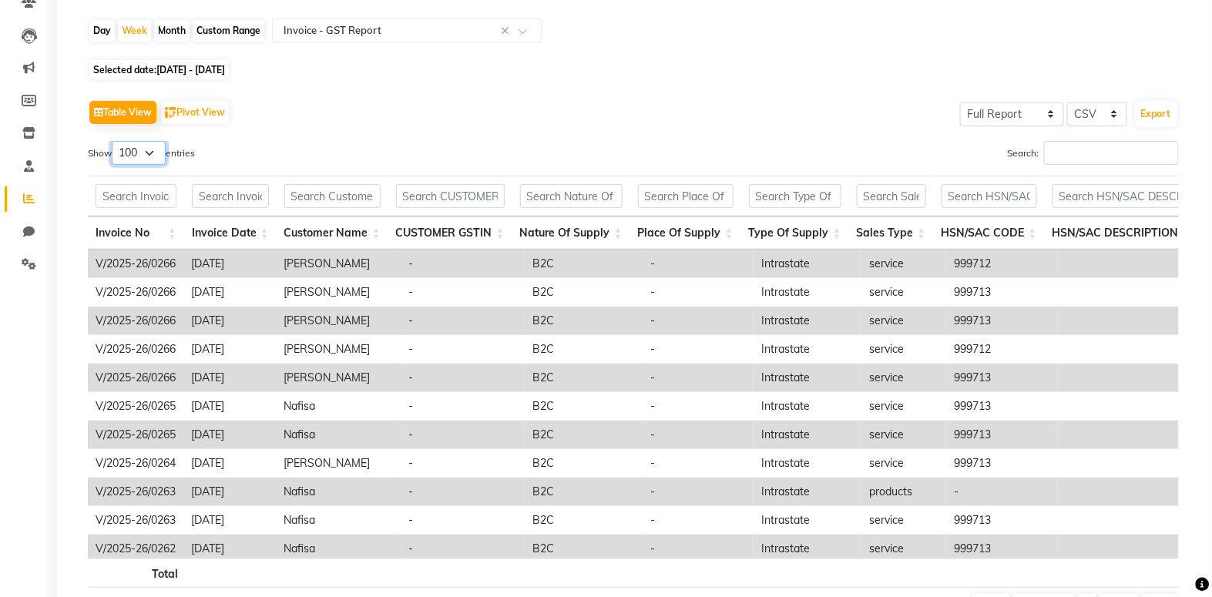
scroll to position [0, 0]
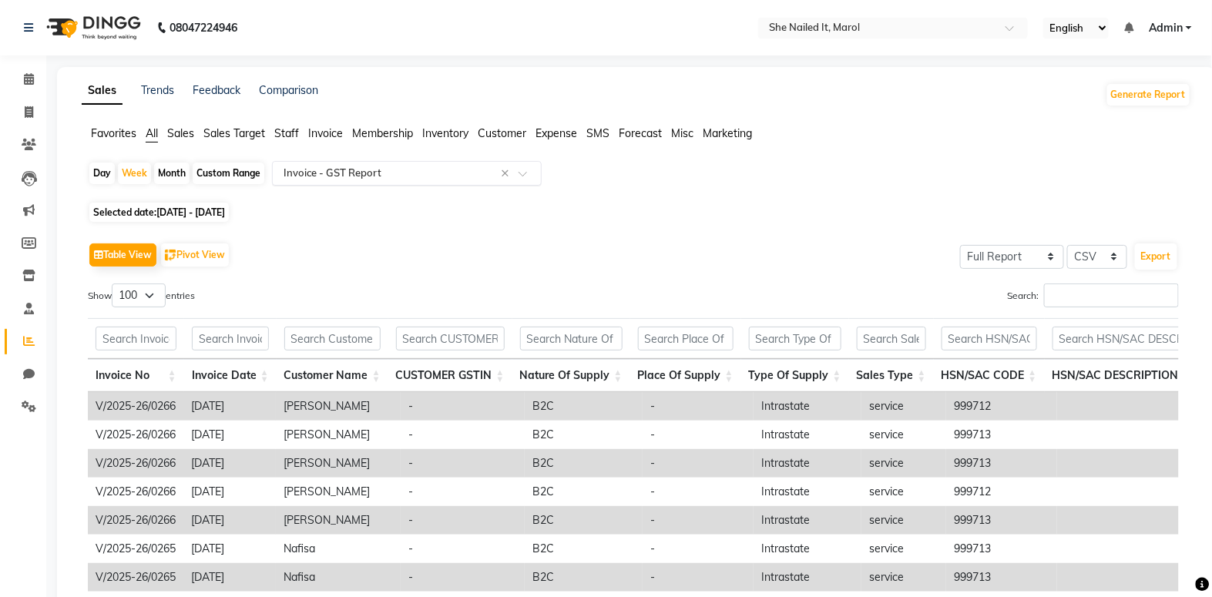
click at [437, 166] on input "text" at bounding box center [391, 173] width 222 height 15
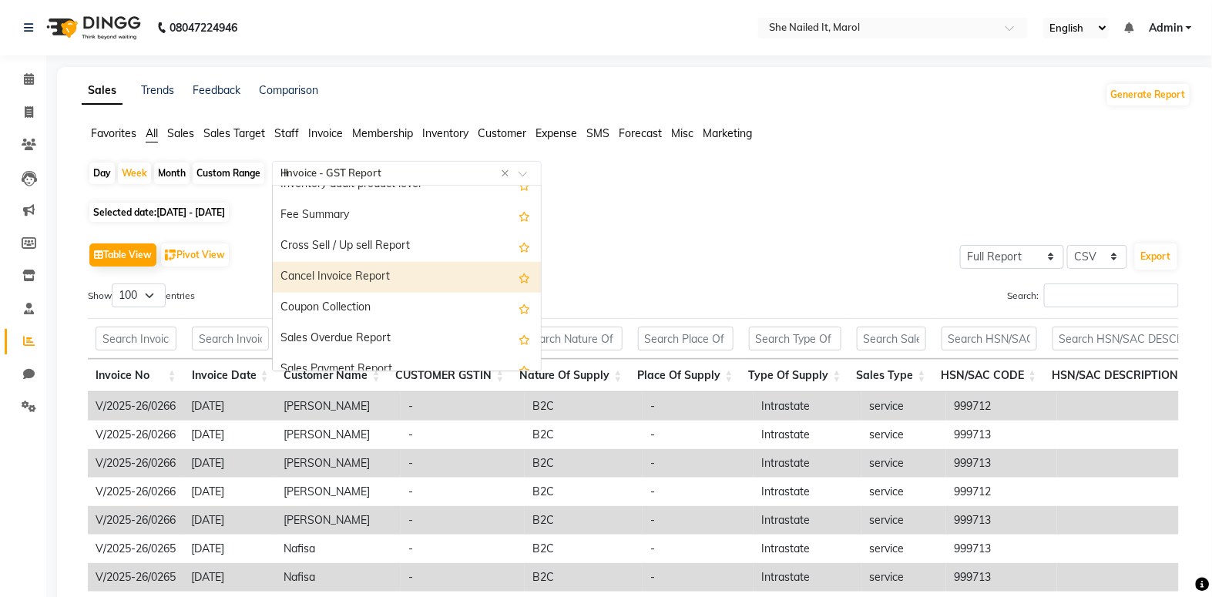
scroll to position [370, 0]
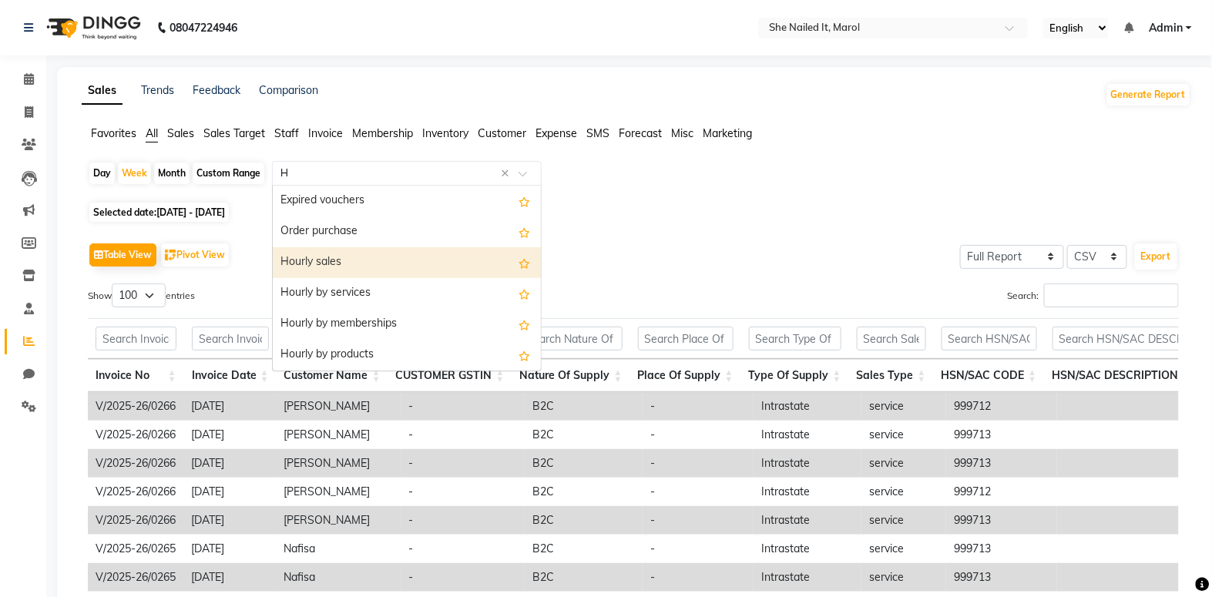
type input "HS"
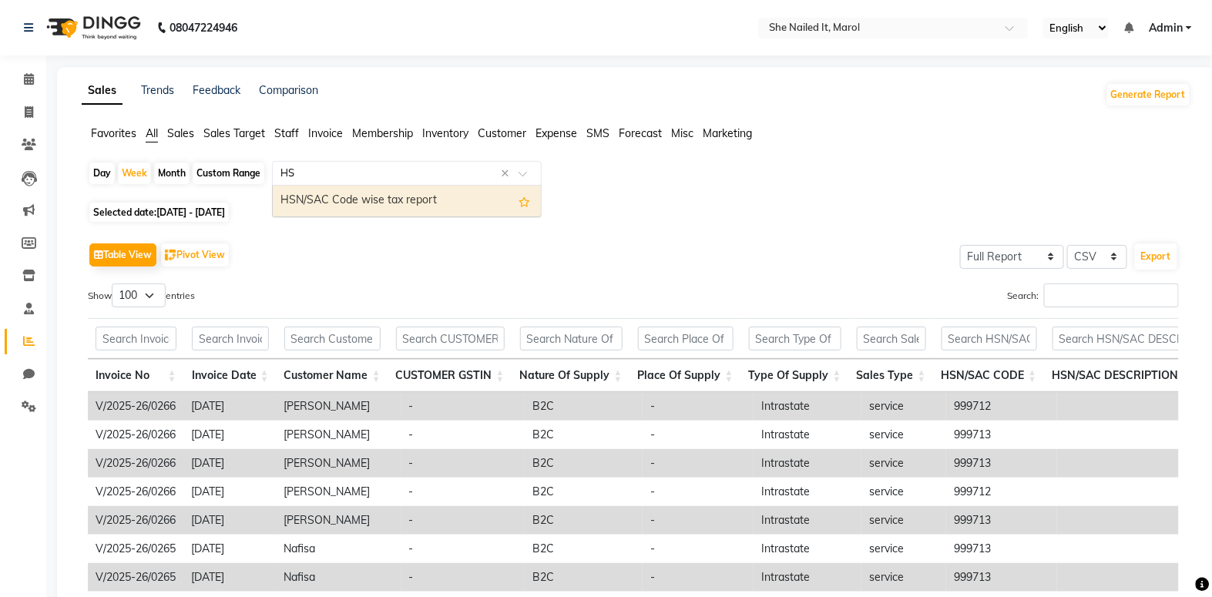
click at [388, 199] on div "HSN/SAC Code wise tax report" at bounding box center [407, 201] width 268 height 31
